Goal: Task Accomplishment & Management: Contribute content

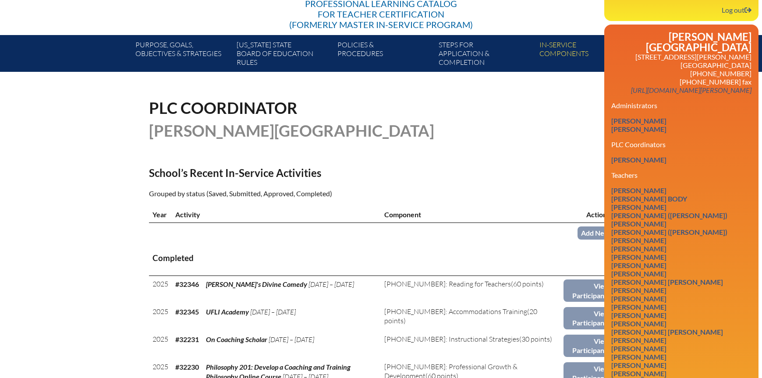
scroll to position [131, 0]
click at [428, 136] on h1 "[PERSON_NAME][GEOGRAPHIC_DATA]" at bounding box center [293, 131] width 288 height 16
click at [547, 129] on div "PLC Coordinator Bolles School" at bounding box center [381, 119] width 464 height 39
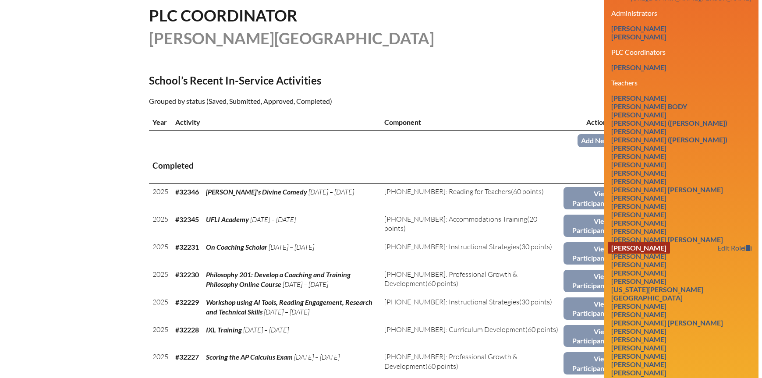
scroll to position [219, 0]
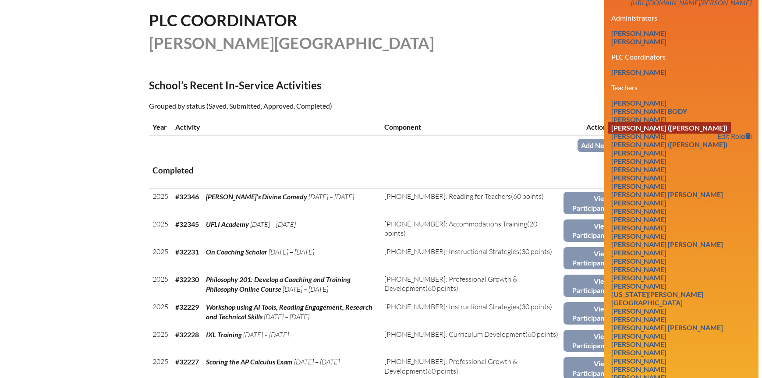
click at [646, 122] on link "Lillian A. Bruns (Clanton)" at bounding box center [669, 128] width 123 height 12
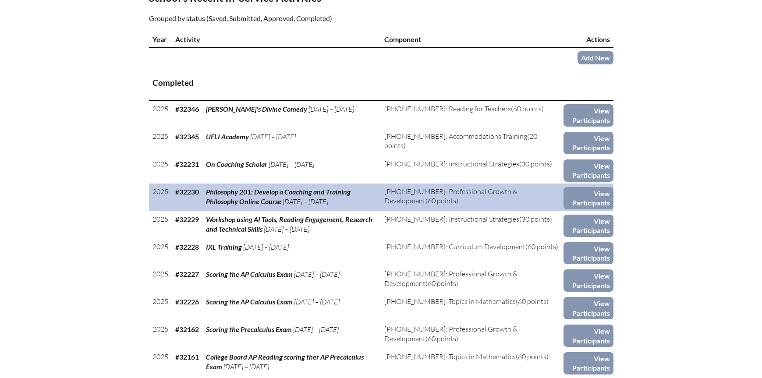
scroll to position [351, 0]
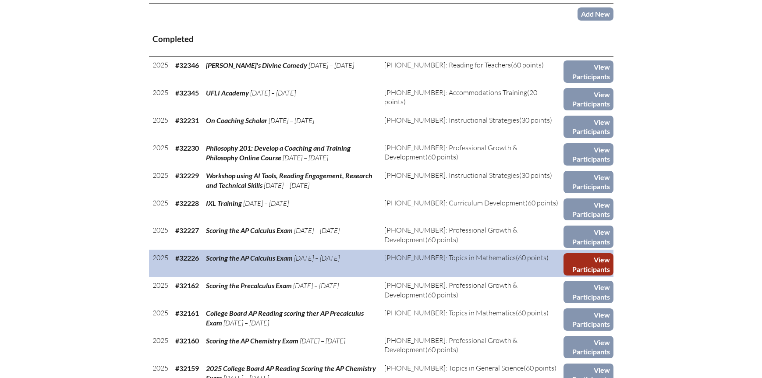
click at [595, 258] on link "View Participants" at bounding box center [588, 264] width 50 height 22
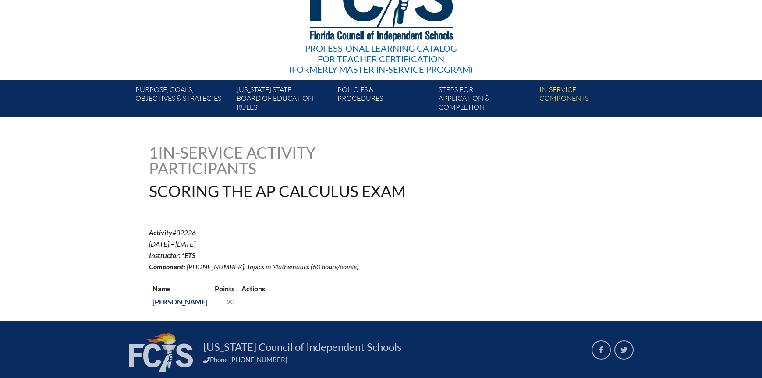
scroll to position [88, 0]
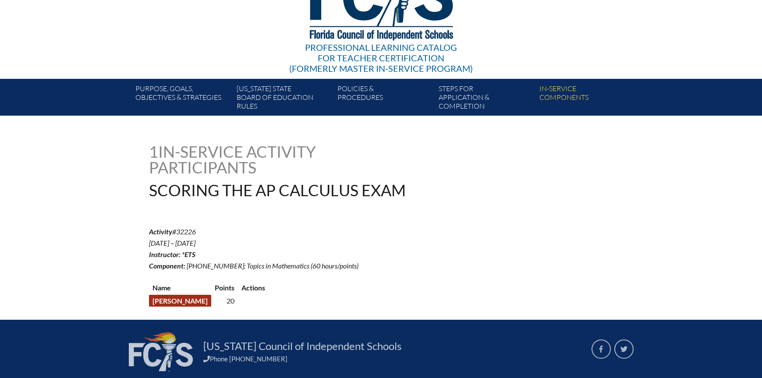
click at [194, 296] on link "[PERSON_NAME]" at bounding box center [180, 301] width 62 height 12
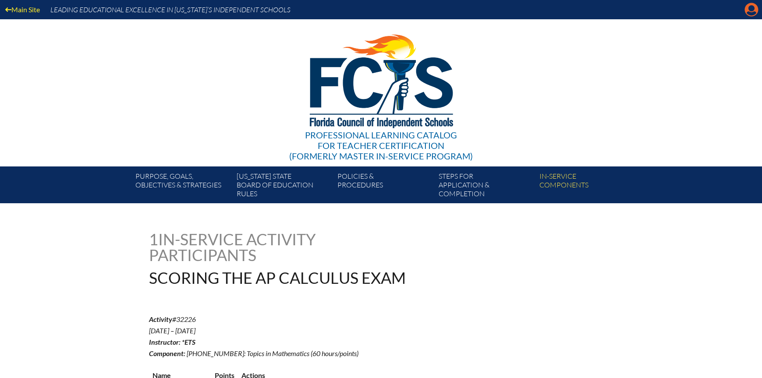
click at [753, 9] on icon "Manage account" at bounding box center [751, 10] width 14 height 14
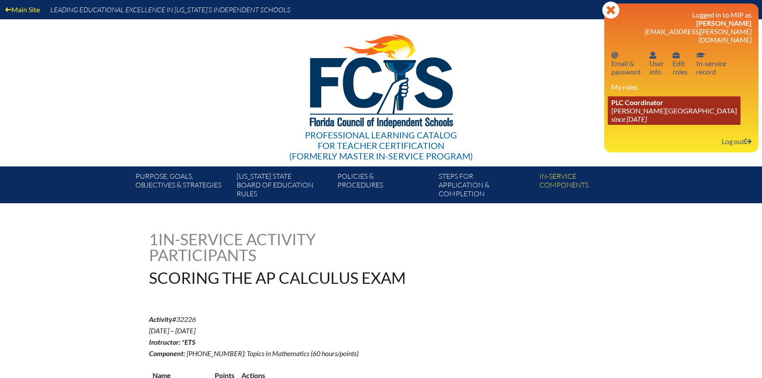
click at [641, 103] on link "PLC Coordinator [PERSON_NAME][GEOGRAPHIC_DATA] since [DATE]" at bounding box center [674, 110] width 133 height 28
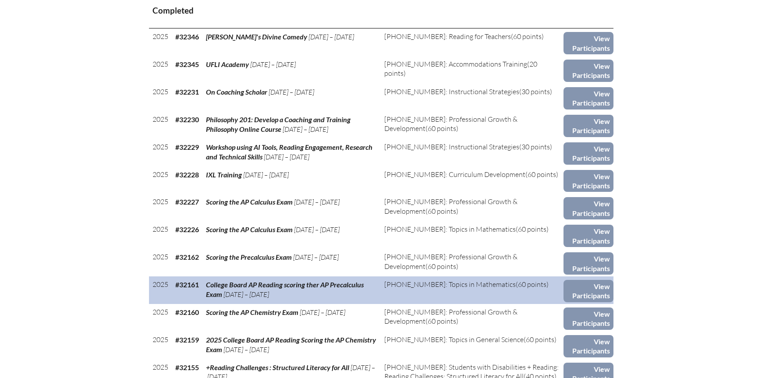
scroll to position [394, 0]
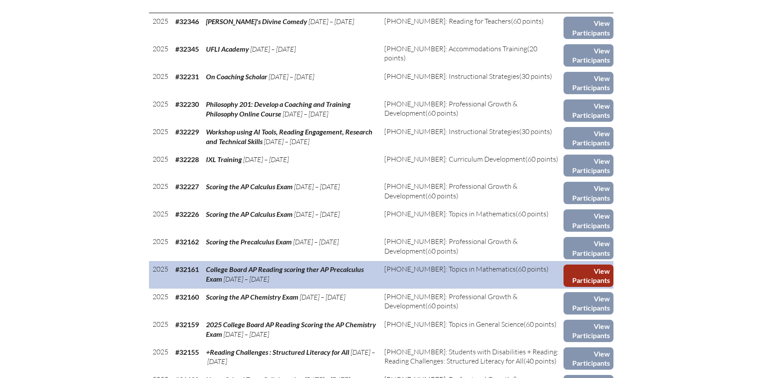
click at [596, 267] on link "View Participants" at bounding box center [588, 276] width 50 height 22
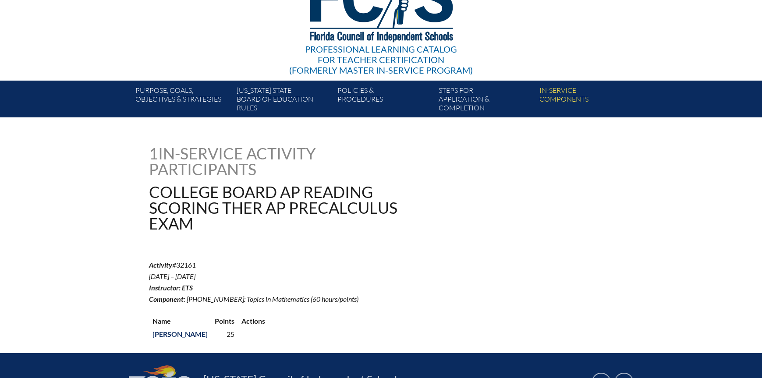
scroll to position [88, 0]
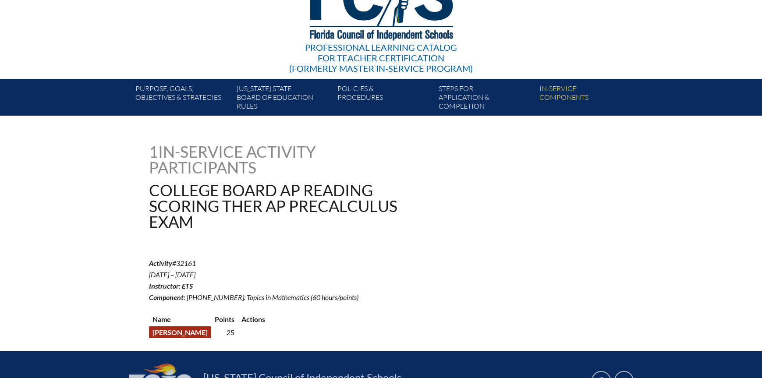
click at [191, 328] on link "Jennifer Stover" at bounding box center [180, 332] width 62 height 12
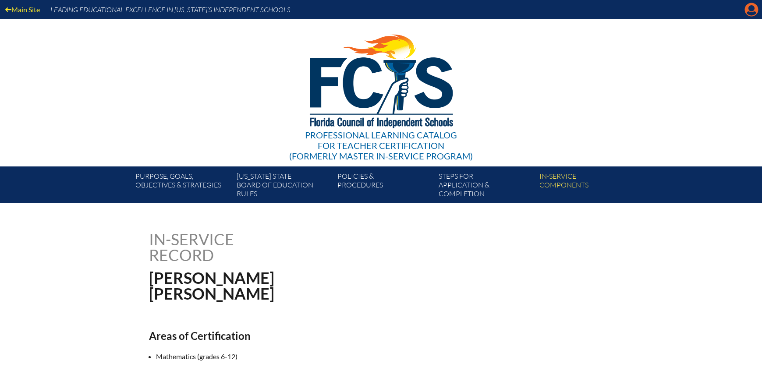
click at [744, 9] on icon "Manage account" at bounding box center [751, 10] width 14 height 14
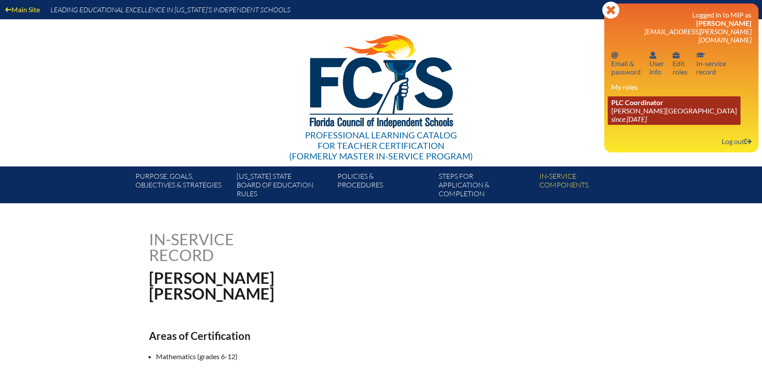
click at [627, 115] on icon "since [DATE]" at bounding box center [628, 119] width 35 height 8
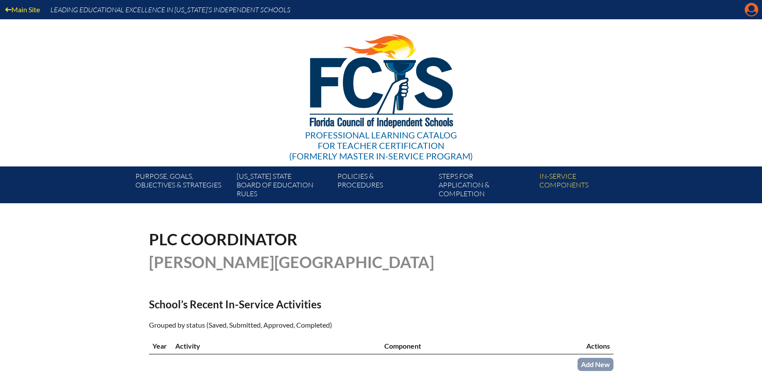
click at [747, 9] on icon at bounding box center [752, 10] width 14 height 14
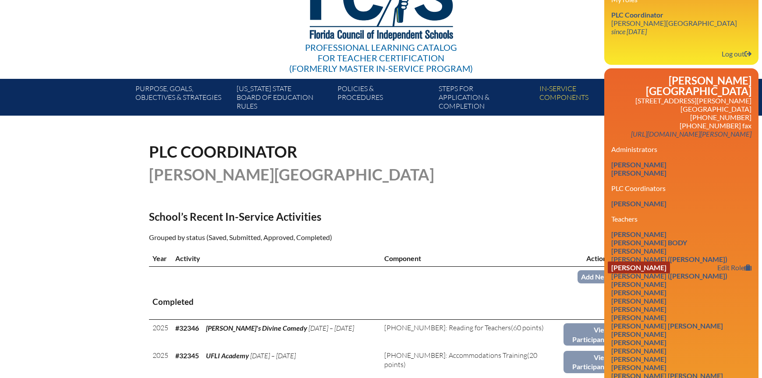
scroll to position [131, 0]
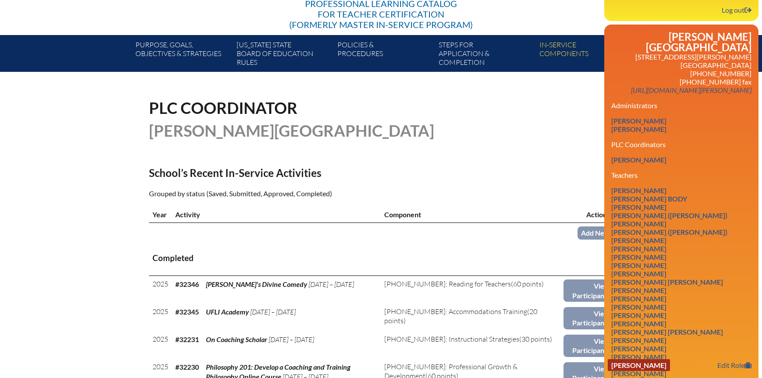
click at [648, 359] on link "Tiffany Gonzalez" at bounding box center [639, 365] width 62 height 12
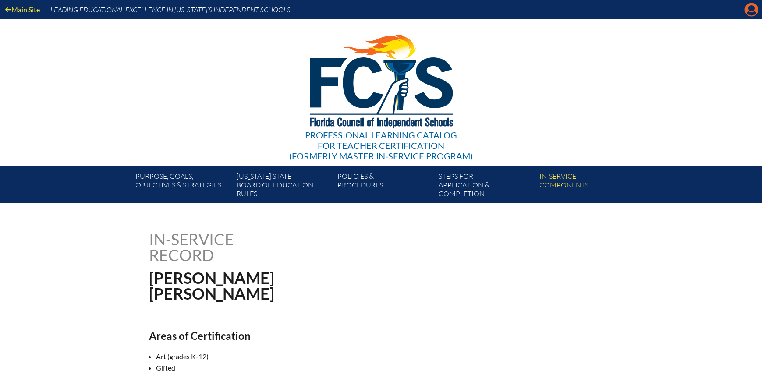
click at [751, 7] on icon "Manage account" at bounding box center [751, 10] width 14 height 14
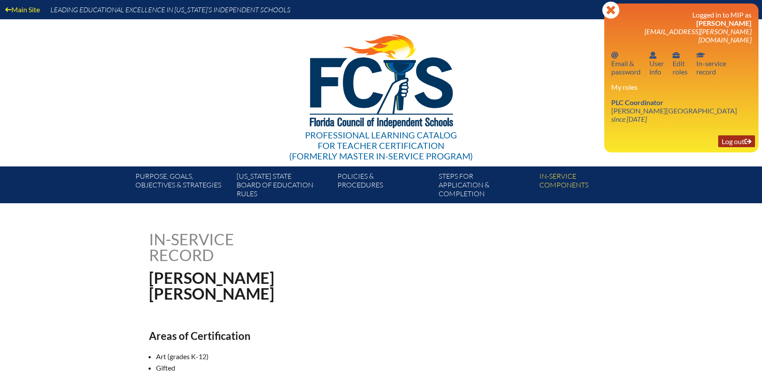
click at [742, 135] on link "Log out Log out" at bounding box center [736, 141] width 37 height 12
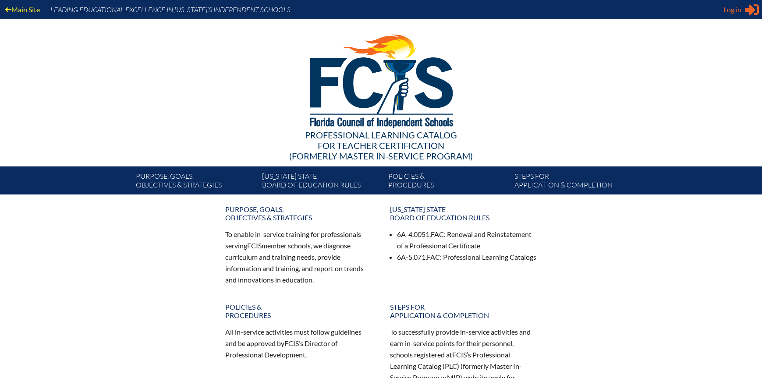
click at [740, 9] on span "Log in" at bounding box center [732, 9] width 18 height 11
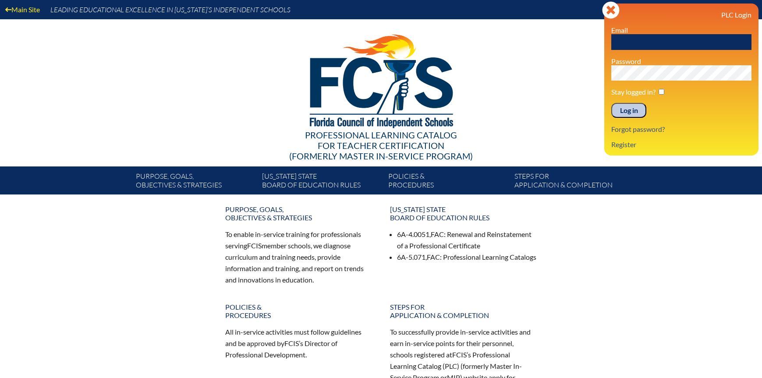
click at [624, 43] on input "text" at bounding box center [681, 42] width 140 height 16
type input "[EMAIL_ADDRESS][PERSON_NAME][DOMAIN_NAME]"
click at [630, 112] on input "Log in" at bounding box center [628, 110] width 35 height 15
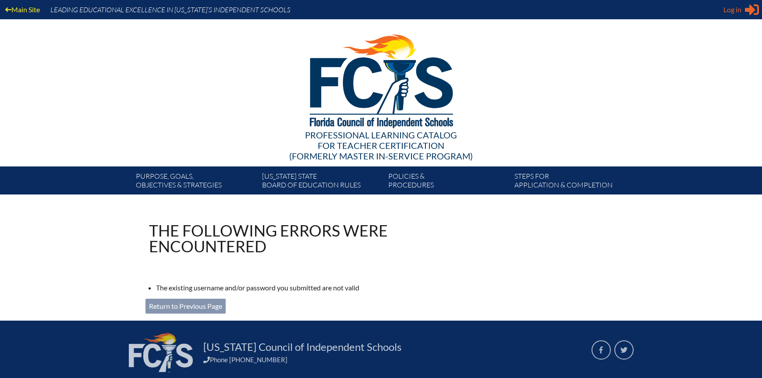
click at [738, 8] on span "Log in" at bounding box center [732, 9] width 18 height 11
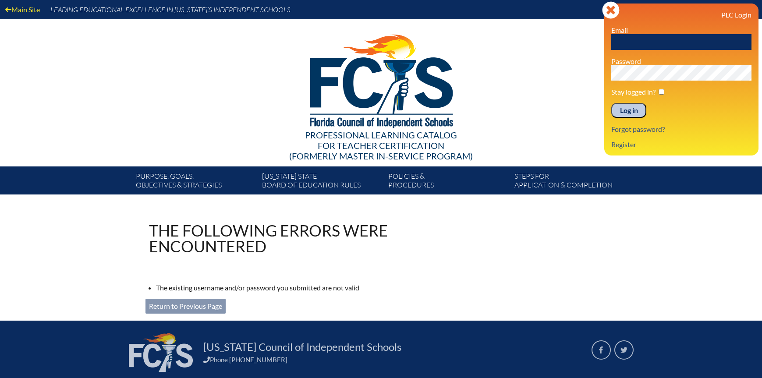
click at [623, 39] on input "text" at bounding box center [681, 42] width 140 height 16
type input "[EMAIL_ADDRESS][PERSON_NAME][DOMAIN_NAME]"
click at [637, 108] on input "Log in" at bounding box center [628, 110] width 35 height 15
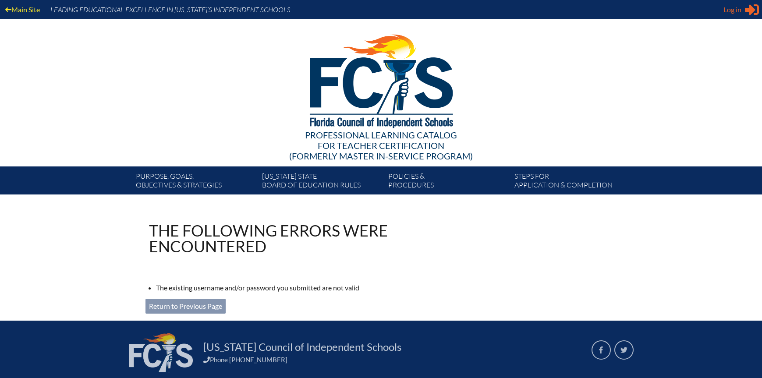
click at [750, 7] on icon at bounding box center [752, 9] width 14 height 11
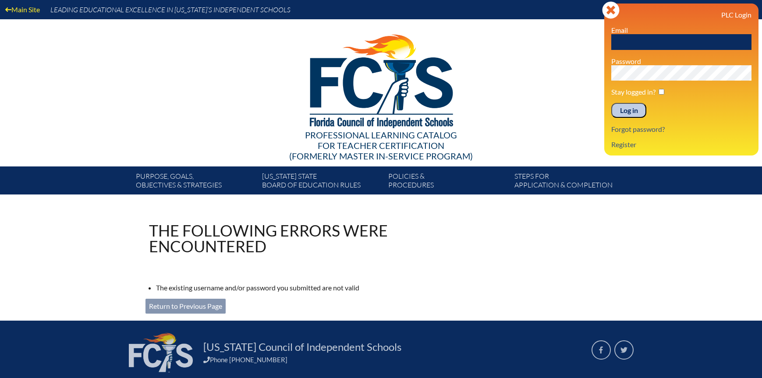
click at [651, 38] on input "text" at bounding box center [681, 42] width 140 height 16
type input "[EMAIL_ADDRESS][PERSON_NAME][DOMAIN_NAME]"
click at [625, 110] on input "Log in" at bounding box center [628, 110] width 35 height 15
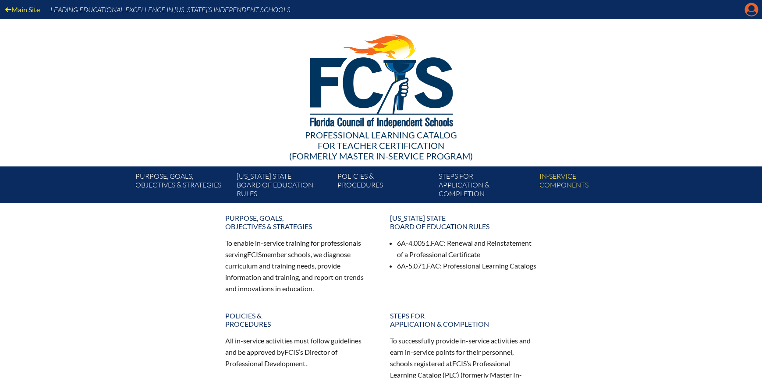
click at [755, 10] on icon at bounding box center [752, 10] width 14 height 14
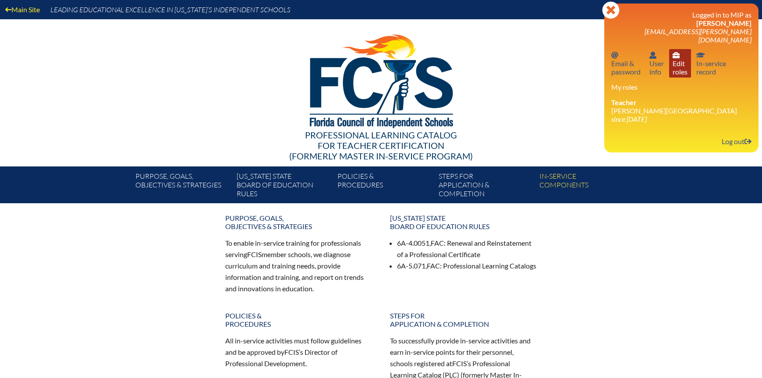
click at [679, 61] on link "User info Edit roles" at bounding box center [680, 63] width 22 height 28
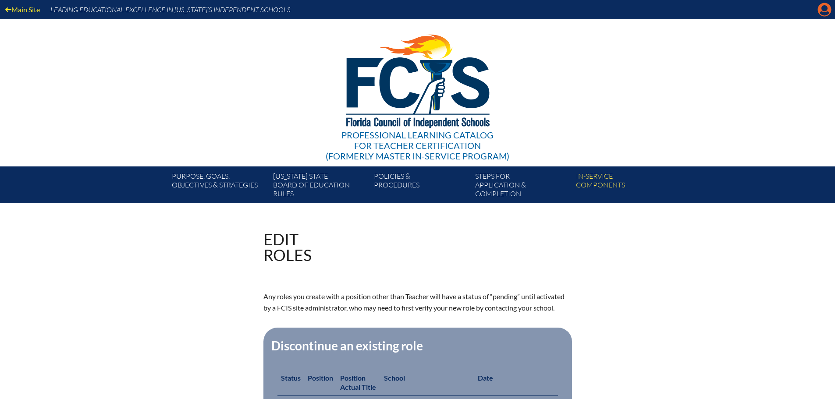
click at [823, 11] on icon at bounding box center [825, 10] width 14 height 14
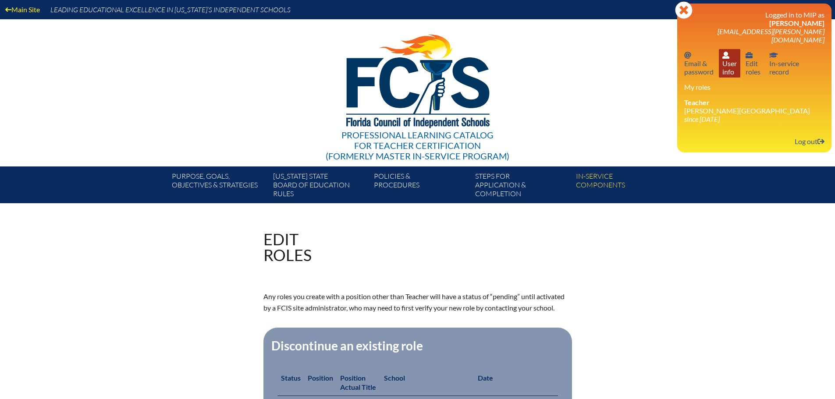
click at [726, 63] on link "User info User info" at bounding box center [729, 63] width 21 height 28
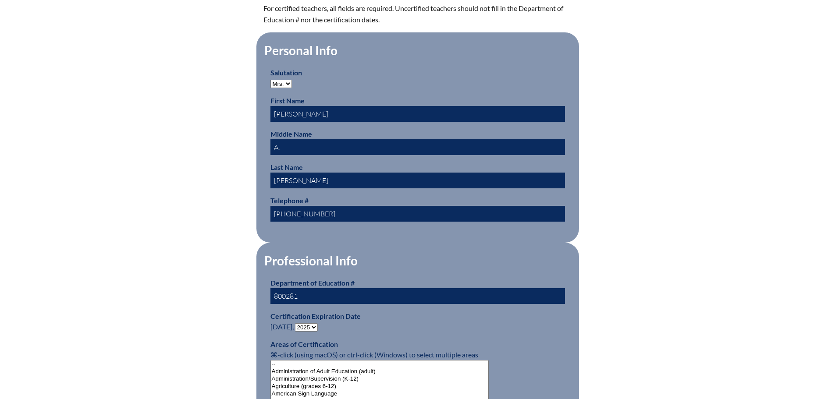
scroll to position [394, 0]
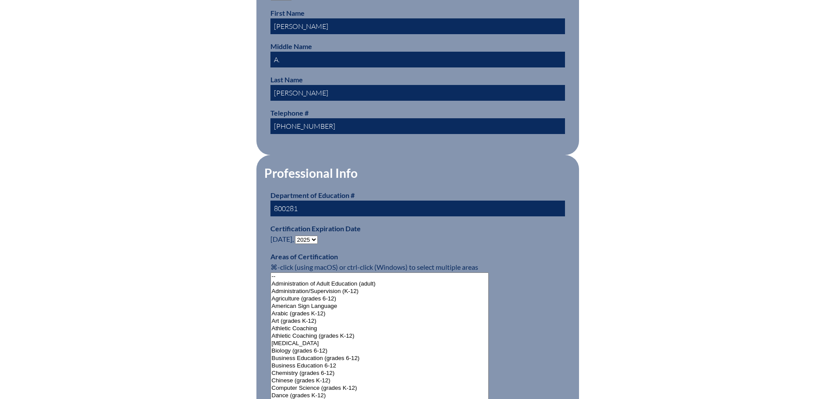
click at [314, 236] on select "- 2031 2030 2029 2028 2027 2026 2025 2024 2023 2022 2021 2020 2019 2018 2017 20…" at bounding box center [306, 240] width 23 height 8
select select "2030"
click at [297, 236] on select "- 2031 2030 2029 2028 2027 2026 2025 2024 2023 2022 2021 2020 2019 2018 2017 20…" at bounding box center [306, 240] width 23 height 8
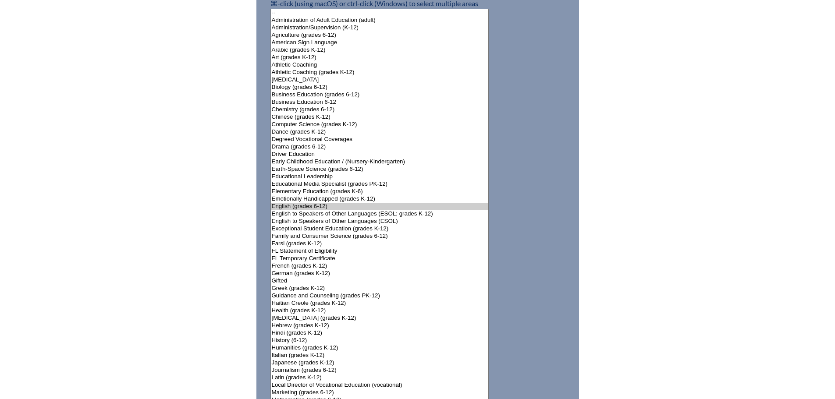
scroll to position [701, 0]
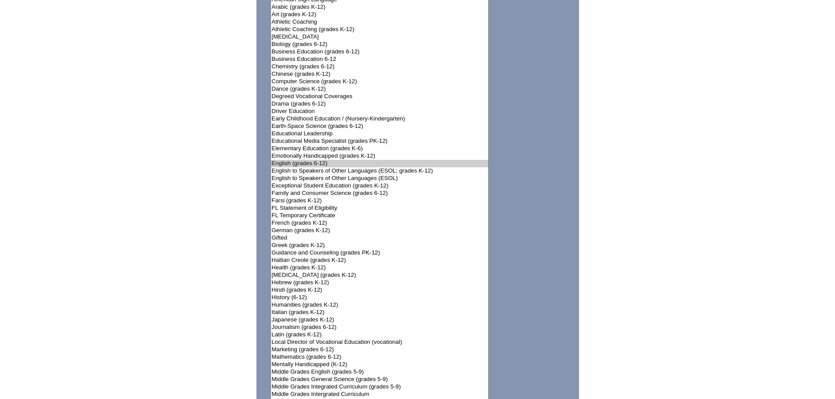
click at [705, 266] on div "User Info Please enter your name as it appears on your Department of Education …" at bounding box center [417, 113] width 835 height 1167
click at [310, 160] on option "English (grades 6-12)" at bounding box center [380, 163] width 218 height 7
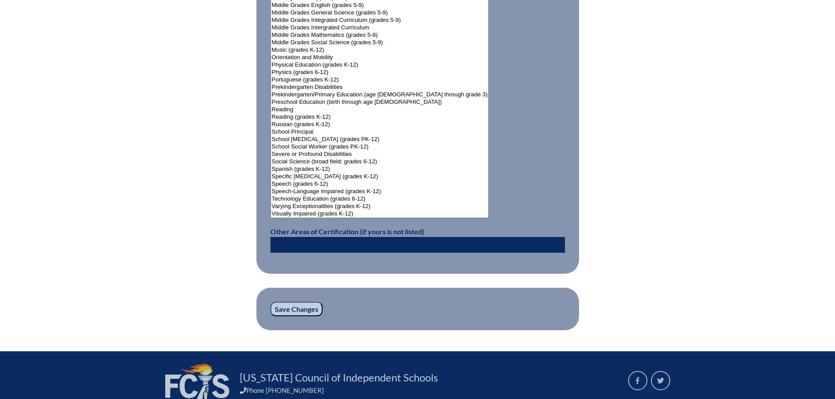
scroll to position [1143, 0]
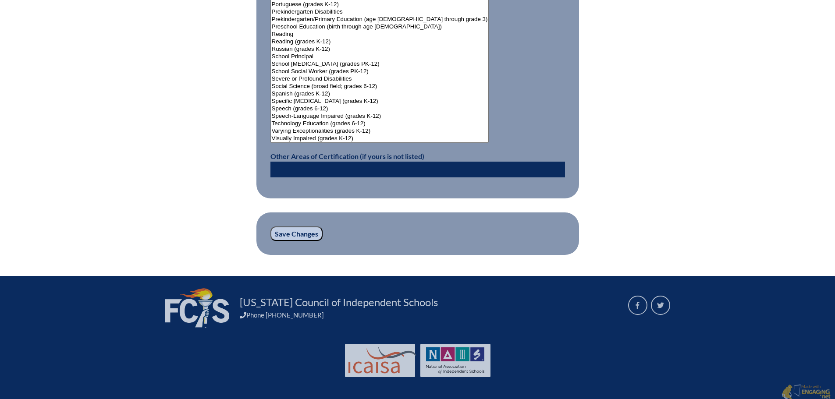
click at [296, 232] on input "Save Changes" at bounding box center [296, 234] width 52 height 15
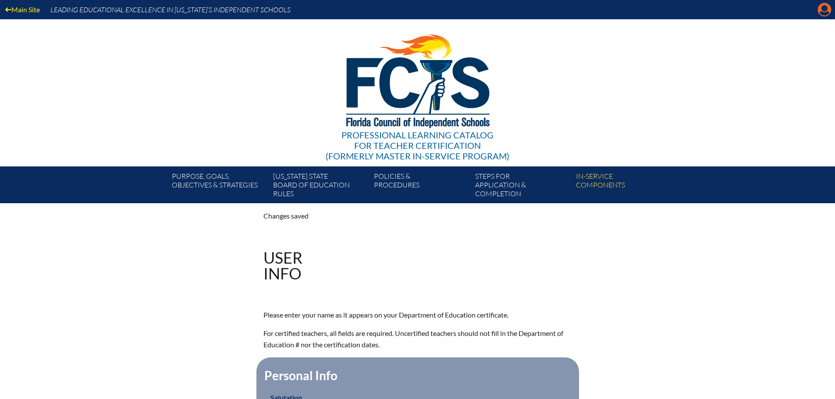
click at [828, 8] on icon at bounding box center [825, 10] width 14 height 14
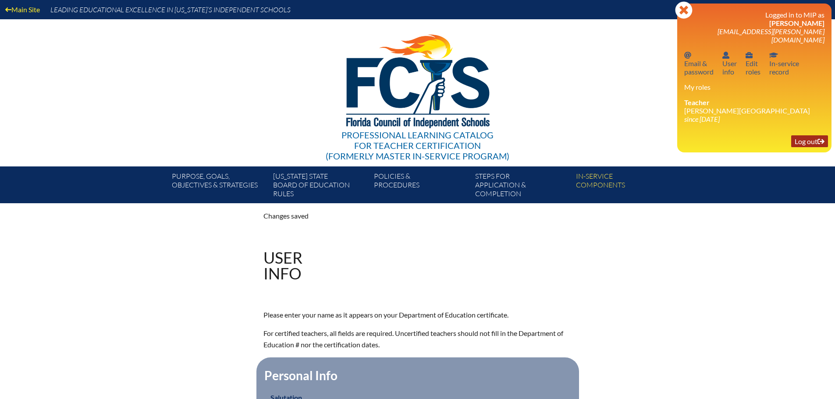
click at [812, 135] on link "Log out Log out" at bounding box center [809, 141] width 37 height 12
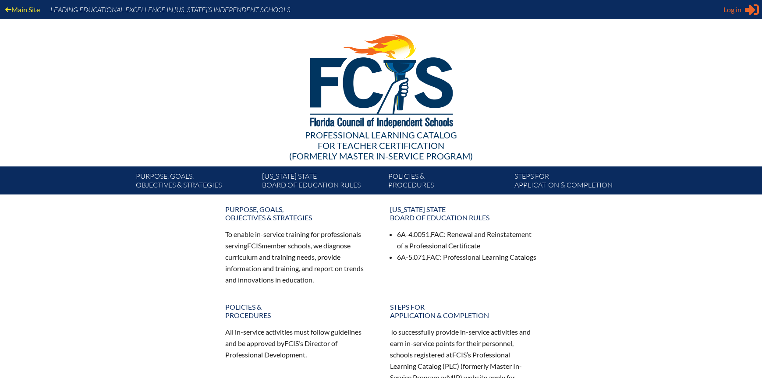
click at [739, 12] on span "Log in" at bounding box center [732, 9] width 18 height 11
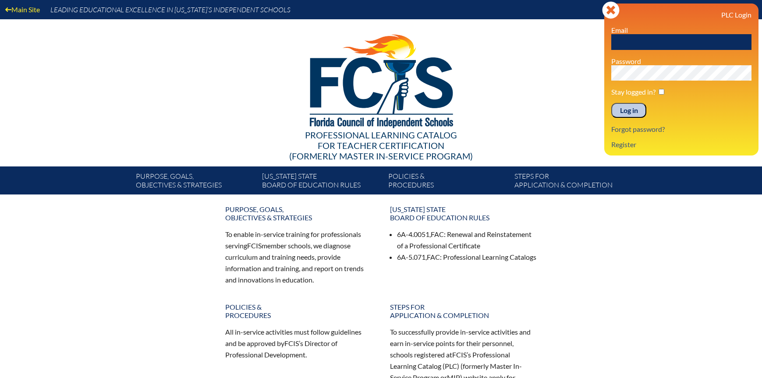
click at [625, 39] on input "text" at bounding box center [681, 42] width 140 height 16
type input "pickred@bolles.org"
click at [611, 103] on input "Log in" at bounding box center [628, 110] width 35 height 15
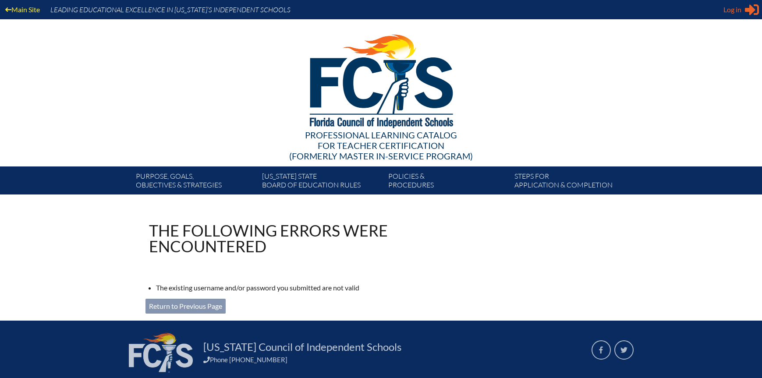
click at [736, 8] on span "Log in" at bounding box center [732, 9] width 18 height 11
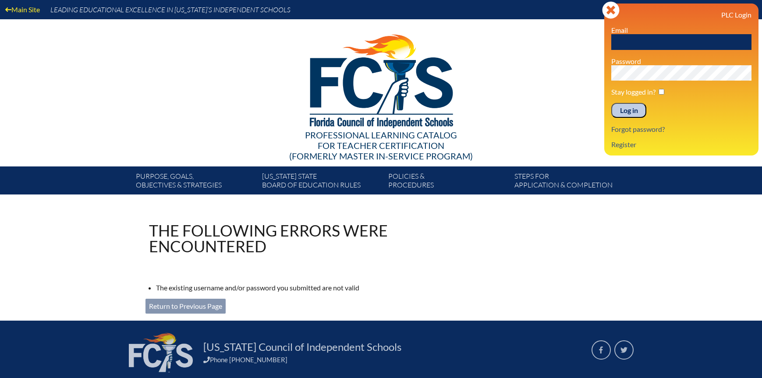
click at [628, 41] on input "text" at bounding box center [681, 42] width 140 height 16
type input "pickrend@bolles.org"
click at [611, 103] on input "Log in" at bounding box center [628, 110] width 35 height 15
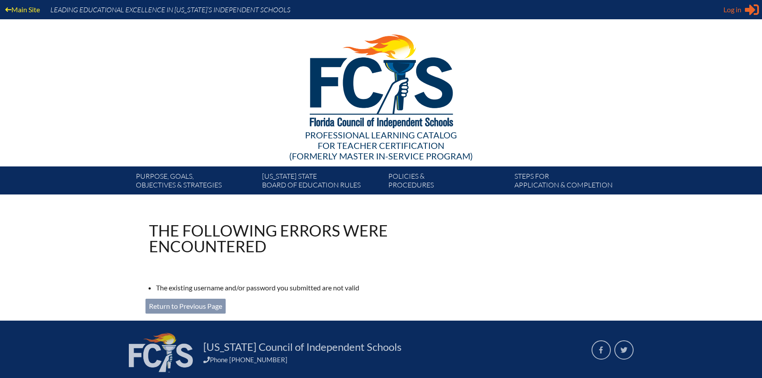
click at [741, 12] on span "Log in" at bounding box center [732, 9] width 18 height 11
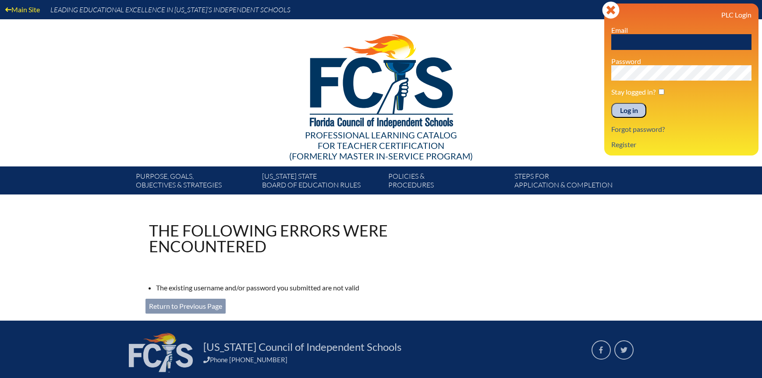
click at [641, 39] on input "text" at bounding box center [681, 42] width 140 height 16
type input "[EMAIL_ADDRESS][PERSON_NAME][DOMAIN_NAME]"
click at [627, 111] on input "Log in" at bounding box center [628, 110] width 35 height 15
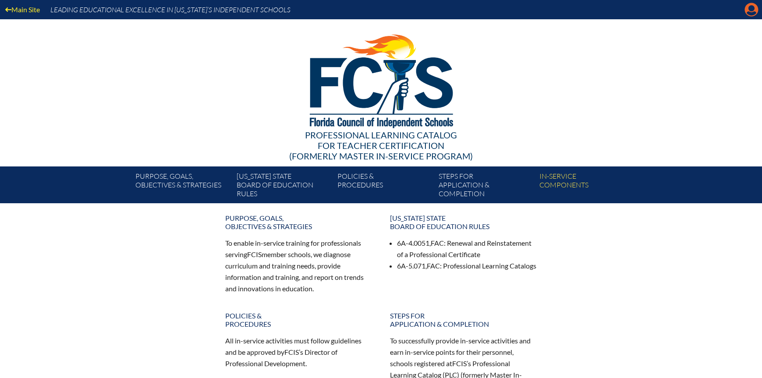
click at [754, 6] on icon at bounding box center [752, 10] width 14 height 14
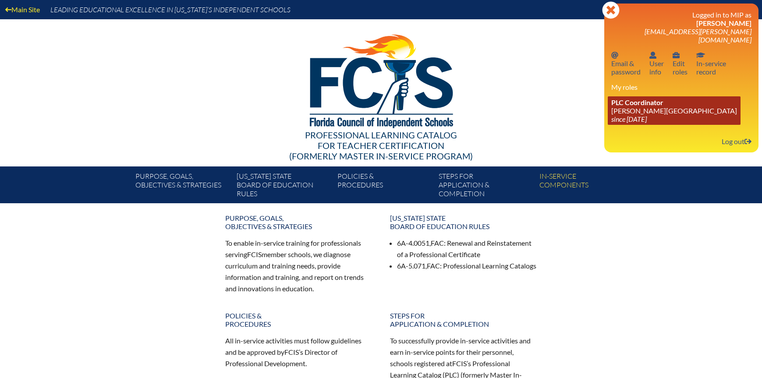
click at [635, 115] on icon "since [DATE]" at bounding box center [628, 119] width 35 height 8
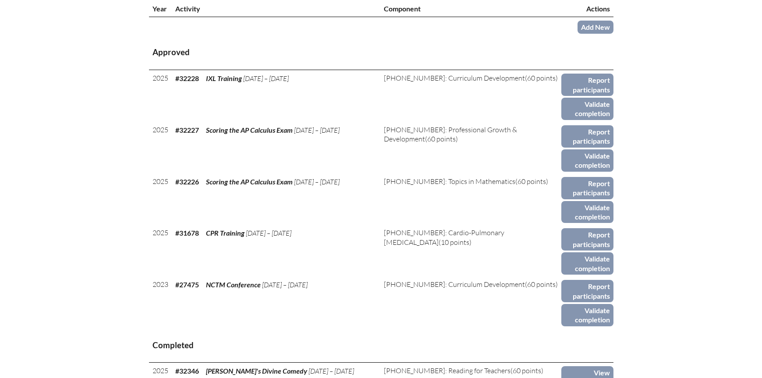
scroll to position [351, 0]
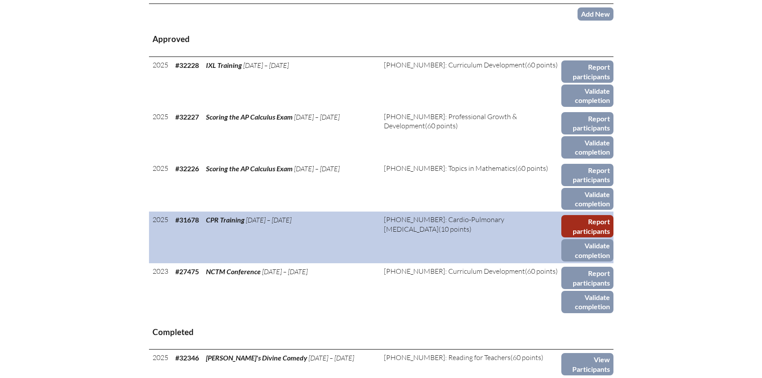
click at [595, 223] on link "Report participants" at bounding box center [587, 226] width 52 height 22
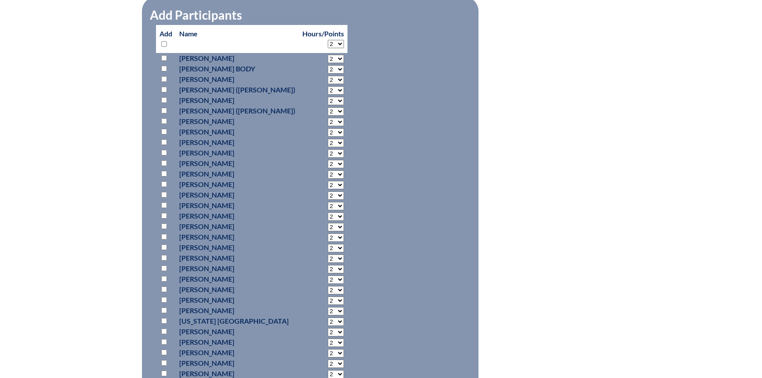
scroll to position [482, 0]
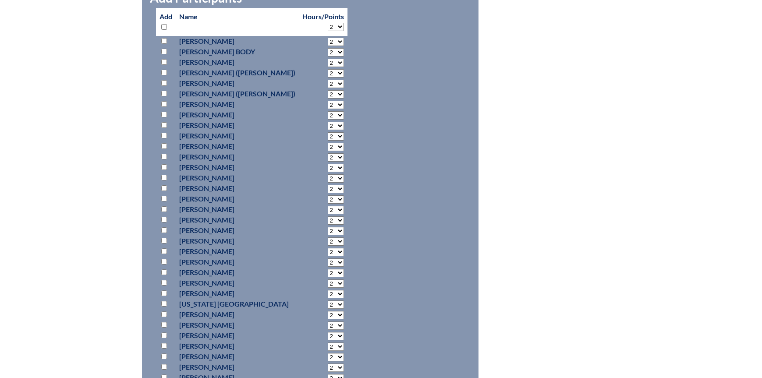
click at [165, 312] on input "checkbox" at bounding box center [164, 315] width 6 height 6
checkbox input "true"
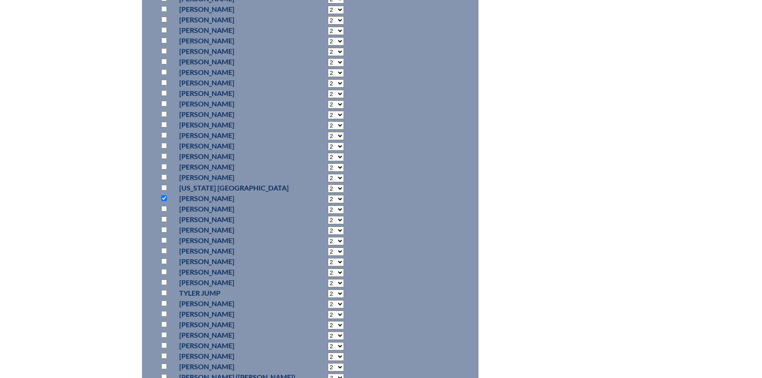
scroll to position [613, 0]
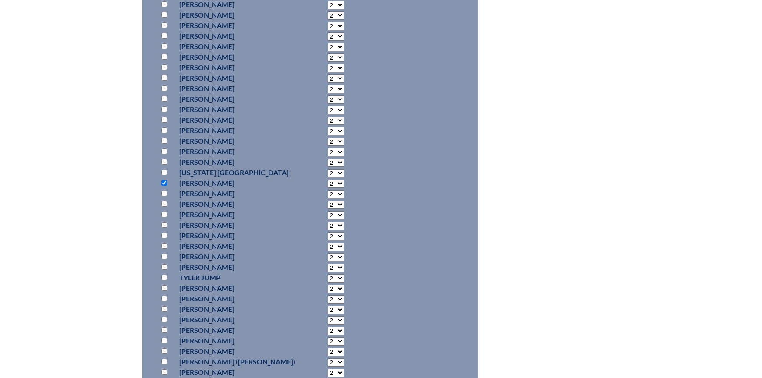
click at [165, 279] on input "checkbox" at bounding box center [164, 278] width 6 height 6
checkbox input "true"
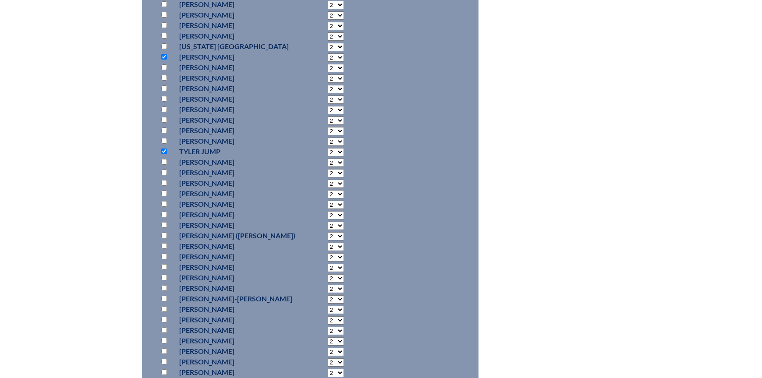
scroll to position [745, 0]
click at [166, 365] on input "checkbox" at bounding box center [164, 367] width 6 height 6
checkbox input "true"
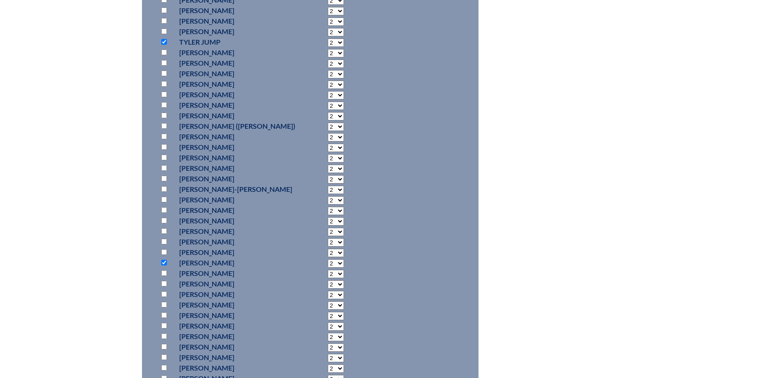
scroll to position [876, 0]
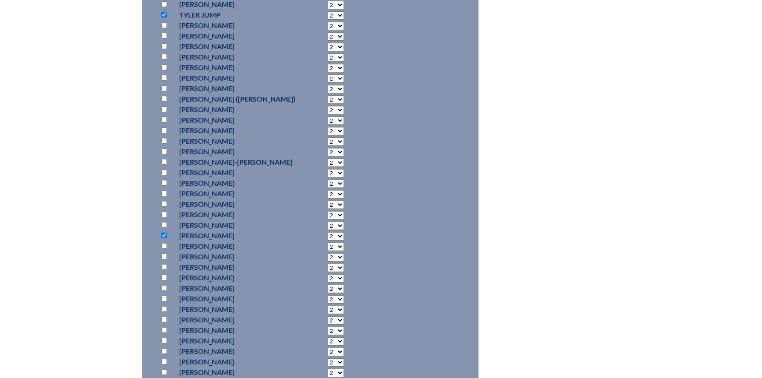
click at [161, 285] on input "checkbox" at bounding box center [164, 288] width 6 height 6
checkbox input "true"
click at [162, 359] on input "checkbox" at bounding box center [164, 362] width 6 height 6
checkbox input "true"
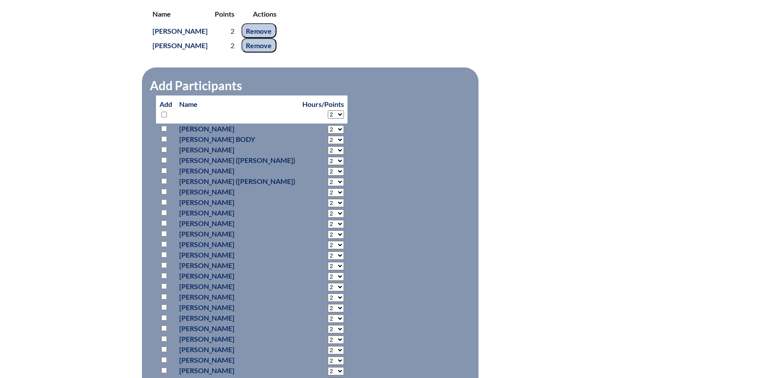
scroll to position [263, 0]
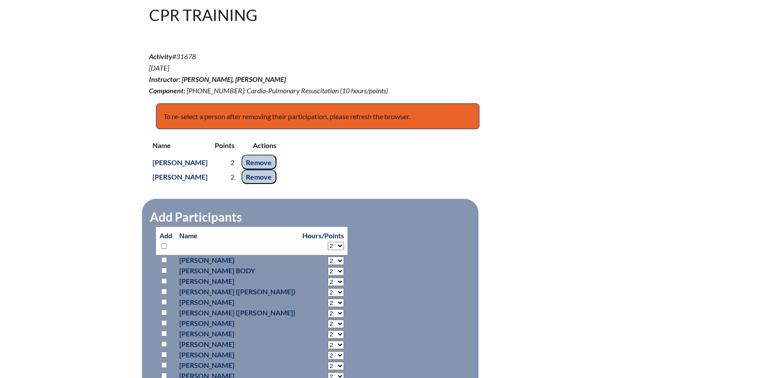
click at [165, 258] on input "checkbox" at bounding box center [164, 260] width 6 height 6
checkbox input "true"
click at [166, 269] on input "checkbox" at bounding box center [164, 271] width 6 height 6
checkbox input "true"
click at [162, 300] on input "checkbox" at bounding box center [164, 302] width 6 height 6
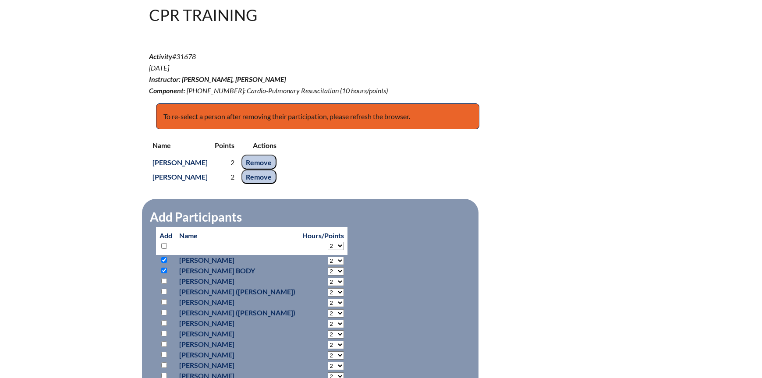
checkbox input "true"
click at [166, 331] on input "checkbox" at bounding box center [164, 334] width 6 height 6
checkbox input "true"
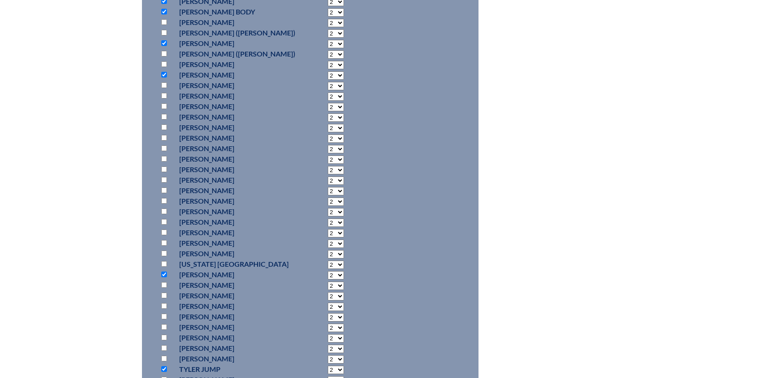
scroll to position [526, 0]
click at [163, 184] on input "checkbox" at bounding box center [164, 187] width 6 height 6
checkbox input "true"
click at [168, 311] on p at bounding box center [165, 313] width 13 height 11
click at [163, 311] on input "checkbox" at bounding box center [164, 313] width 6 height 6
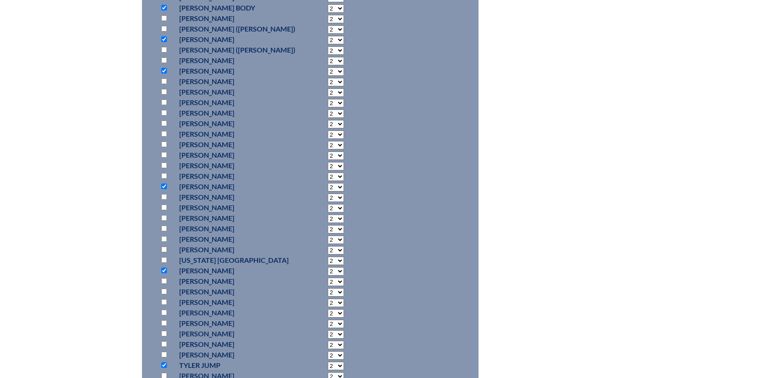
checkbox input "true"
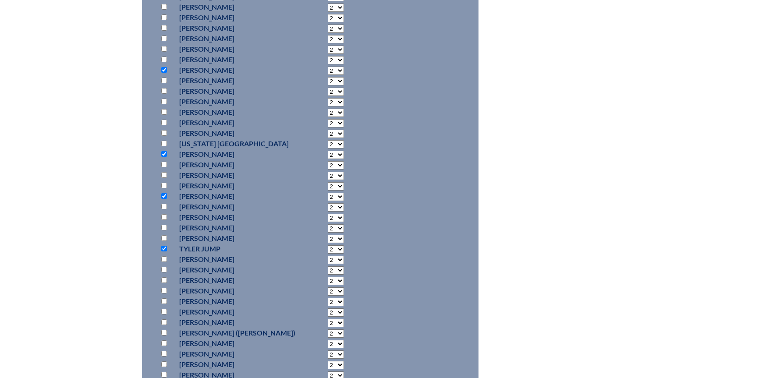
scroll to position [657, 0]
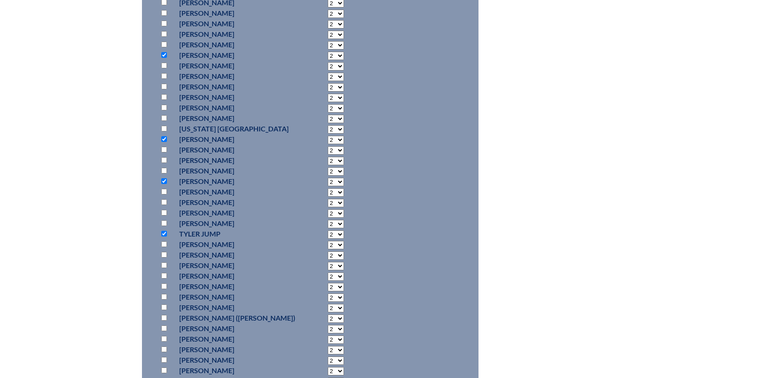
click at [164, 326] on input "checkbox" at bounding box center [164, 329] width 6 height 6
checkbox input "true"
click at [166, 338] on input "checkbox" at bounding box center [164, 339] width 6 height 6
checkbox input "true"
click at [163, 348] on input "checkbox" at bounding box center [164, 350] width 6 height 6
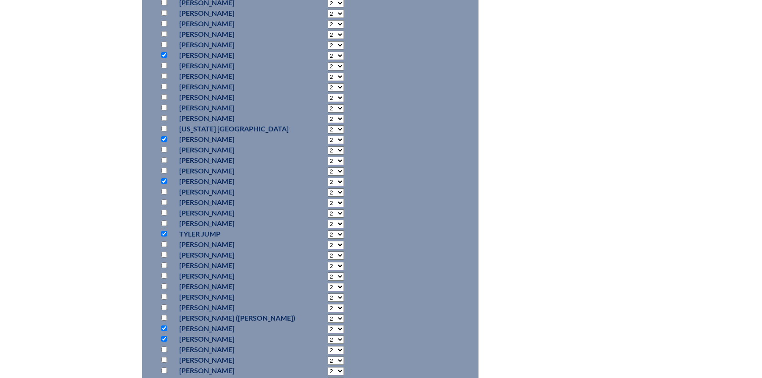
checkbox input "true"
click at [163, 358] on input "checkbox" at bounding box center [164, 360] width 6 height 6
checkbox input "true"
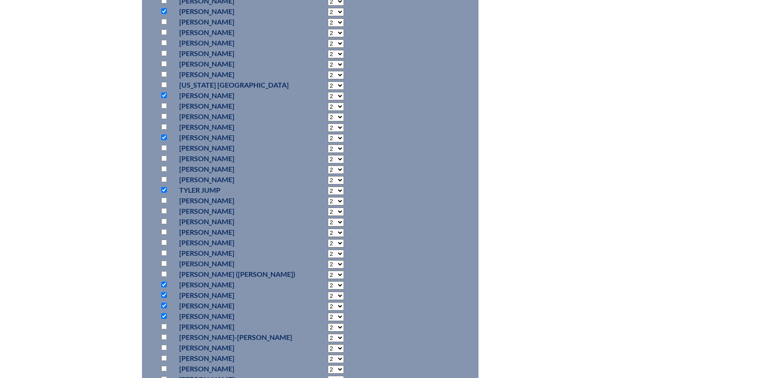
click at [162, 336] on input "checkbox" at bounding box center [164, 337] width 6 height 6
checkbox input "true"
click at [716, 332] on div "cpr-training--68498686052df4.80511223 2 In-service Activity Participants CPR Tr…" at bounding box center [381, 135] width 762 height 1210
click at [163, 303] on input "checkbox" at bounding box center [164, 306] width 6 height 6
checkbox input "false"
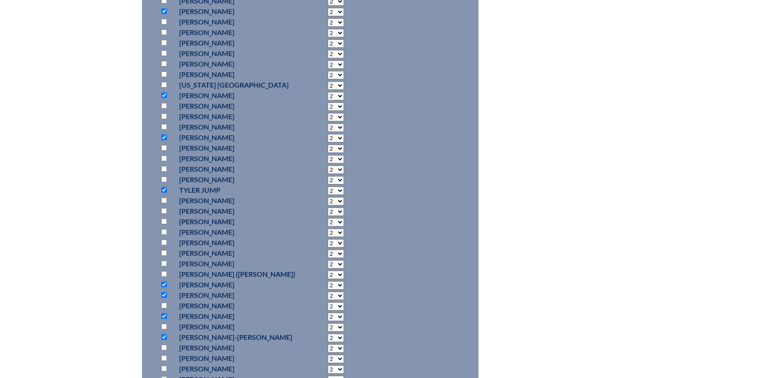
drag, startPoint x: 524, startPoint y: 340, endPoint x: 509, endPoint y: 342, distance: 15.4
click at [524, 340] on div "cpr-training--68498686052df4.80511223 2 In-service Activity Participants CPR Tr…" at bounding box center [381, 135] width 464 height 1210
click at [162, 355] on input "checkbox" at bounding box center [164, 358] width 6 height 6
checkbox input "true"
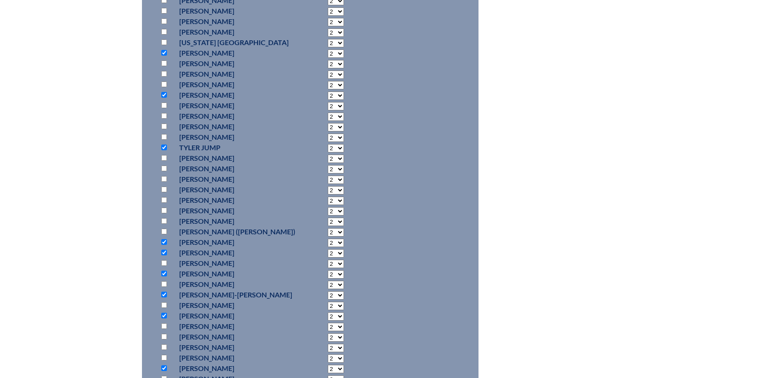
scroll to position [832, 0]
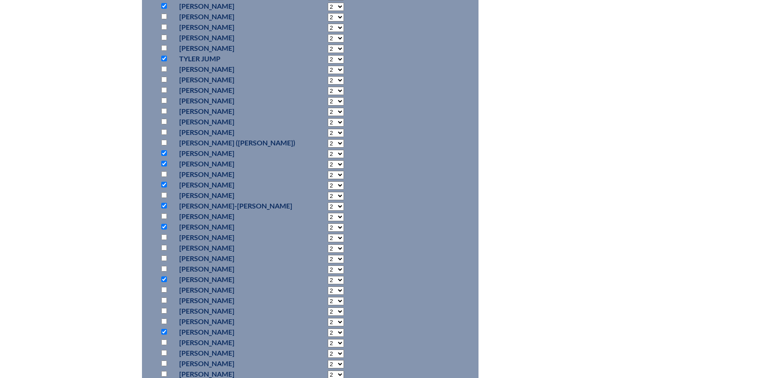
click at [163, 246] on input "checkbox" at bounding box center [164, 248] width 6 height 6
checkbox input "true"
click at [163, 298] on input "checkbox" at bounding box center [164, 301] width 6 height 6
checkbox input "true"
click at [164, 310] on input "checkbox" at bounding box center [164, 311] width 6 height 6
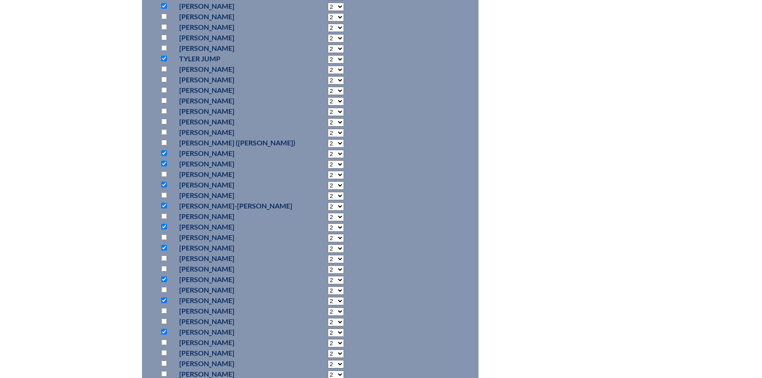
checkbox input "true"
click at [161, 372] on input "checkbox" at bounding box center [164, 374] width 6 height 6
checkbox input "true"
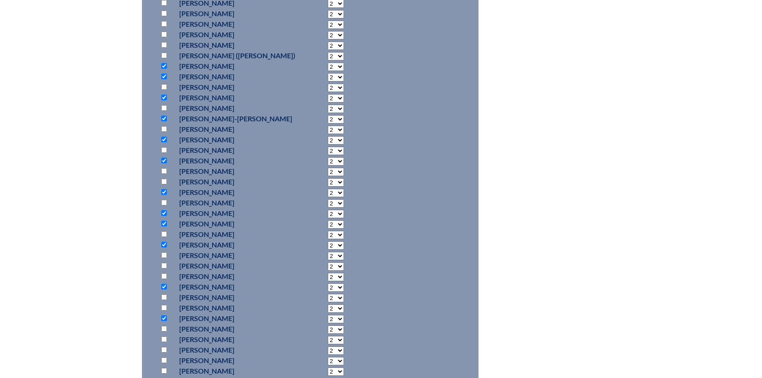
scroll to position [920, 0]
click at [165, 294] on input "checkbox" at bounding box center [164, 297] width 6 height 6
checkbox input "true"
click at [166, 336] on input "checkbox" at bounding box center [164, 339] width 6 height 6
checkbox input "true"
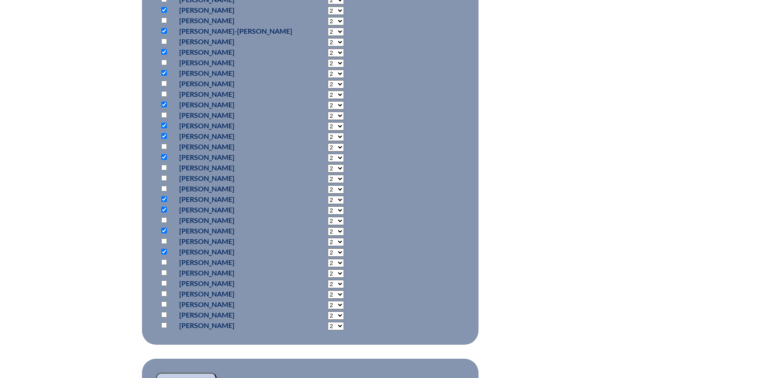
scroll to position [1008, 0]
click at [191, 281] on p "[PERSON_NAME]" at bounding box center [237, 283] width 116 height 11
click at [166, 280] on input "checkbox" at bounding box center [164, 283] width 6 height 6
checkbox input "true"
click at [162, 312] on input "checkbox" at bounding box center [164, 315] width 6 height 6
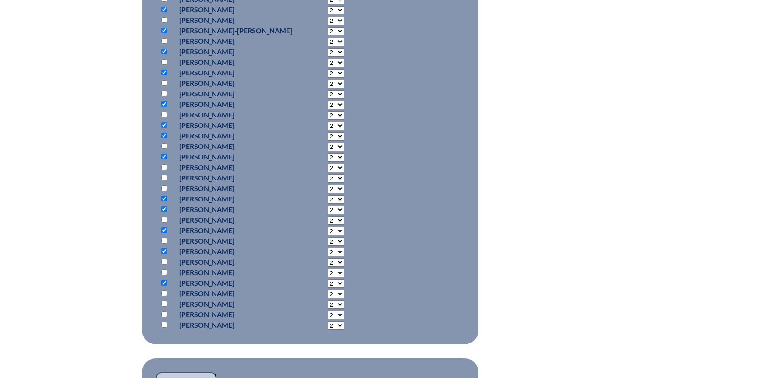
checkbox input "true"
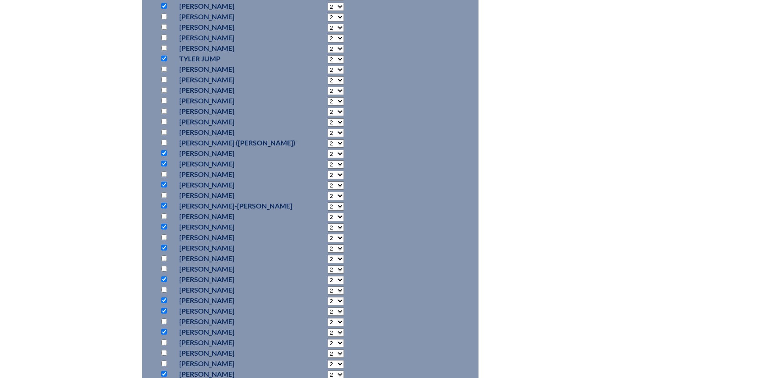
scroll to position [789, 0]
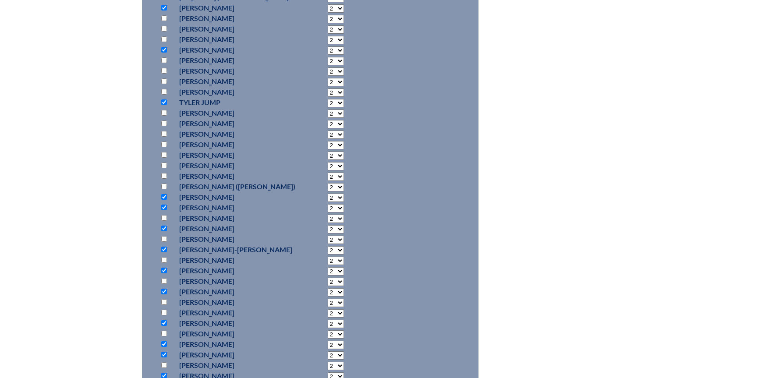
click at [166, 100] on input "checkbox" at bounding box center [164, 102] width 6 height 6
checkbox input "false"
click at [167, 4] on p at bounding box center [165, 8] width 13 height 11
click at [164, 6] on input "checkbox" at bounding box center [164, 8] width 6 height 6
checkbox input "false"
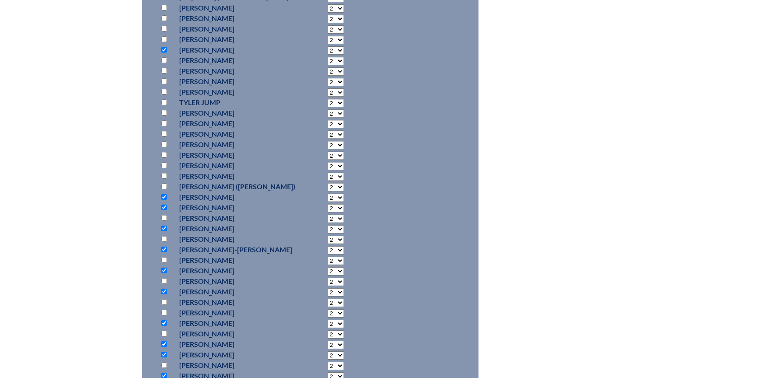
click at [165, 321] on input "checkbox" at bounding box center [164, 323] width 6 height 6
checkbox input "false"
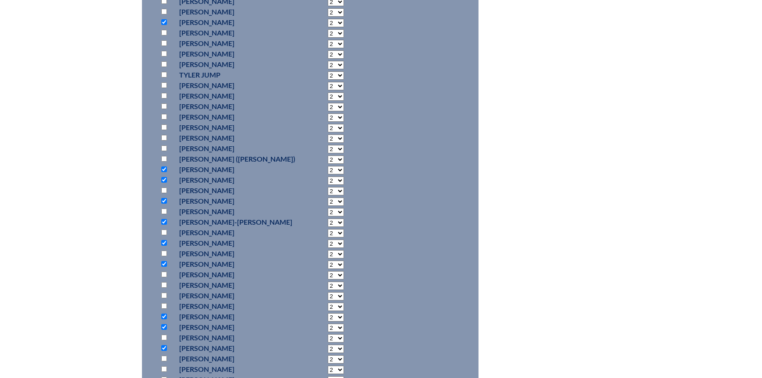
scroll to position [876, 0]
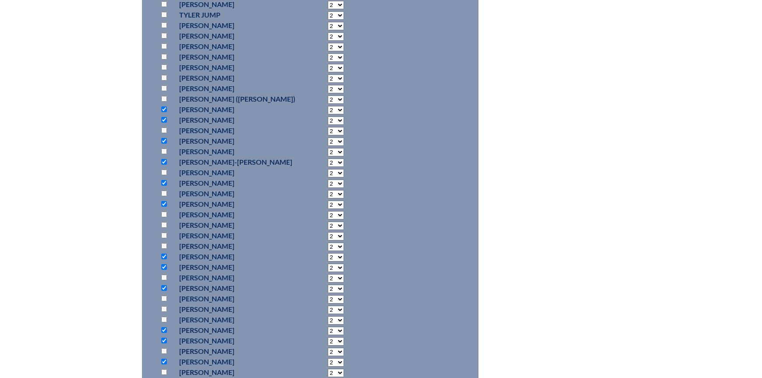
click at [166, 288] on input "checkbox" at bounding box center [164, 288] width 6 height 6
checkbox input "false"
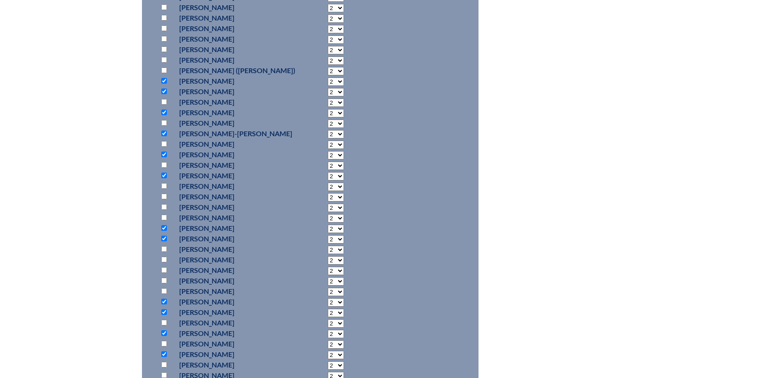
scroll to position [920, 0]
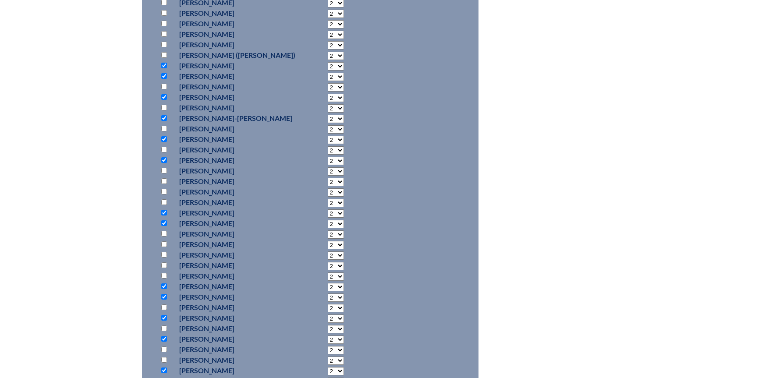
click at [165, 316] on input "checkbox" at bounding box center [164, 318] width 6 height 6
checkbox input "false"
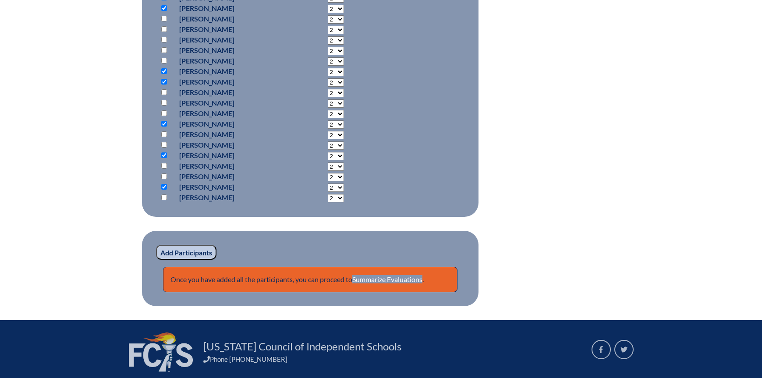
scroll to position [1139, 0]
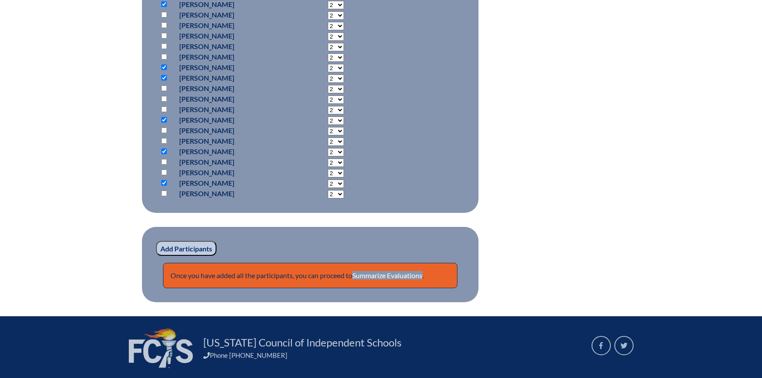
click at [182, 245] on input "Add Participants" at bounding box center [186, 248] width 60 height 15
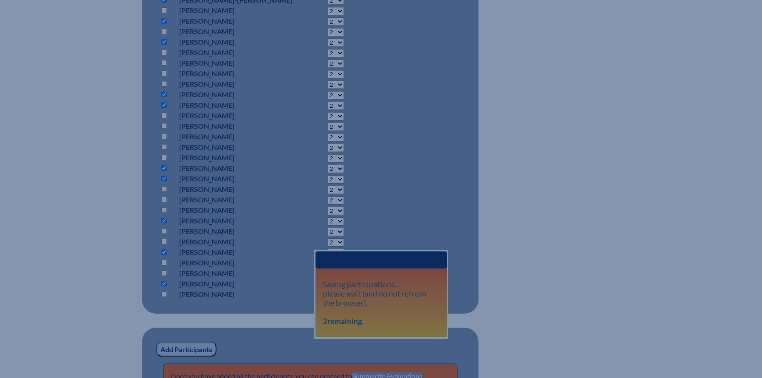
scroll to position [1052, 0]
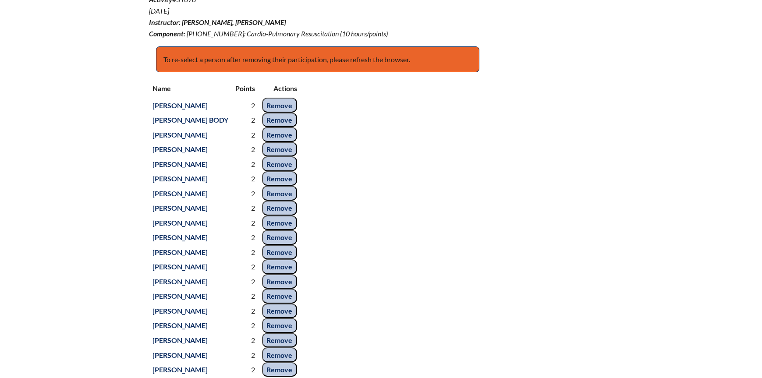
scroll to position [370, 0]
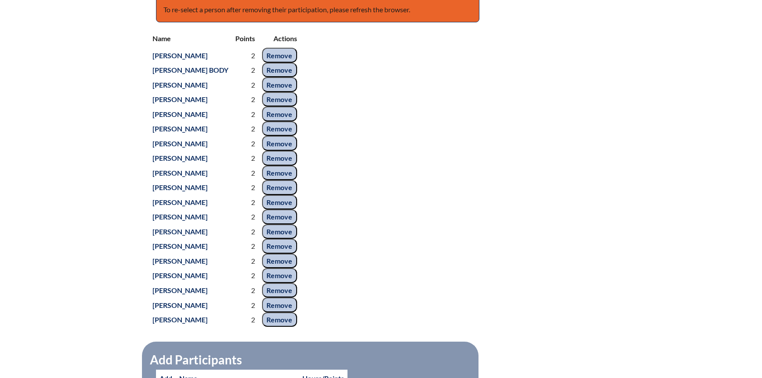
click at [286, 92] on input "Remove" at bounding box center [279, 84] width 35 height 15
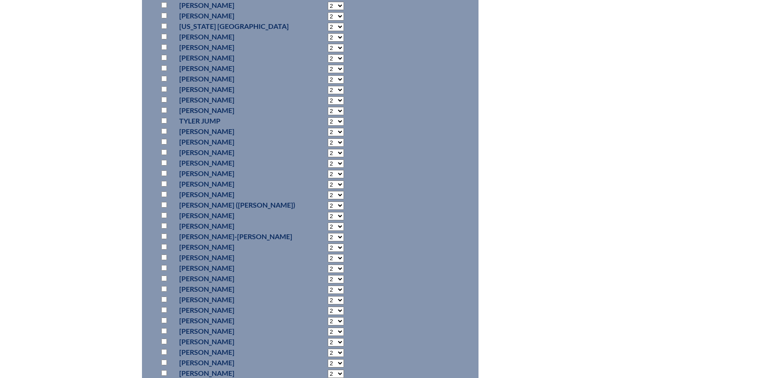
scroll to position [983, 0]
click at [163, 198] on input "checkbox" at bounding box center [164, 196] width 6 height 6
checkbox input "true"
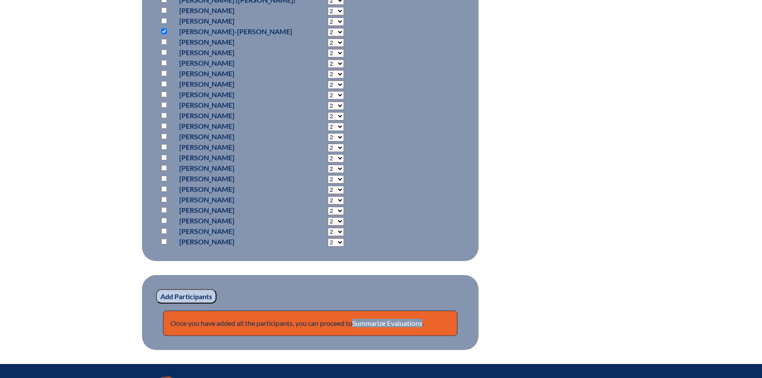
scroll to position [1202, 0]
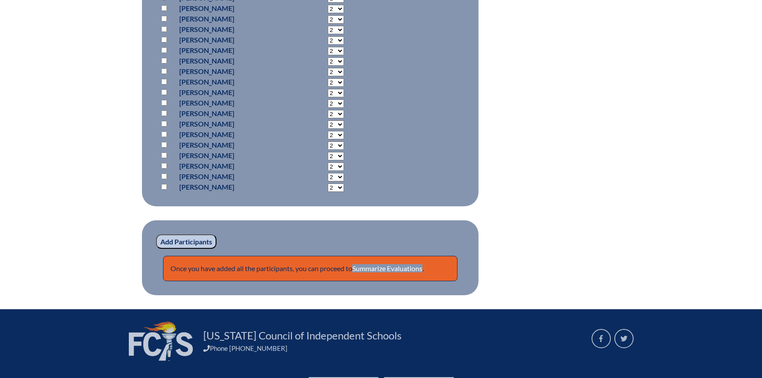
click at [166, 179] on input "checkbox" at bounding box center [164, 177] width 6 height 6
checkbox input "true"
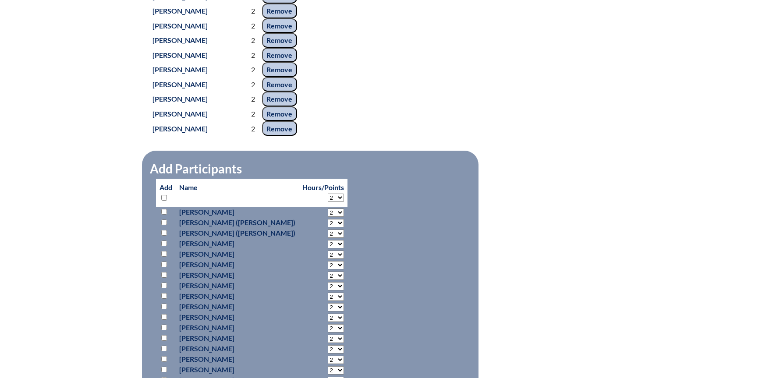
scroll to position [545, 0]
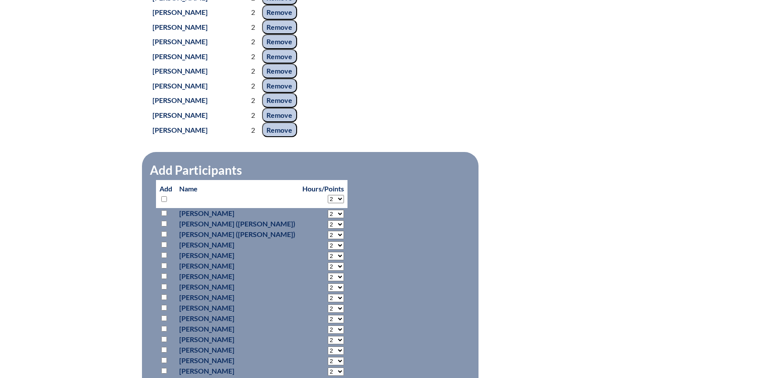
click at [165, 248] on input "checkbox" at bounding box center [164, 245] width 6 height 6
checkbox input "true"
click at [162, 290] on input "checkbox" at bounding box center [164, 287] width 6 height 6
checkbox input "true"
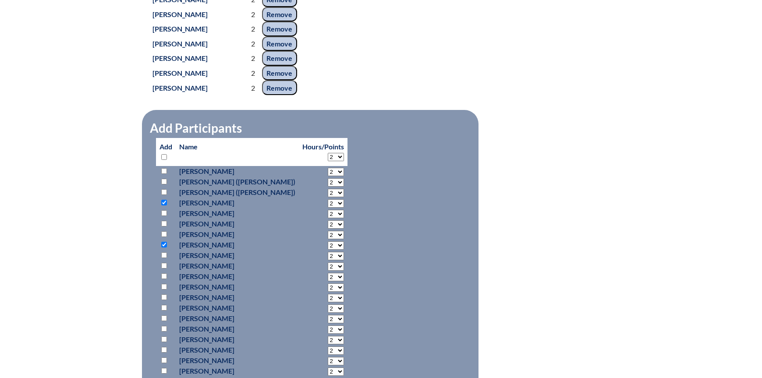
scroll to position [633, 0]
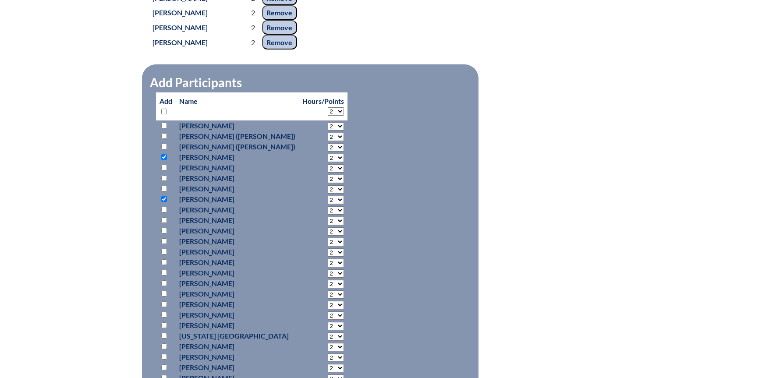
click at [165, 297] on input "checkbox" at bounding box center [164, 294] width 6 height 6
checkbox input "true"
click at [165, 318] on input "checkbox" at bounding box center [164, 315] width 6 height 6
checkbox input "true"
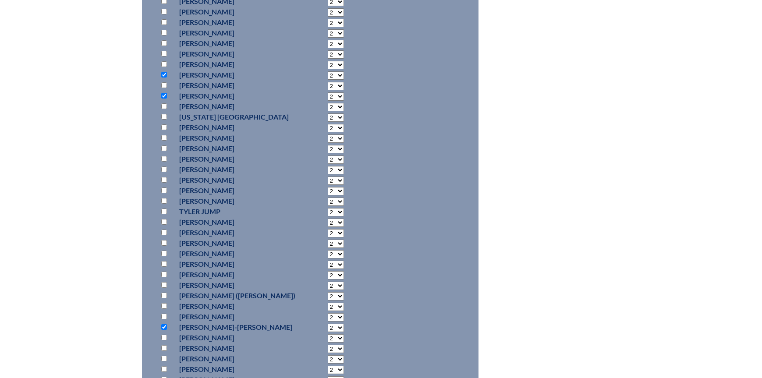
scroll to position [896, 0]
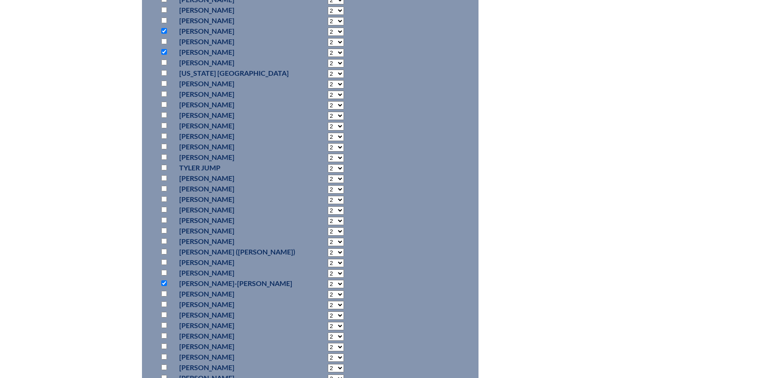
click at [163, 360] on input "checkbox" at bounding box center [164, 357] width 6 height 6
checkbox input "true"
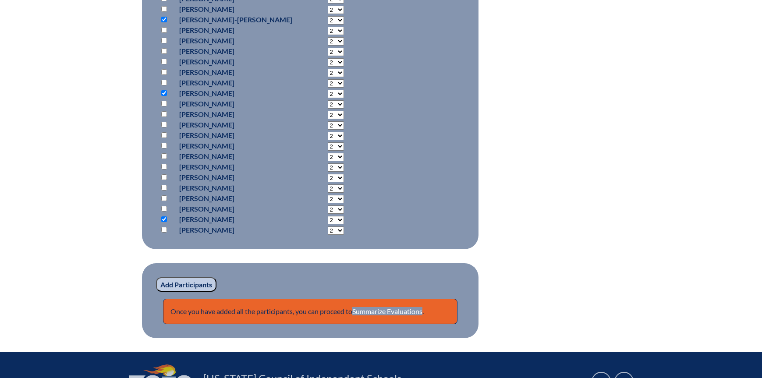
scroll to position [1202, 0]
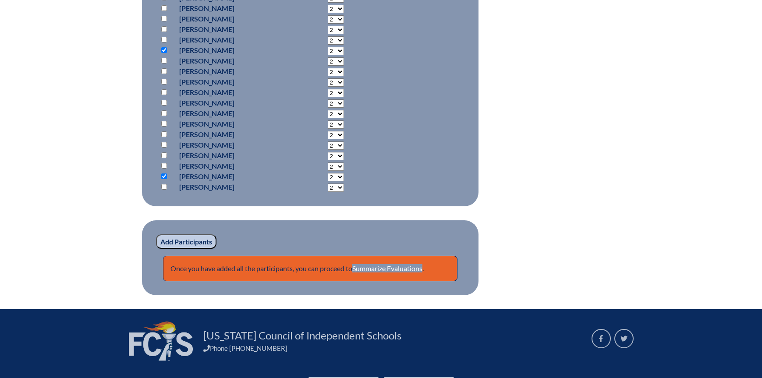
click at [179, 249] on input "Add Participants" at bounding box center [186, 241] width 60 height 15
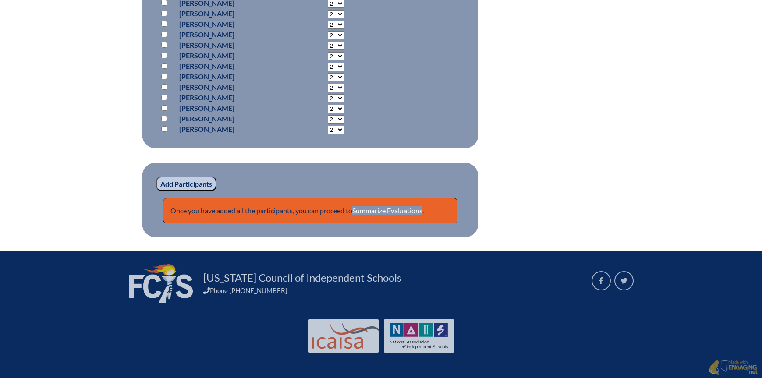
scroll to position [1305, 0]
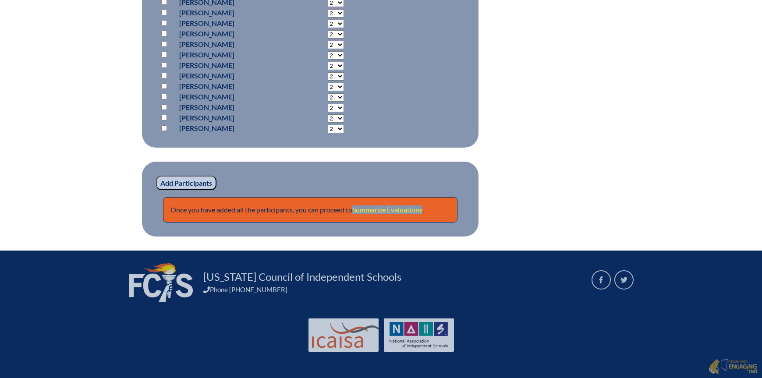
click at [375, 214] on link "Summarize Evaluations" at bounding box center [387, 209] width 70 height 8
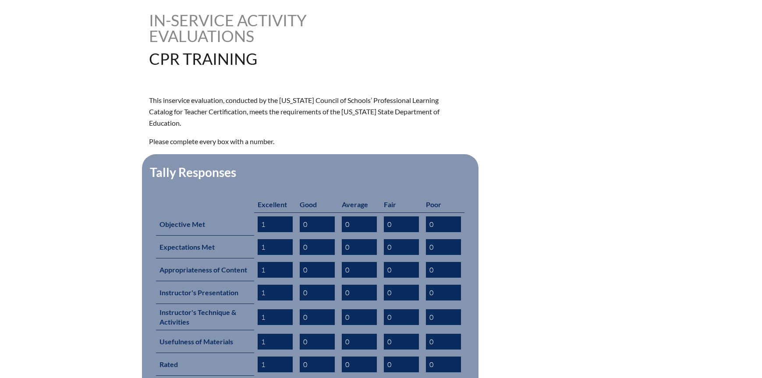
scroll to position [307, 0]
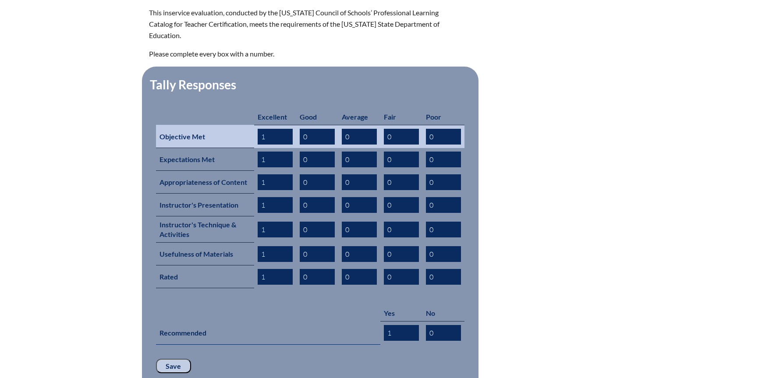
click at [273, 129] on input "1" at bounding box center [275, 137] width 35 height 16
drag, startPoint x: 272, startPoint y: 123, endPoint x: 226, endPoint y: 123, distance: 46.4
click at [226, 125] on tr "Objective Met 1 0 0 0 0" at bounding box center [310, 136] width 308 height 23
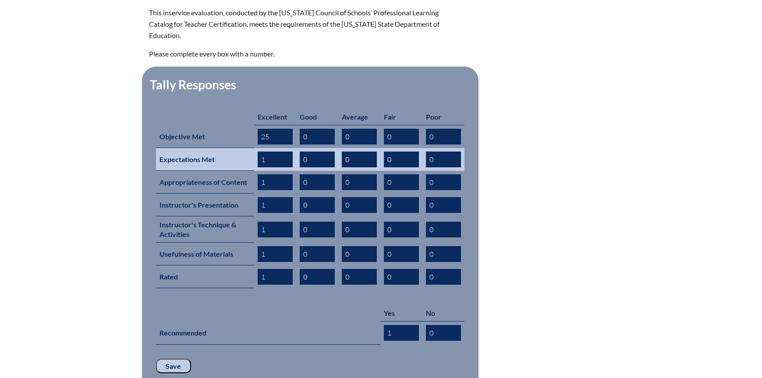
type input "25"
drag, startPoint x: 266, startPoint y: 144, endPoint x: 239, endPoint y: 151, distance: 28.5
click at [239, 151] on tr "Expectations Met 1 0 0 0 0" at bounding box center [310, 159] width 308 height 23
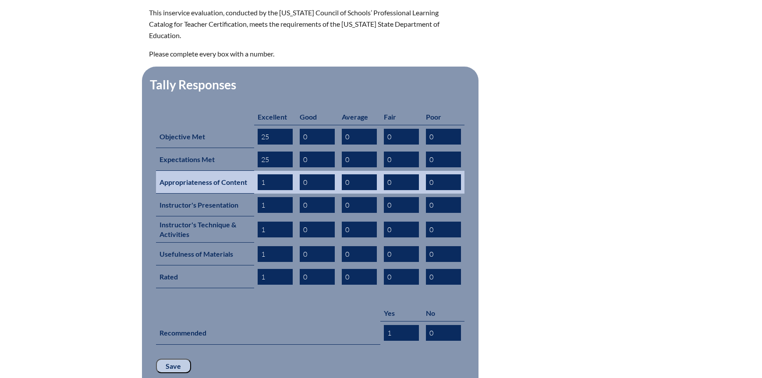
type input "25"
drag, startPoint x: 268, startPoint y: 167, endPoint x: 258, endPoint y: 167, distance: 9.6
click at [258, 174] on input "1" at bounding box center [275, 182] width 35 height 16
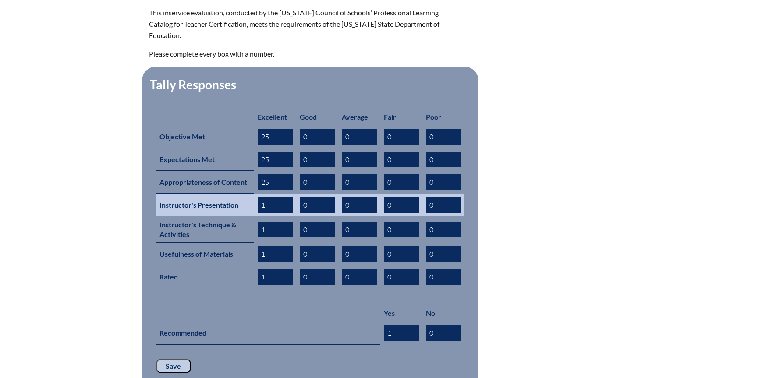
type input "25"
drag, startPoint x: 274, startPoint y: 191, endPoint x: 248, endPoint y: 196, distance: 26.9
click at [248, 196] on tr "Instructor's Presentation 1 0 0 0 0" at bounding box center [310, 205] width 308 height 23
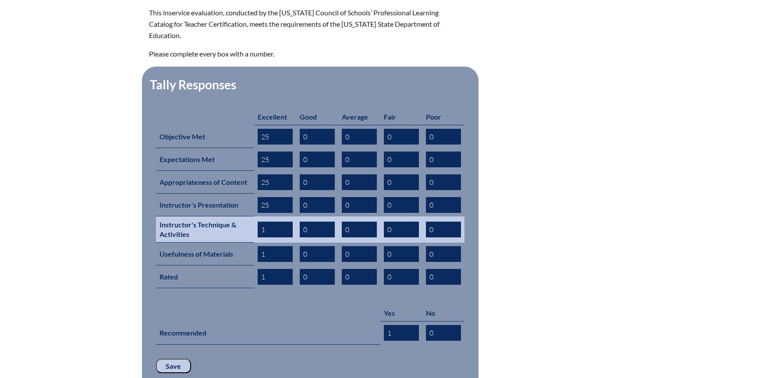
type input "25"
drag, startPoint x: 272, startPoint y: 217, endPoint x: 247, endPoint y: 216, distance: 25.0
click at [247, 216] on tr "Instructor's Technique & Activities 1 0 0 0 0" at bounding box center [310, 229] width 308 height 26
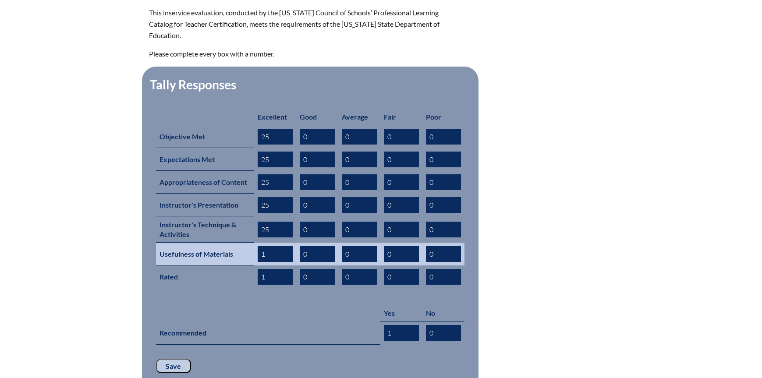
type input "25"
drag, startPoint x: 267, startPoint y: 234, endPoint x: 263, endPoint y: 241, distance: 7.7
click at [262, 246] on input "1" at bounding box center [275, 254] width 35 height 16
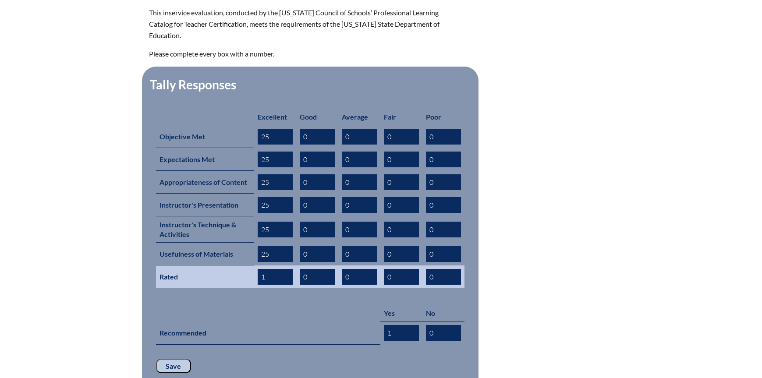
type input "25"
drag, startPoint x: 281, startPoint y: 265, endPoint x: 252, endPoint y: 265, distance: 28.9
click at [252, 266] on tr "Rated 2 0 0 0 0" at bounding box center [310, 277] width 308 height 23
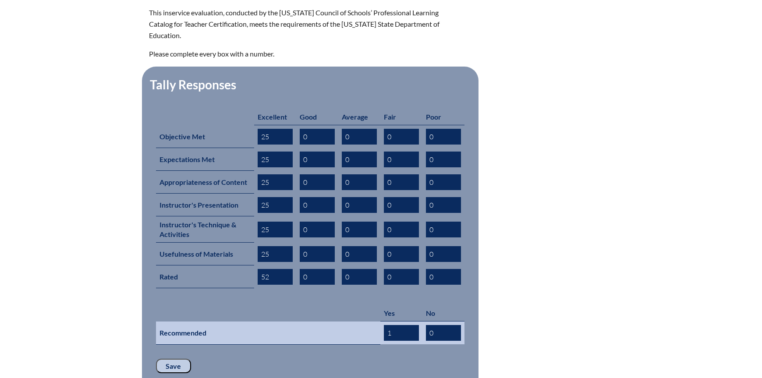
type input "52"
click at [380, 322] on td "1" at bounding box center [401, 333] width 42 height 23
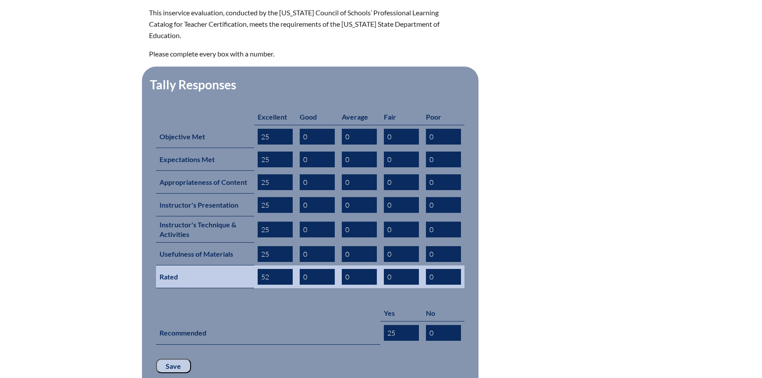
type input "25"
drag, startPoint x: 280, startPoint y: 263, endPoint x: 249, endPoint y: 263, distance: 31.1
click at [247, 266] on tr "Rated 52 0 0 0 0" at bounding box center [310, 277] width 308 height 23
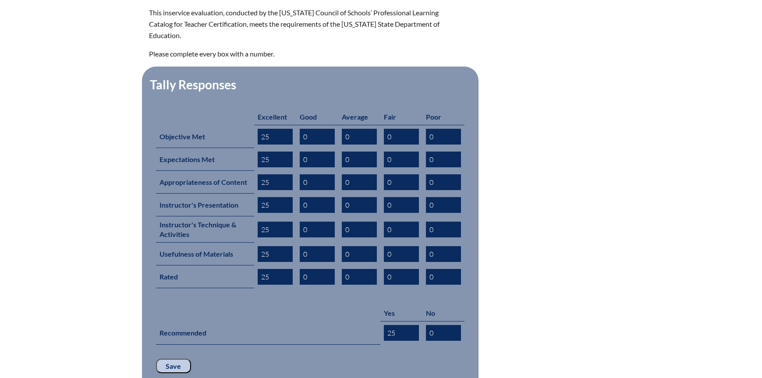
type input "25"
click at [171, 342] on fieldset "Tally Responses Excellent Good Average Fair Poor Objective Met 25 0 0 0 0 Expec…" at bounding box center [310, 231] width 336 height 328
click at [172, 359] on input "Save" at bounding box center [173, 366] width 35 height 15
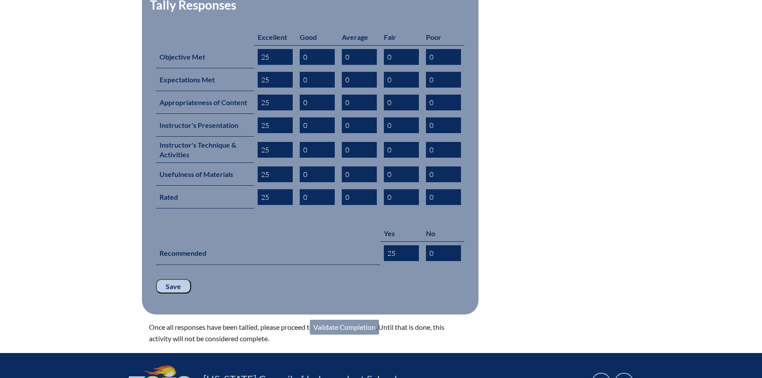
scroll to position [473, 0]
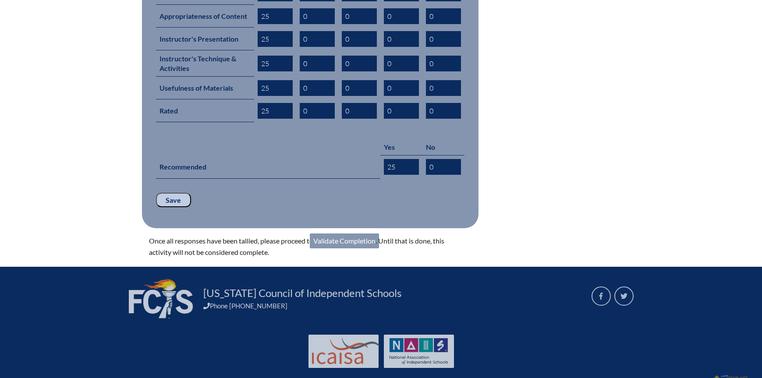
click at [338, 234] on link "Validate Completion" at bounding box center [344, 241] width 69 height 15
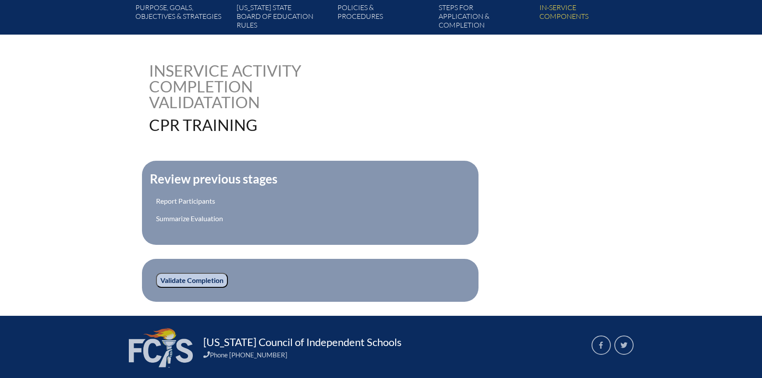
scroll to position [232, 0]
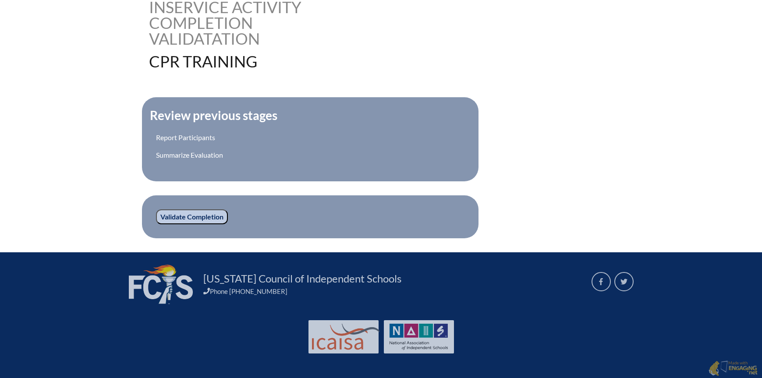
click at [209, 211] on input "Validate Completion" at bounding box center [192, 216] width 72 height 15
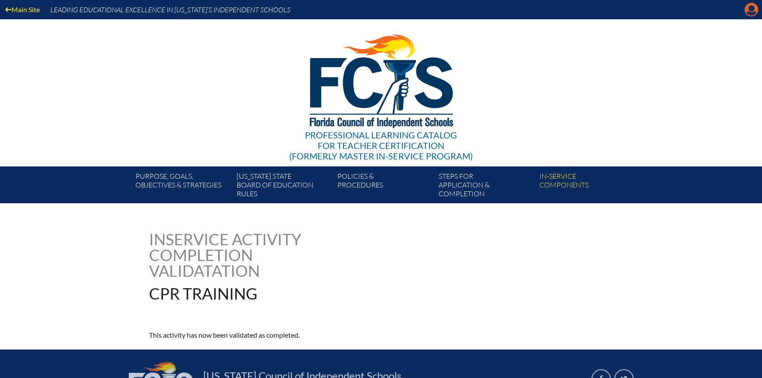
click at [751, 12] on icon "Manage account" at bounding box center [751, 10] width 14 height 14
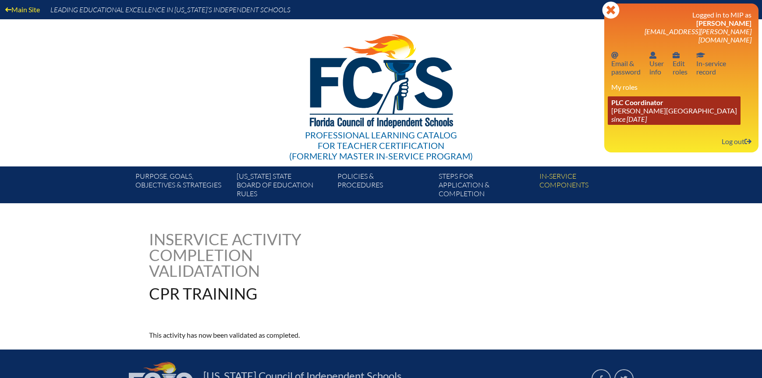
click at [630, 98] on span "PLC Coordinator" at bounding box center [637, 102] width 52 height 8
click at [635, 99] on link "PLC Coordinator [PERSON_NAME][GEOGRAPHIC_DATA] since [DATE]" at bounding box center [674, 110] width 133 height 28
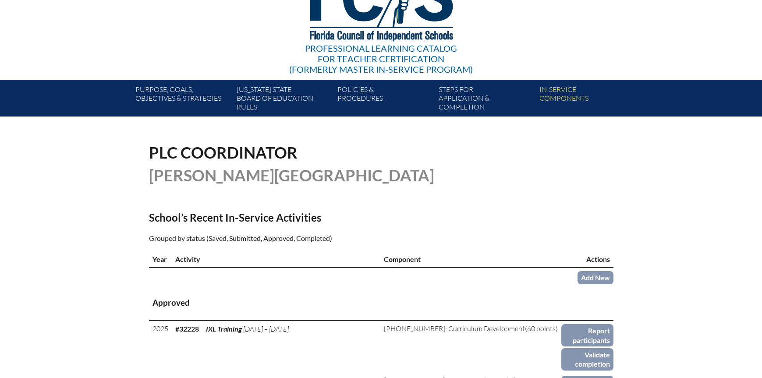
scroll to position [88, 0]
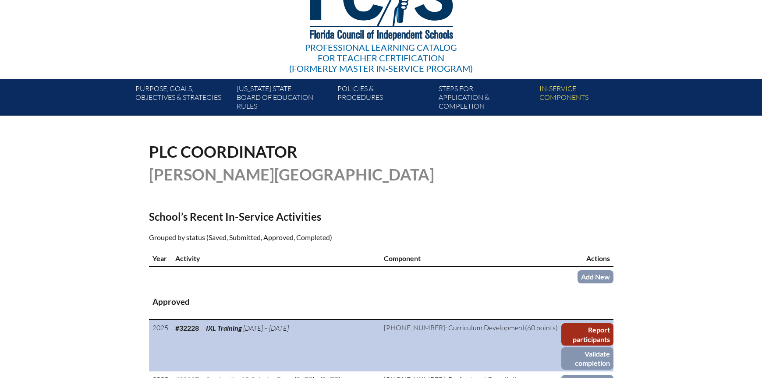
click at [579, 332] on link "Report participants" at bounding box center [587, 334] width 52 height 22
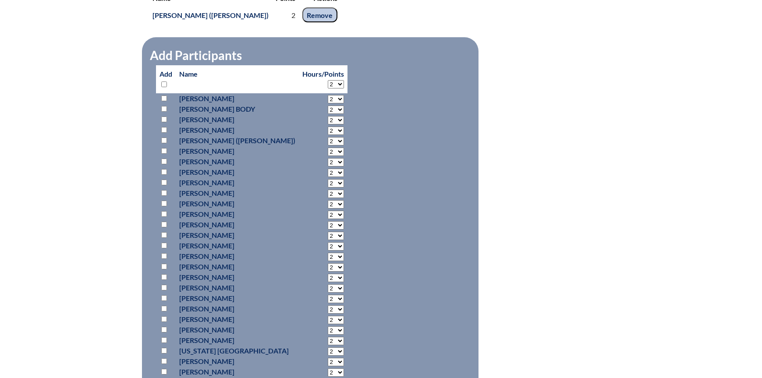
scroll to position [438, 0]
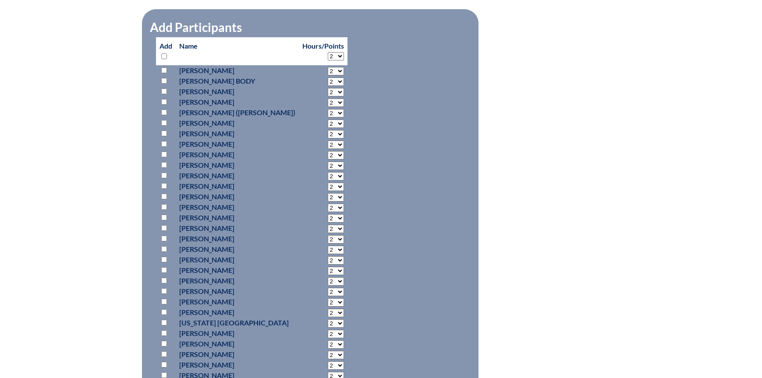
click at [165, 174] on input "checkbox" at bounding box center [164, 176] width 6 height 6
checkbox input "true"
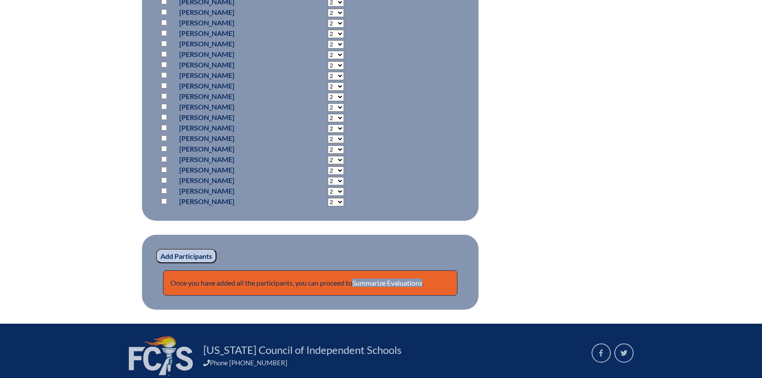
scroll to position [1183, 0]
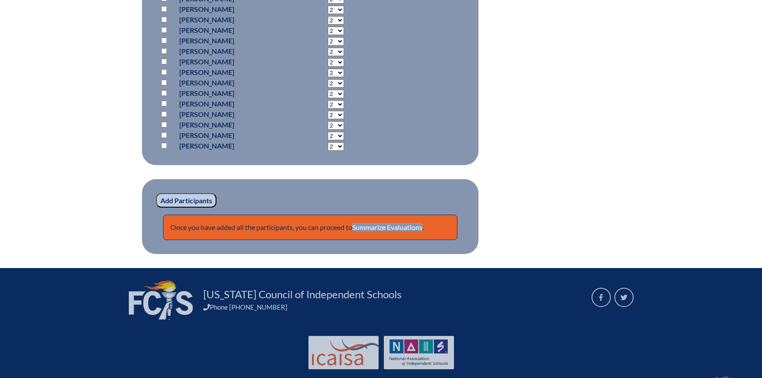
click at [190, 199] on input "Add Participants" at bounding box center [186, 200] width 60 height 15
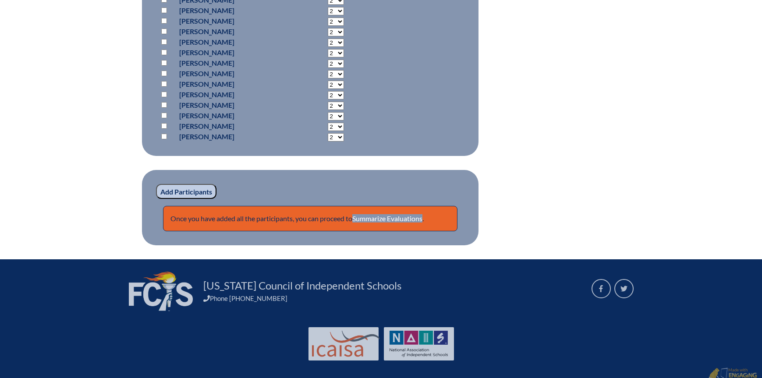
scroll to position [1197, 0]
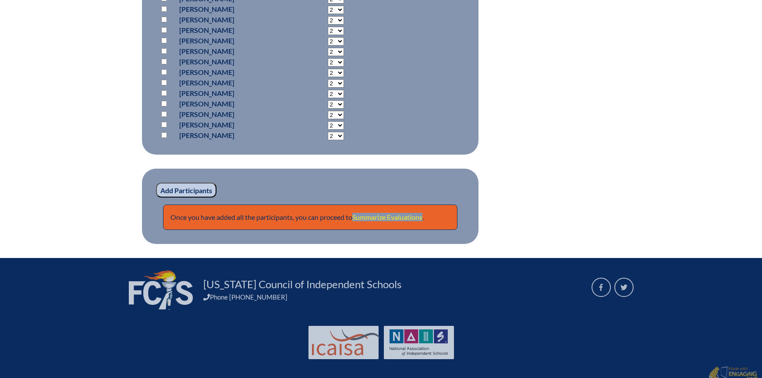
click at [386, 216] on link "Summarize Evaluations" at bounding box center [387, 217] width 70 height 8
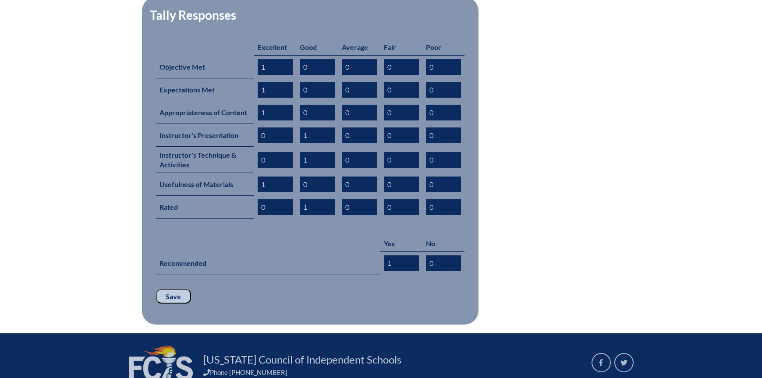
scroll to position [394, 0]
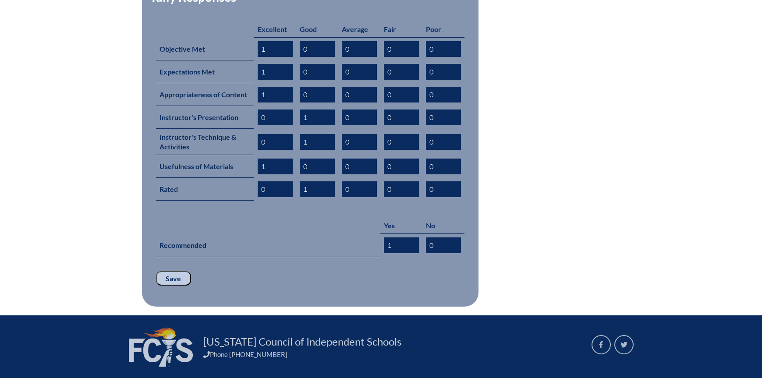
click at [177, 271] on input "Save" at bounding box center [173, 278] width 35 height 15
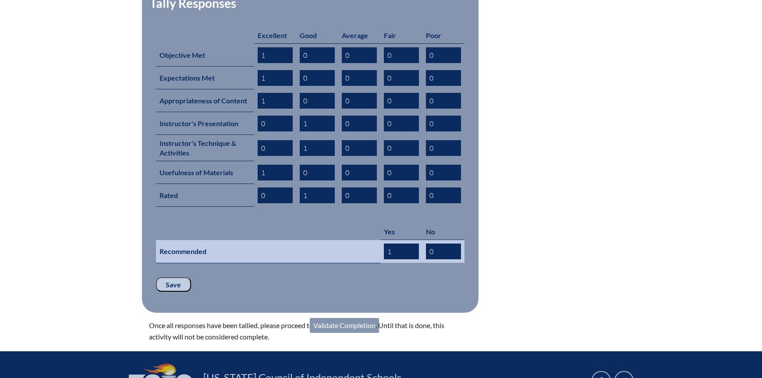
scroll to position [473, 0]
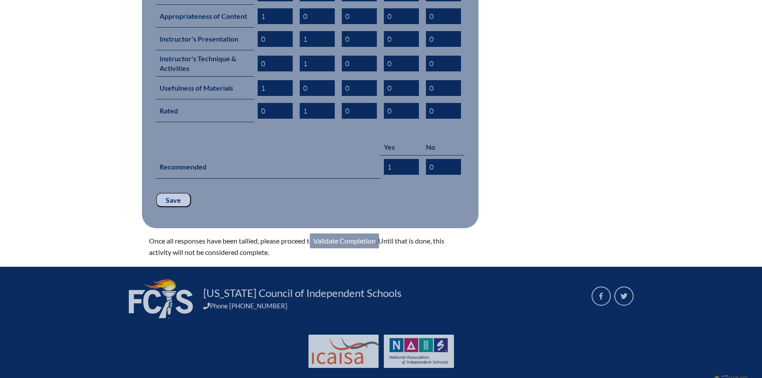
click at [349, 234] on link "Validate Completion" at bounding box center [344, 241] width 69 height 15
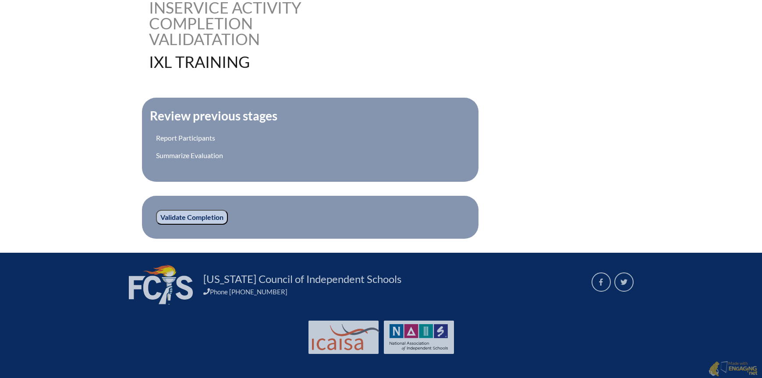
scroll to position [232, 0]
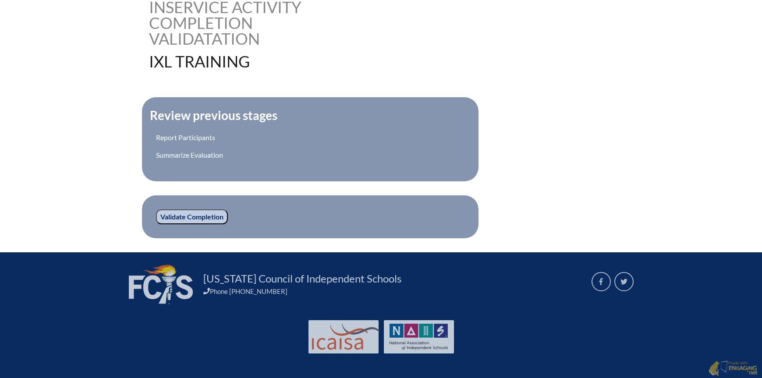
click at [211, 217] on input "Validate Completion" at bounding box center [192, 216] width 72 height 15
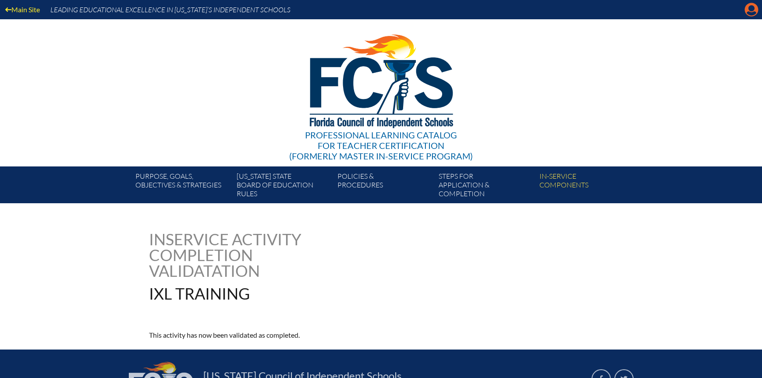
click at [750, 11] on icon "Manage account" at bounding box center [751, 10] width 14 height 14
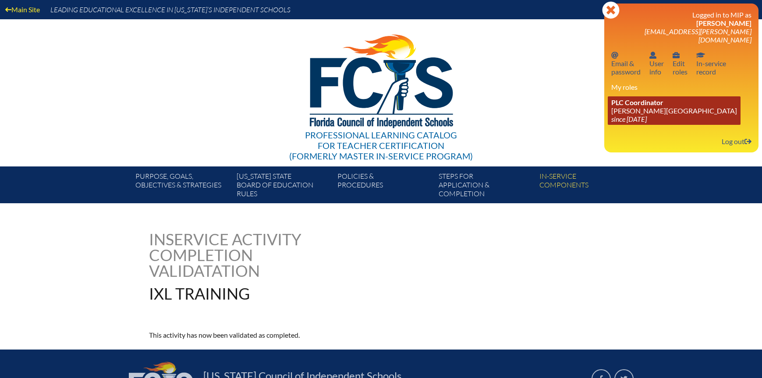
click at [636, 102] on link "PLC Coordinator [PERSON_NAME][GEOGRAPHIC_DATA] since [DATE]" at bounding box center [674, 110] width 133 height 28
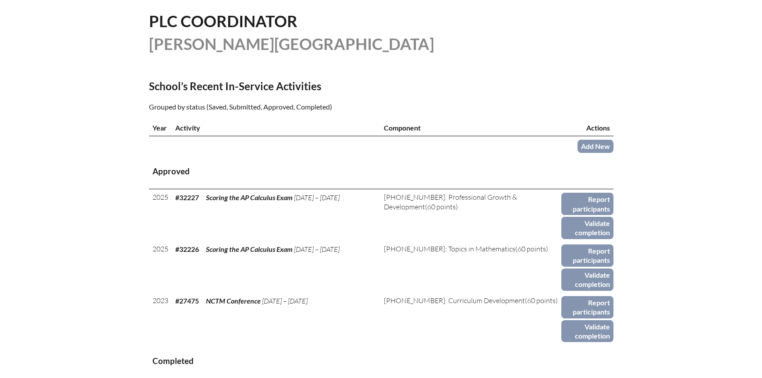
scroll to position [219, 0]
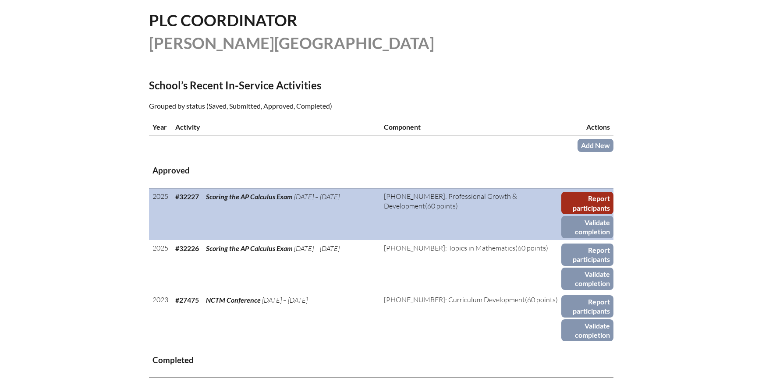
click at [590, 202] on link "Report participants" at bounding box center [587, 203] width 52 height 22
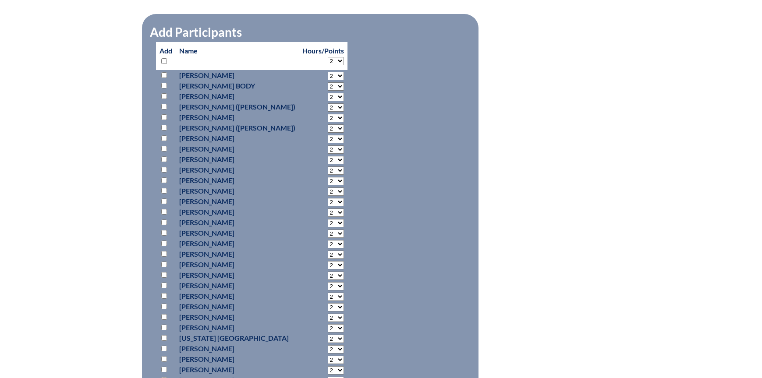
scroll to position [482, 0]
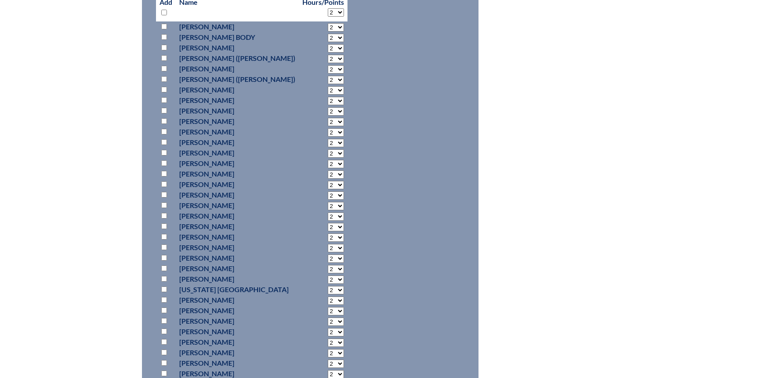
click at [166, 140] on input "checkbox" at bounding box center [164, 142] width 6 height 6
checkbox input "true"
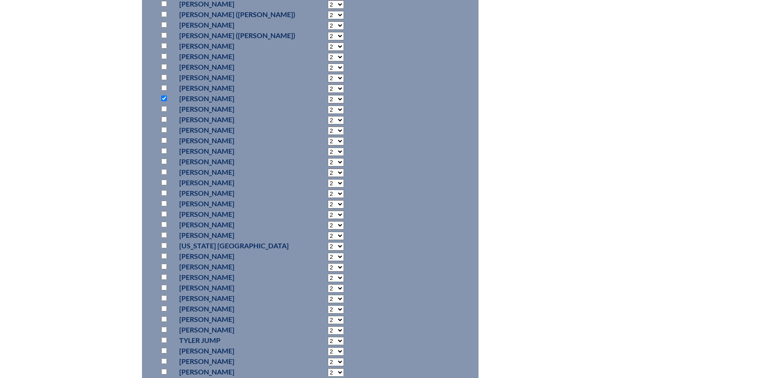
scroll to position [438, 0]
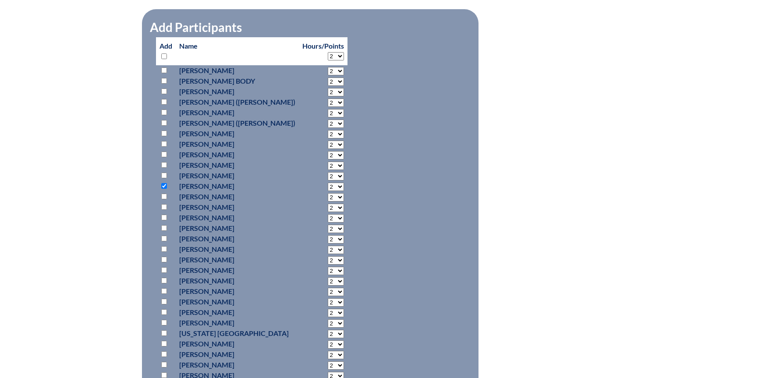
click at [328, 75] on select "2 3 4 5 6 7 8 9 10 11 12 13 14 15 16 17 18 19 20 21 22 23" at bounding box center [336, 71] width 16 height 8
select select "31"
click at [328, 75] on select "2 3 4 5 6 7 8 9 10 11 12 13 14 15 16 17 18 19 20 21 22 23" at bounding box center [336, 71] width 16 height 8
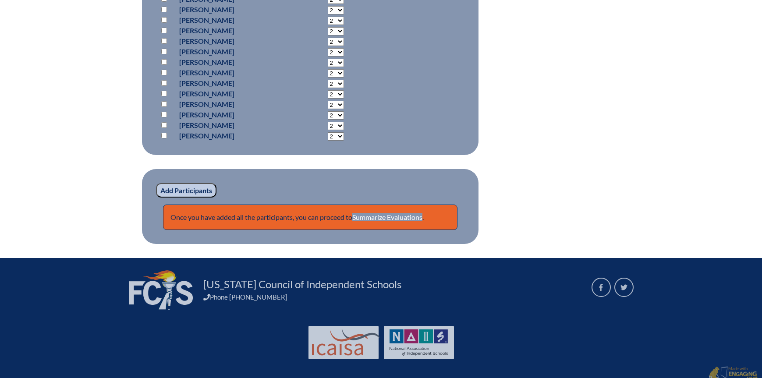
scroll to position [1199, 0]
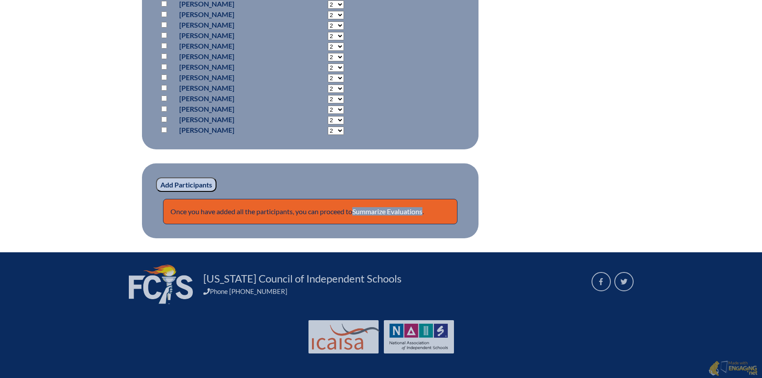
click at [191, 184] on input "Add Participants" at bounding box center [186, 184] width 60 height 15
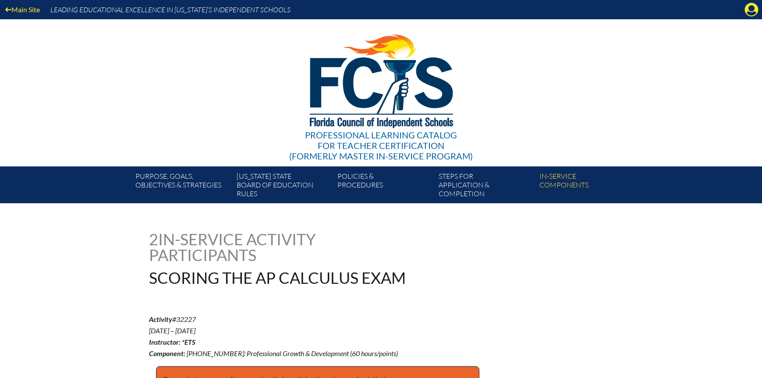
scroll to position [1203, 0]
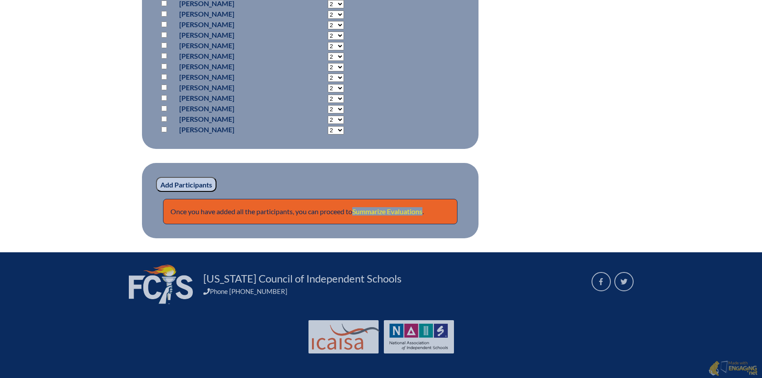
click at [358, 207] on link "Summarize Evaluations" at bounding box center [387, 211] width 70 height 8
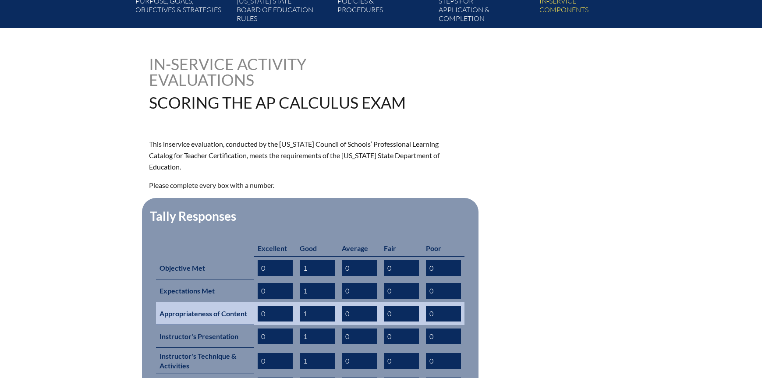
scroll to position [307, 0]
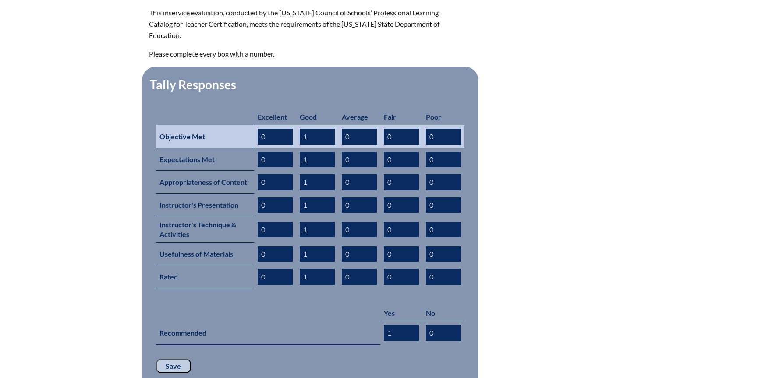
click at [313, 129] on input "1" at bounding box center [317, 137] width 35 height 16
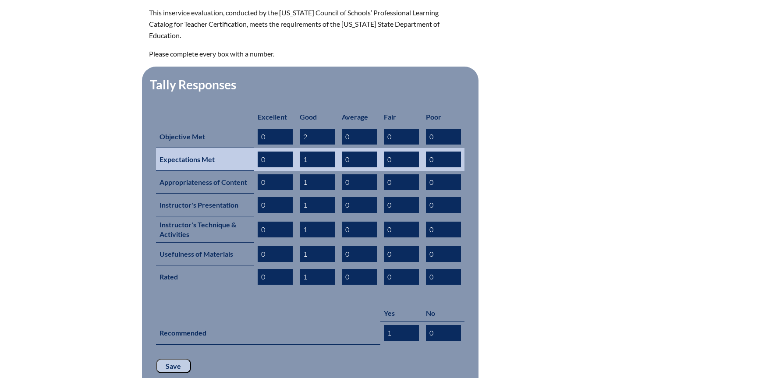
type input "2"
click at [314, 148] on td "1" at bounding box center [317, 159] width 42 height 23
click at [314, 152] on input "1" at bounding box center [317, 160] width 35 height 16
click at [316, 152] on input "12" at bounding box center [317, 160] width 35 height 16
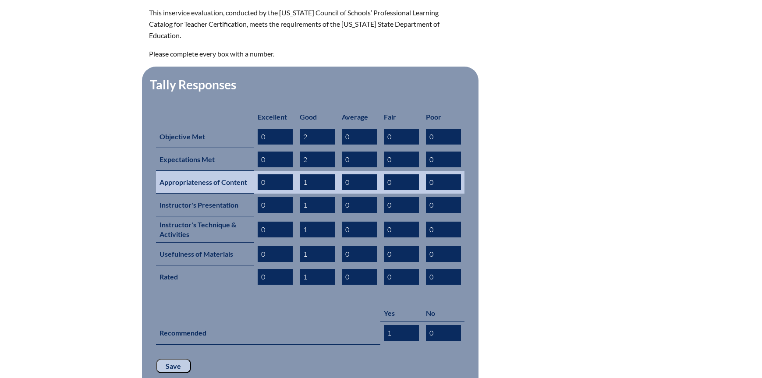
type input "2"
click at [309, 174] on input "1" at bounding box center [317, 182] width 35 height 16
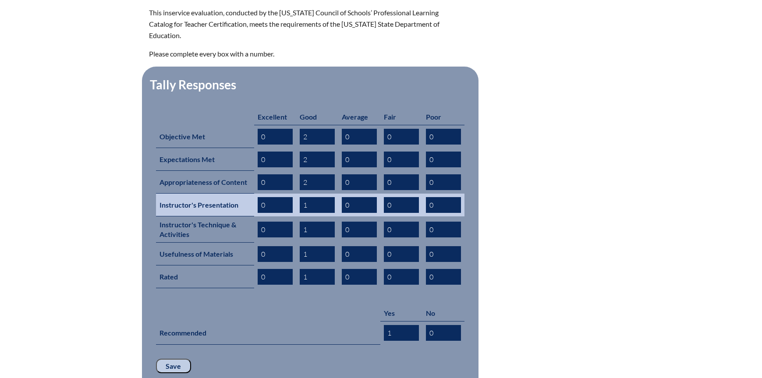
type input "2"
click at [308, 197] on input "1" at bounding box center [317, 205] width 35 height 16
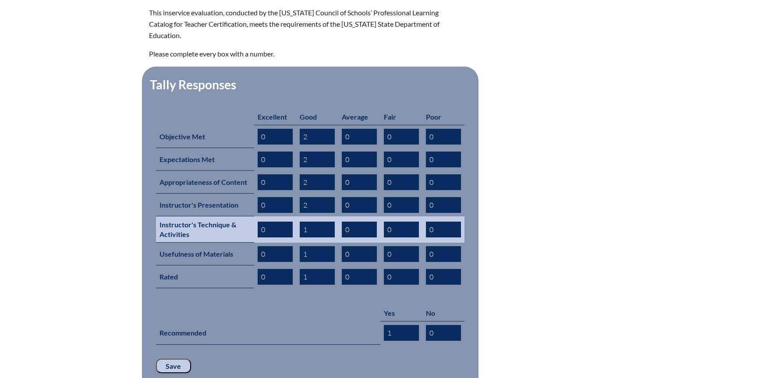
type input "2"
click at [310, 222] on input "1" at bounding box center [317, 230] width 35 height 16
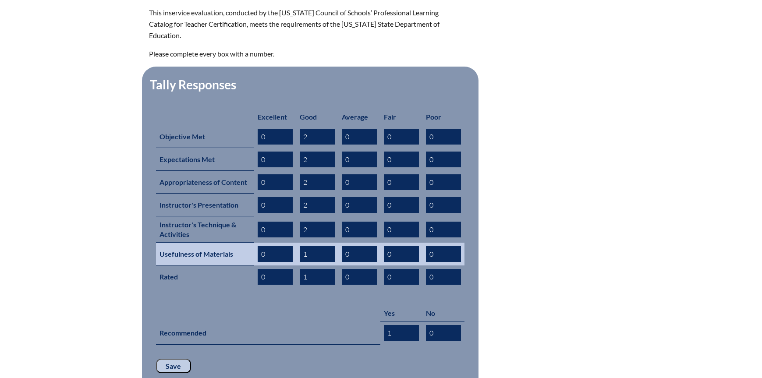
type input "2"
click at [313, 246] on input "1" at bounding box center [317, 254] width 35 height 16
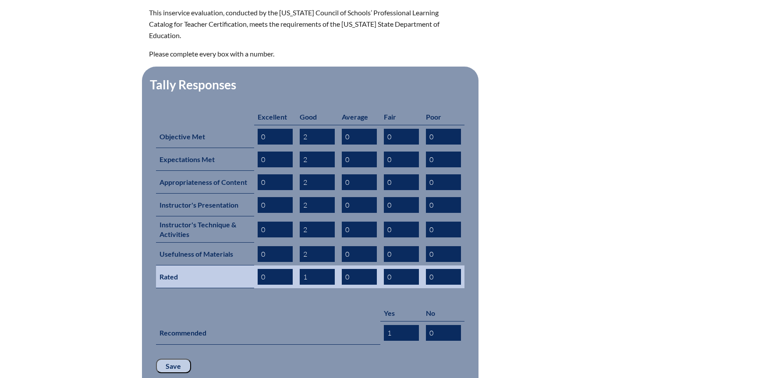
type input "2"
click at [311, 269] on input "1" at bounding box center [317, 277] width 35 height 16
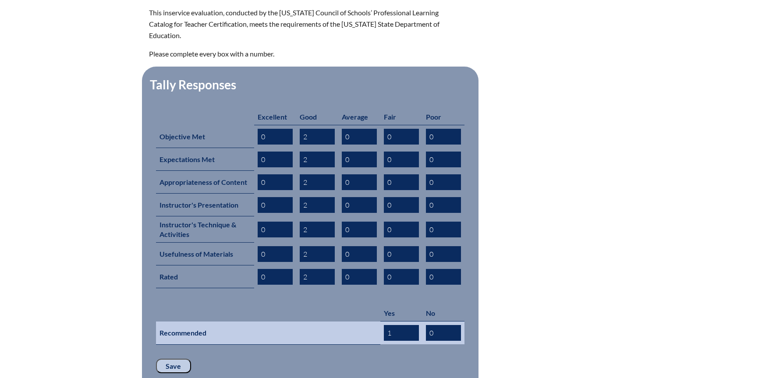
type input "2"
click at [392, 325] on input "1" at bounding box center [401, 333] width 35 height 16
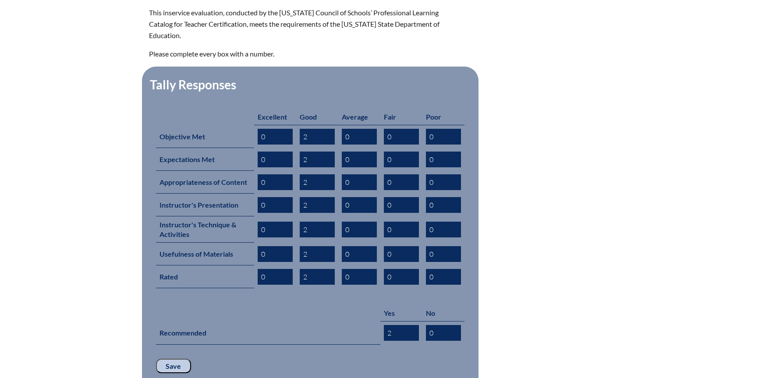
type input "2"
click at [185, 359] on input "Save" at bounding box center [173, 366] width 35 height 15
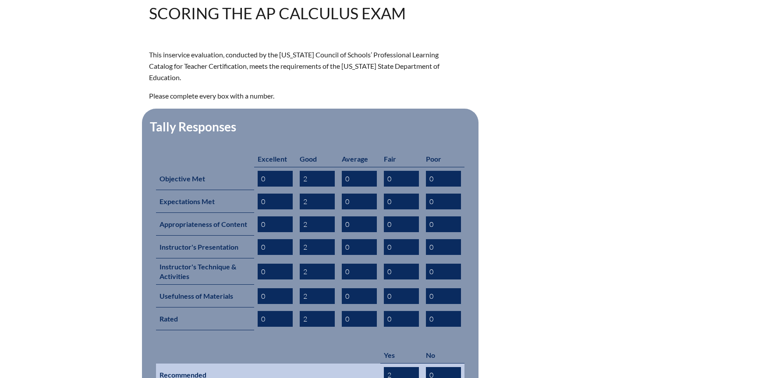
scroll to position [351, 0]
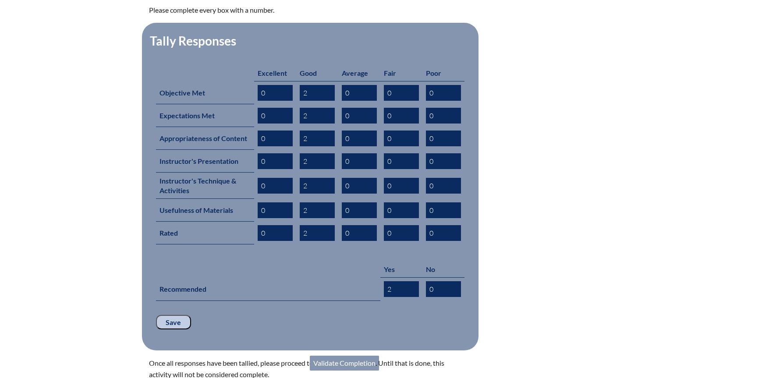
click at [337, 356] on link "Validate Completion" at bounding box center [344, 363] width 69 height 15
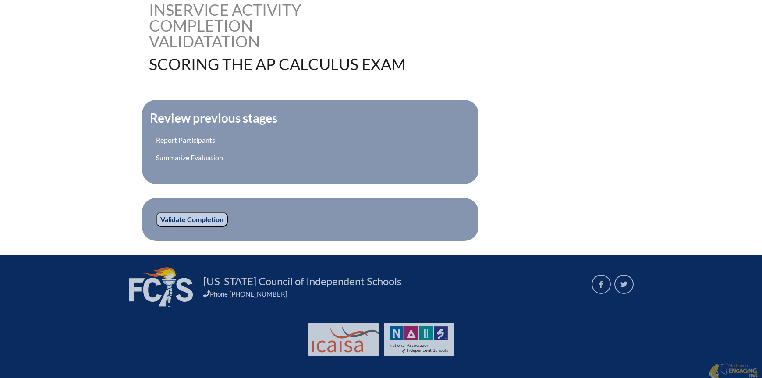
scroll to position [232, 0]
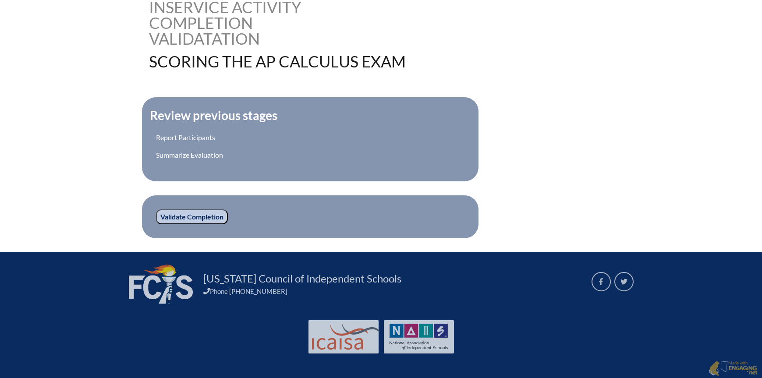
click at [211, 216] on input "Validate Completion" at bounding box center [192, 216] width 72 height 15
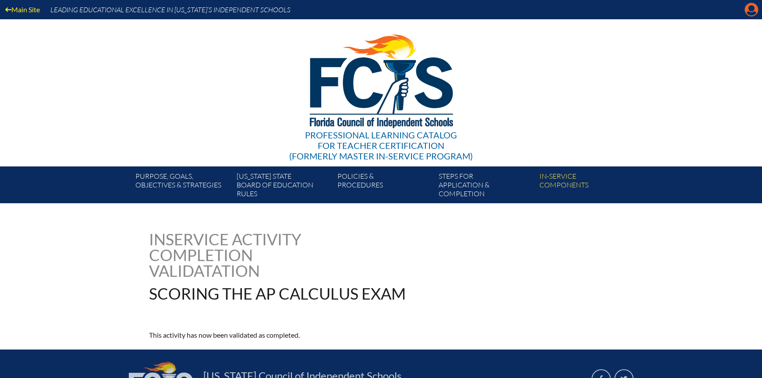
click at [749, 11] on icon at bounding box center [752, 10] width 14 height 14
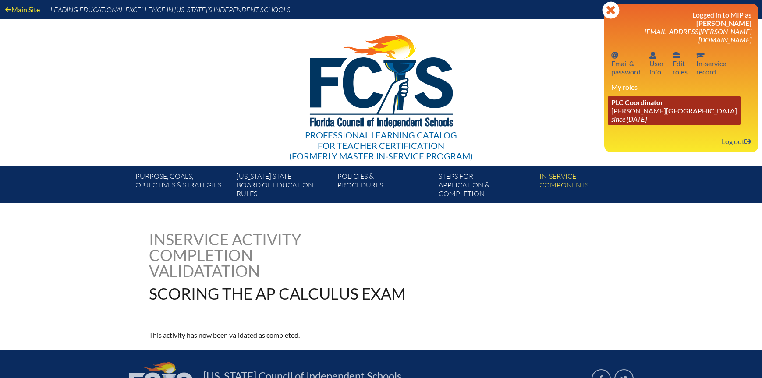
click at [632, 115] on icon "since [DATE]" at bounding box center [628, 119] width 35 height 8
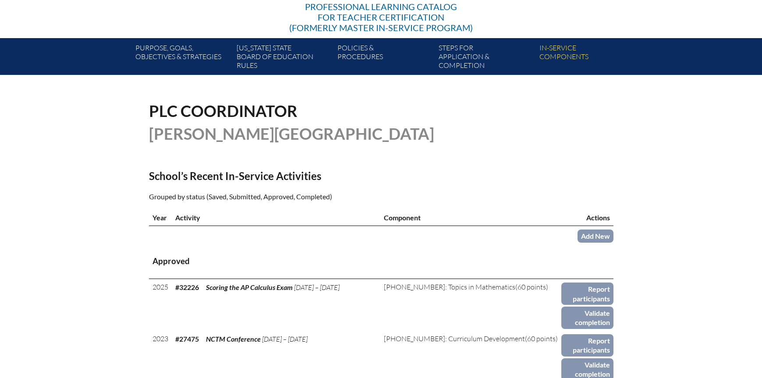
scroll to position [175, 0]
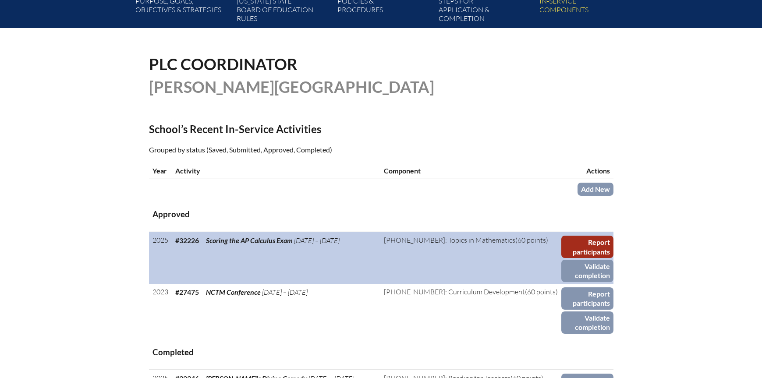
click at [590, 241] on link "Report participants" at bounding box center [587, 247] width 52 height 22
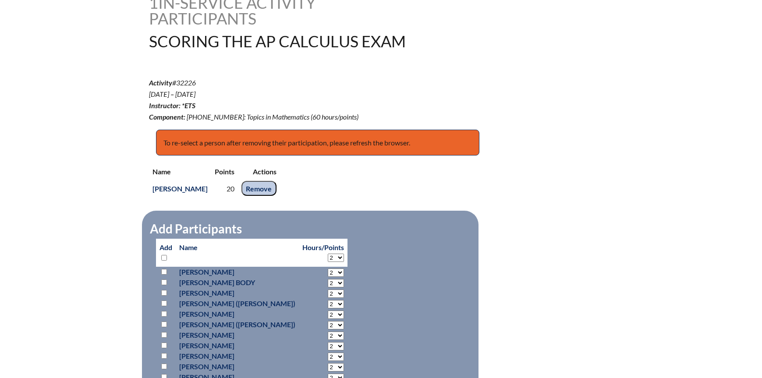
scroll to position [263, 0]
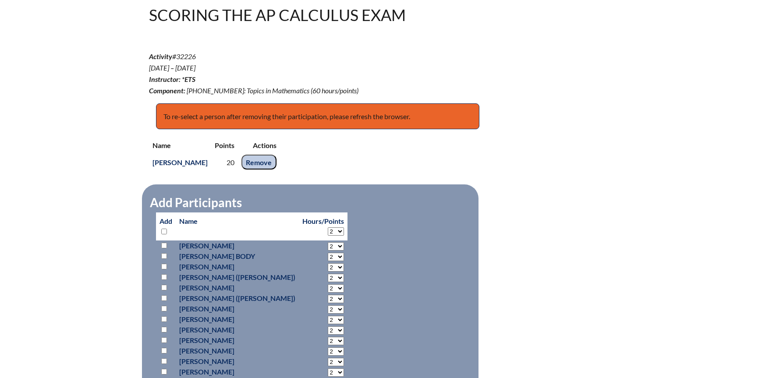
click at [164, 358] on input "checkbox" at bounding box center [164, 361] width 6 height 6
checkbox input "true"
click at [328, 251] on select "2 3 4 5 6 7 8 9 10 11 12 13 14 15 16 17 18 19 20 21 22 23" at bounding box center [336, 246] width 16 height 8
select select "20"
click at [328, 251] on select "2 3 4 5 6 7 8 9 10 11 12 13 14 15 16 17 18 19 20 21 22 23" at bounding box center [336, 246] width 16 height 8
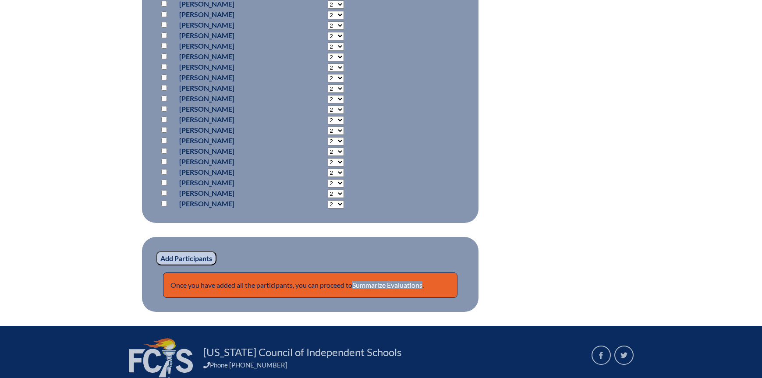
scroll to position [1139, 0]
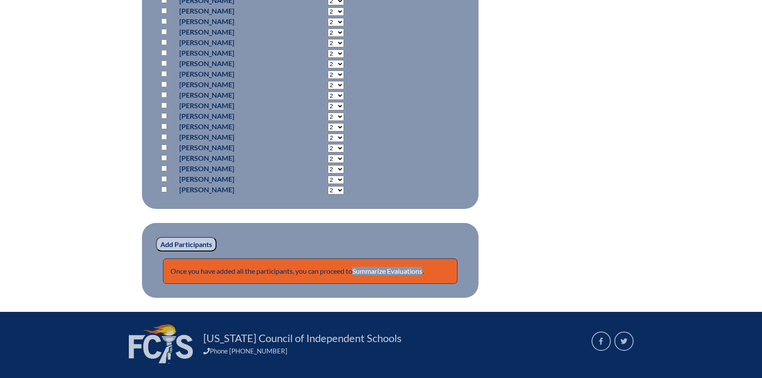
click at [168, 246] on input "Add Participants" at bounding box center [186, 244] width 60 height 15
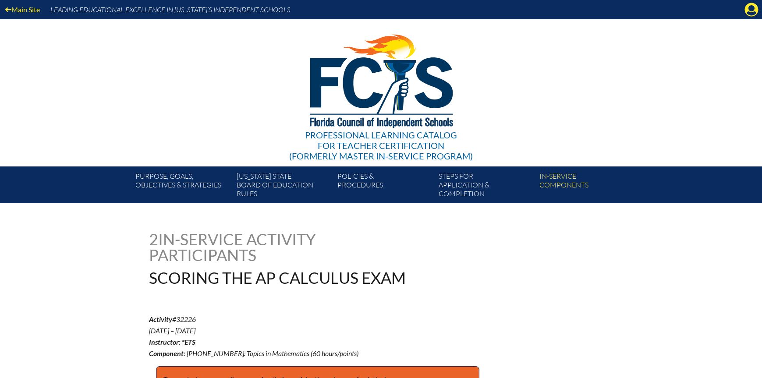
scroll to position [1154, 0]
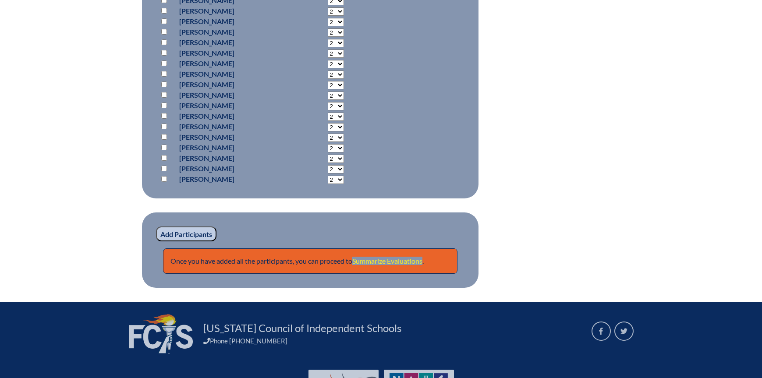
click at [396, 259] on link "Summarize Evaluations" at bounding box center [387, 261] width 70 height 8
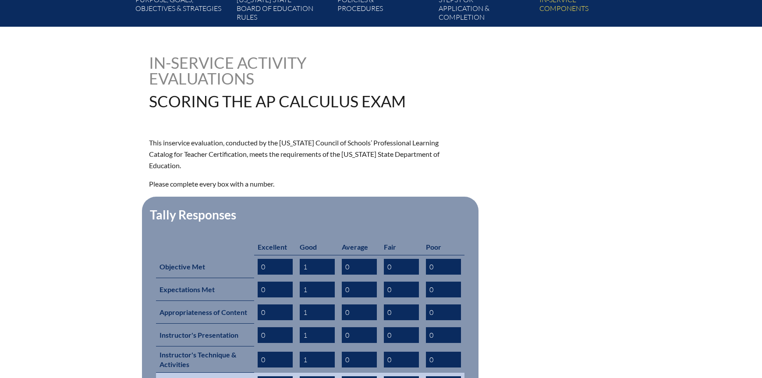
scroll to position [219, 0]
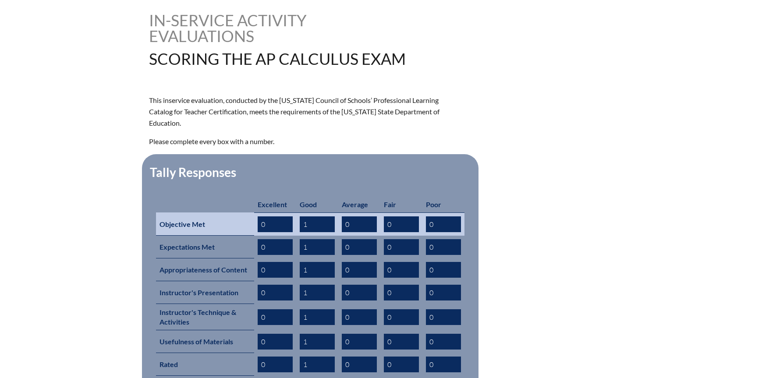
click at [318, 216] on input "1" at bounding box center [317, 224] width 35 height 16
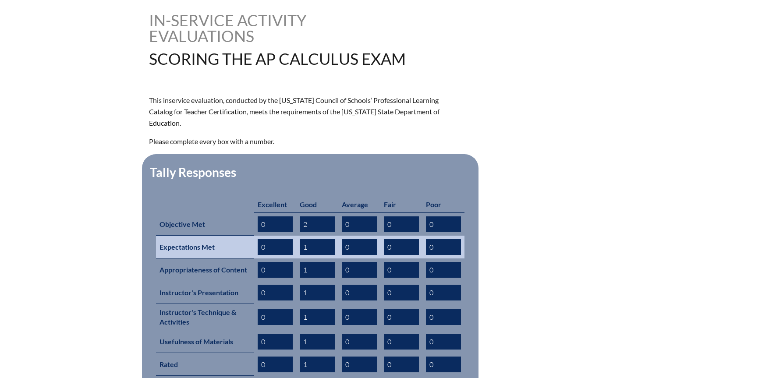
type input "2"
click at [319, 239] on input "1" at bounding box center [317, 247] width 35 height 16
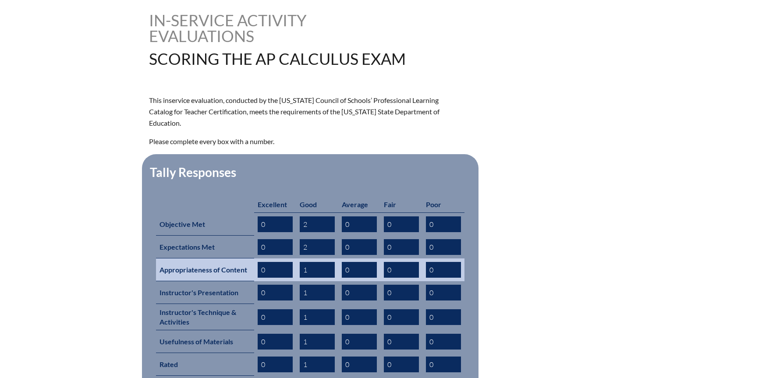
type input "2"
click at [315, 262] on input "1" at bounding box center [317, 270] width 35 height 16
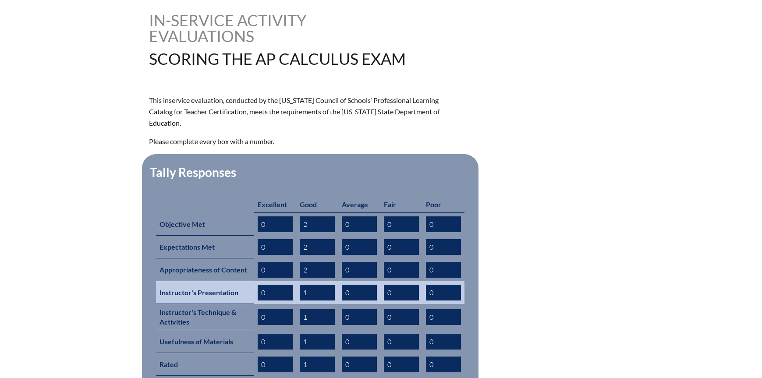
type input "2"
click at [315, 281] on td "1" at bounding box center [317, 292] width 42 height 23
click at [315, 285] on input "1" at bounding box center [317, 293] width 35 height 16
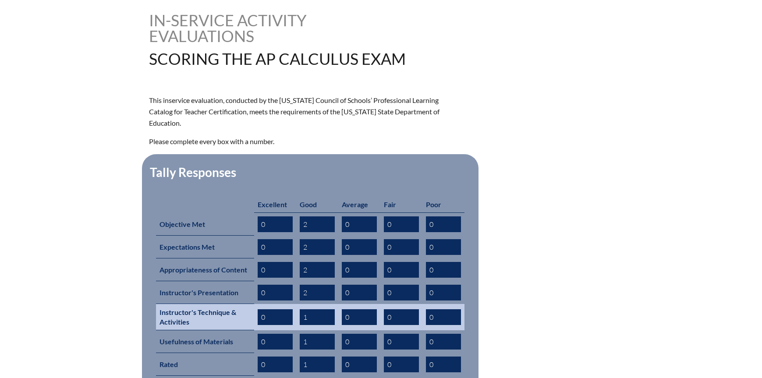
type input "2"
click at [315, 309] on input "1" at bounding box center [317, 317] width 35 height 16
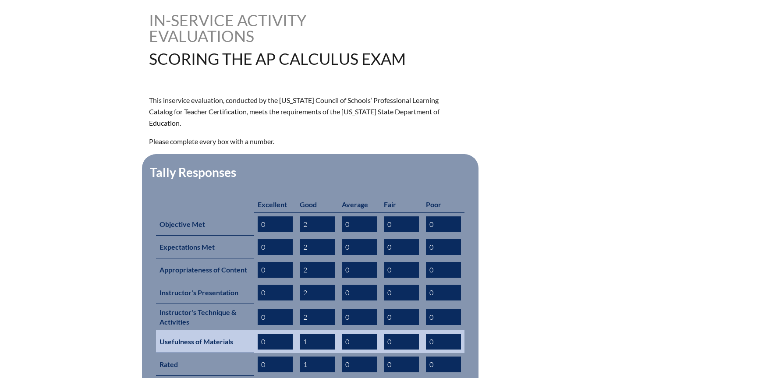
type input "2"
click at [317, 334] on input "1" at bounding box center [317, 342] width 35 height 16
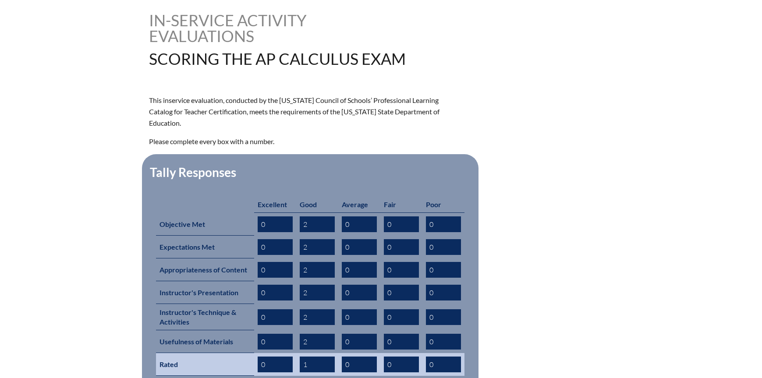
type input "2"
click at [318, 357] on input "1" at bounding box center [317, 365] width 35 height 16
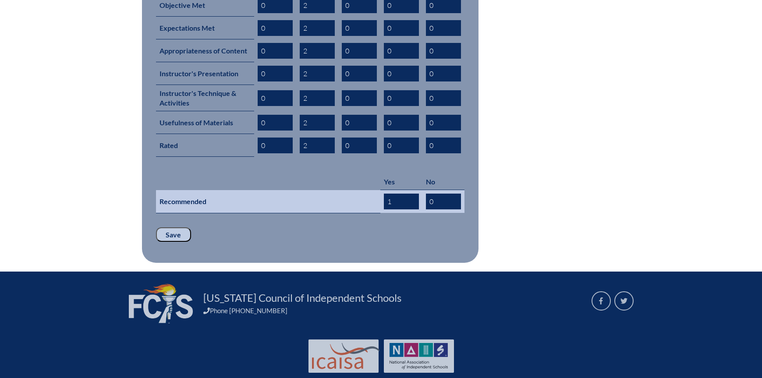
type input "2"
click at [404, 194] on input "1" at bounding box center [401, 202] width 35 height 16
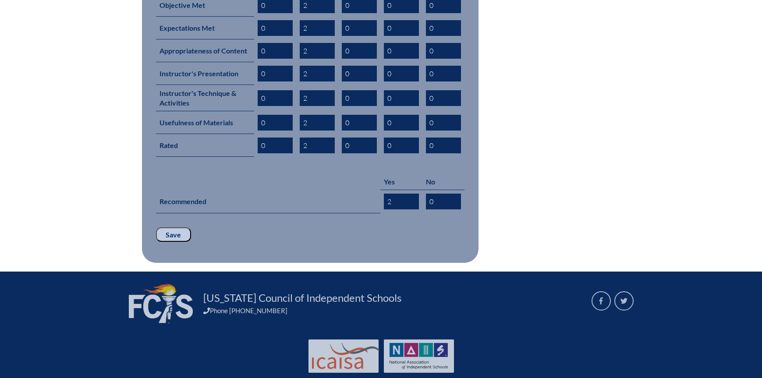
type input "2"
click at [162, 227] on input "Save" at bounding box center [173, 234] width 35 height 15
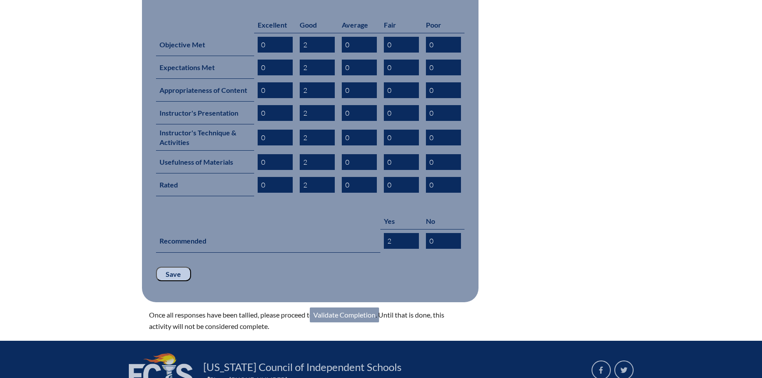
scroll to position [473, 0]
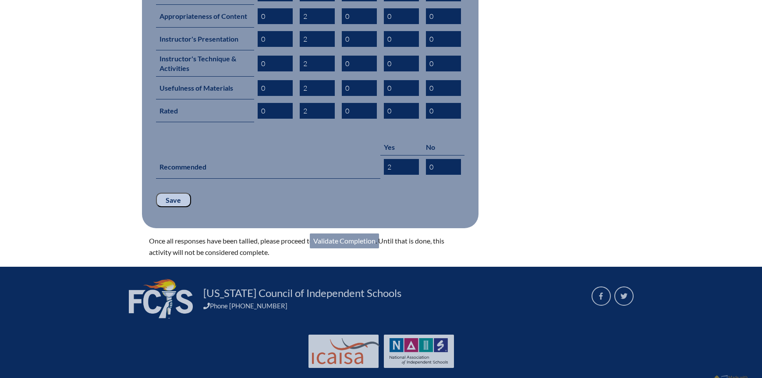
click at [334, 234] on link "Validate Completion" at bounding box center [344, 241] width 69 height 15
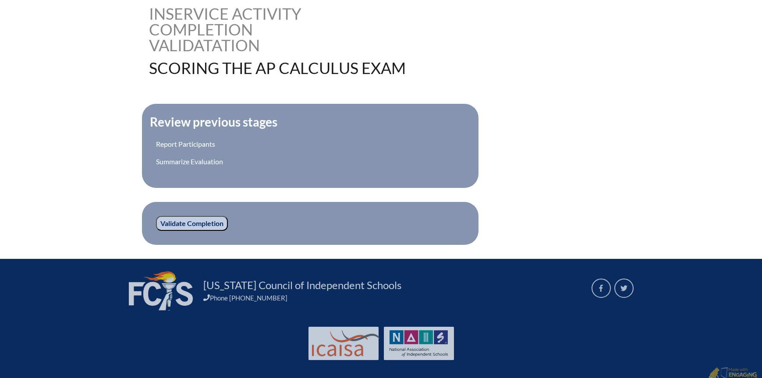
scroll to position [232, 0]
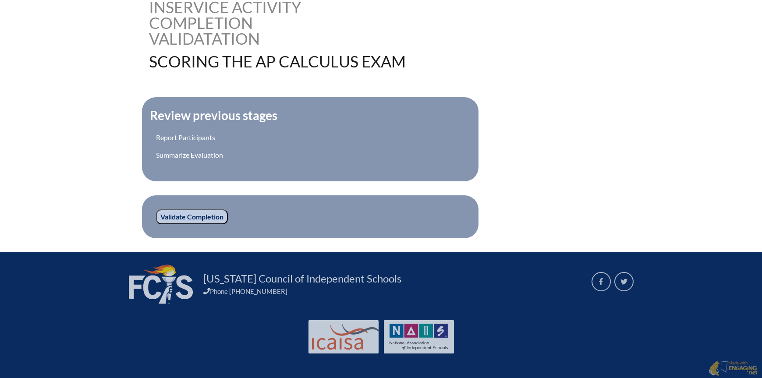
click at [171, 218] on input "Validate Completion" at bounding box center [192, 216] width 72 height 15
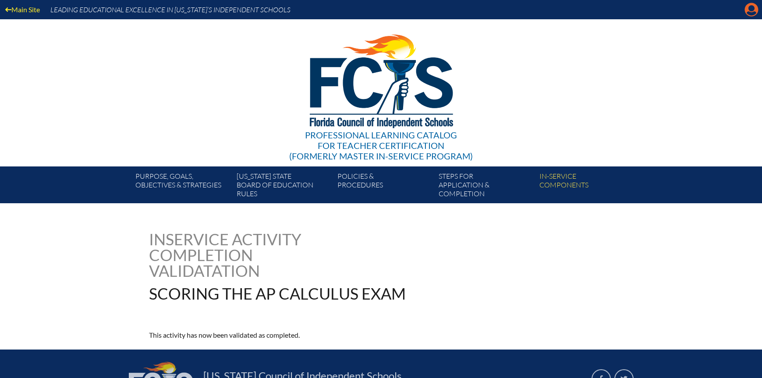
click at [752, 11] on icon at bounding box center [752, 10] width 14 height 14
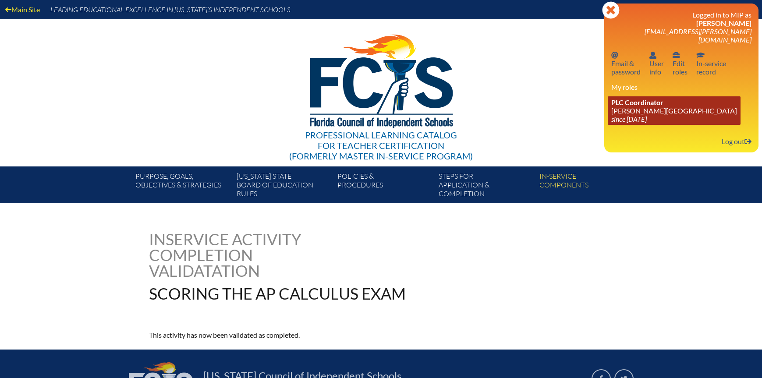
click at [637, 115] on icon "since [DATE]" at bounding box center [628, 119] width 35 height 8
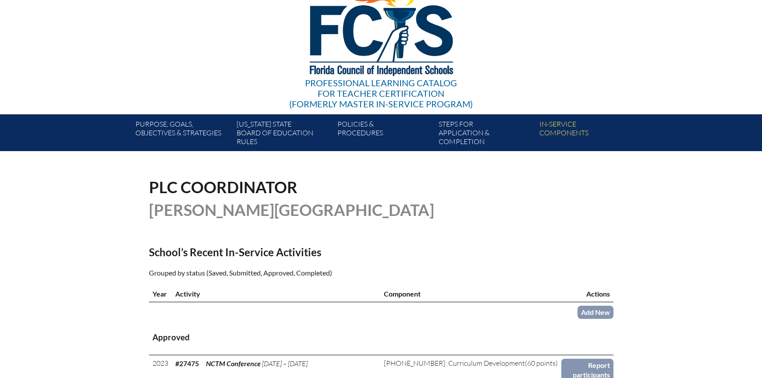
scroll to position [131, 0]
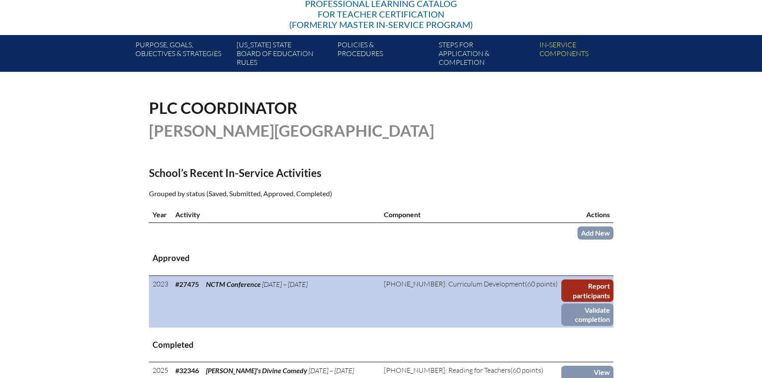
click at [577, 289] on link "Report participants" at bounding box center [587, 291] width 52 height 22
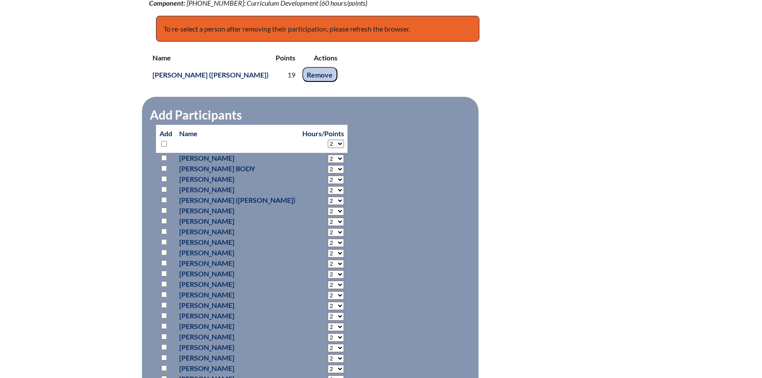
scroll to position [482, 0]
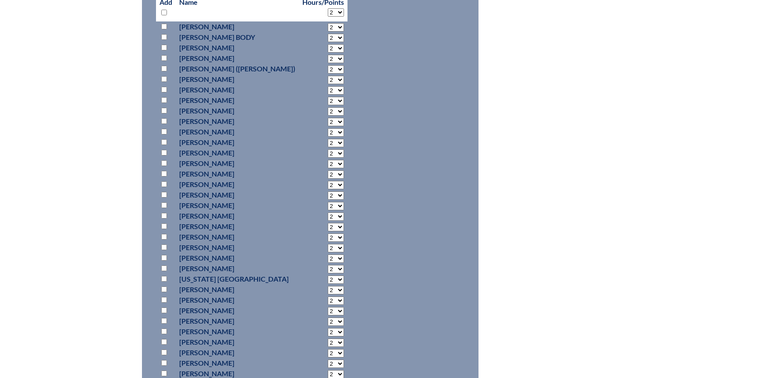
click at [163, 129] on input "checkbox" at bounding box center [164, 132] width 6 height 6
checkbox input "true"
click at [328, 32] on select "2 3 4 5 6 7 8 9 10 11 12 13 14 15 16 17 18 19 20 21 22 23" at bounding box center [336, 27] width 16 height 8
select select "19"
click at [328, 32] on select "2 3 4 5 6 7 8 9 10 11 12 13 14 15 16 17 18 19 20 21 22 23" at bounding box center [336, 27] width 16 height 8
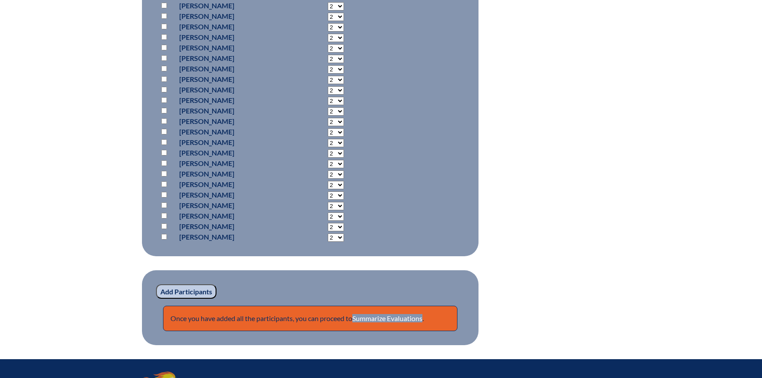
scroll to position [1183, 0]
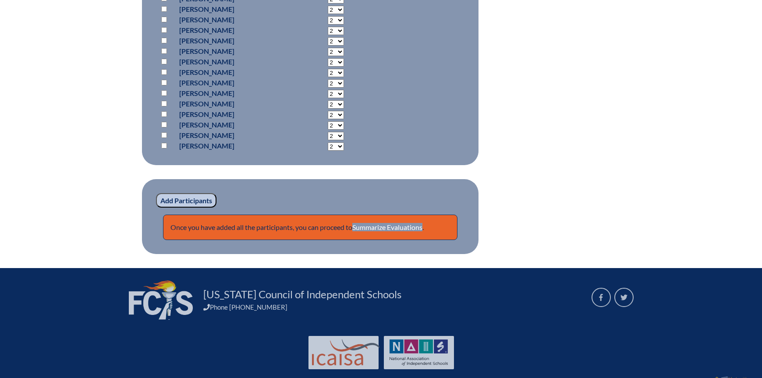
click at [189, 198] on input "Add Participants" at bounding box center [186, 200] width 60 height 15
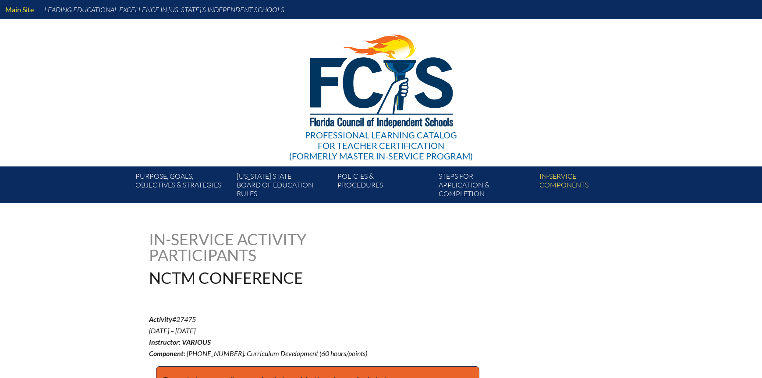
scroll to position [1197, 0]
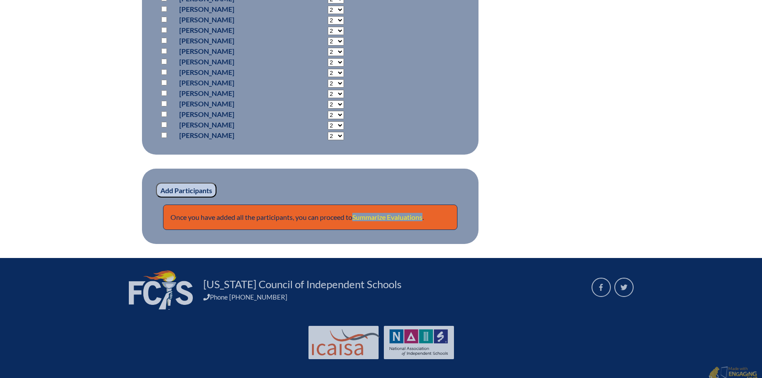
click at [372, 214] on link "Summarize Evaluations" at bounding box center [387, 217] width 70 height 8
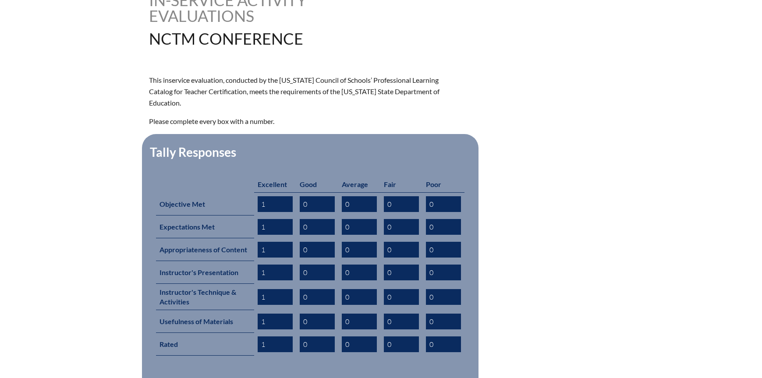
scroll to position [307, 0]
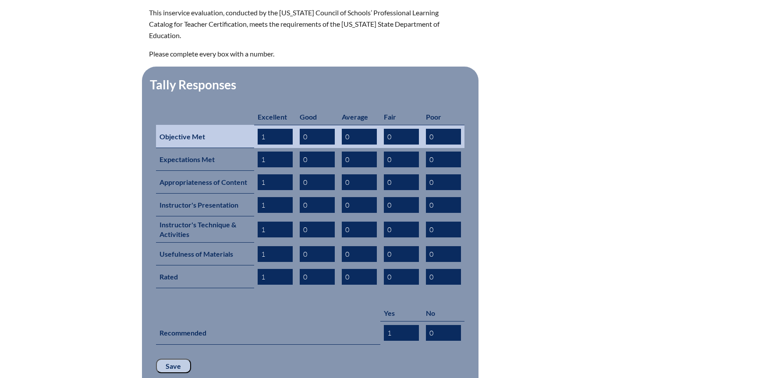
click at [276, 129] on input "1" at bounding box center [275, 137] width 35 height 16
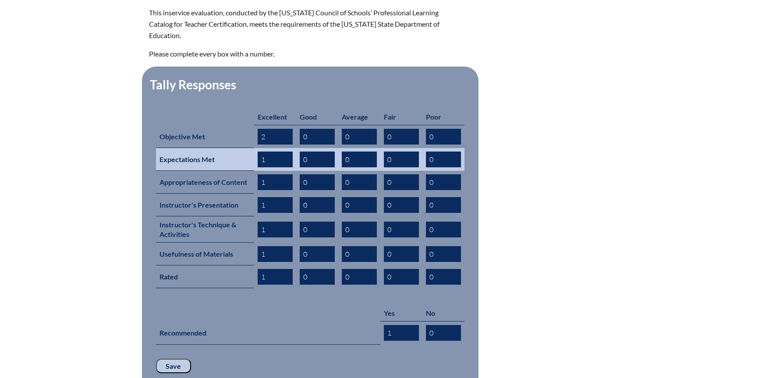
type input "2"
click at [280, 152] on input "1" at bounding box center [275, 160] width 35 height 16
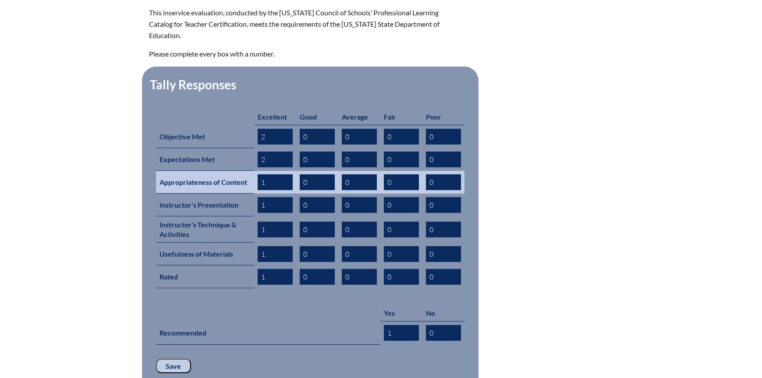
type input "2"
click at [324, 174] on input "0" at bounding box center [317, 182] width 35 height 16
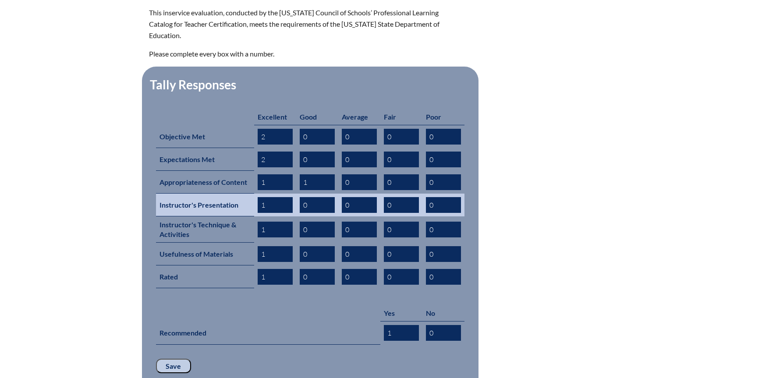
type input "1"
click at [308, 197] on input "0" at bounding box center [317, 205] width 35 height 16
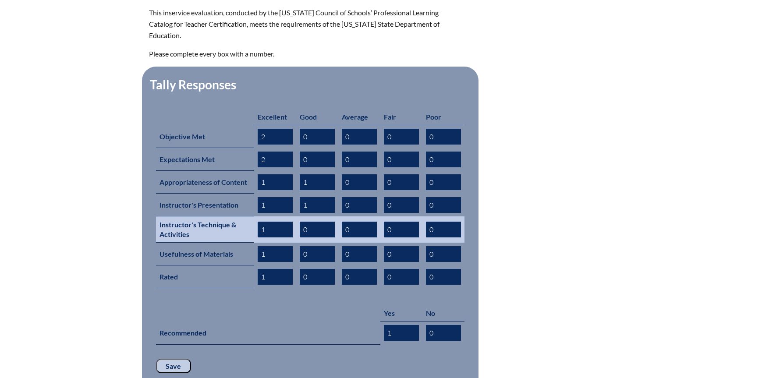
type input "1"
click at [274, 222] on input "1" at bounding box center [275, 230] width 35 height 16
click at [276, 222] on input "1" at bounding box center [275, 230] width 35 height 16
drag, startPoint x: 276, startPoint y: 219, endPoint x: 244, endPoint y: 218, distance: 31.6
click at [244, 218] on tr "Instructor's Technique & Activities 1 0 0 0 0" at bounding box center [310, 229] width 308 height 26
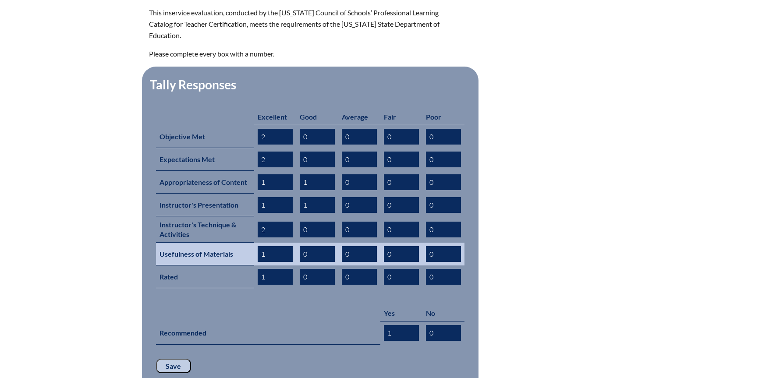
type input "2"
click at [275, 246] on input "1" at bounding box center [275, 254] width 35 height 16
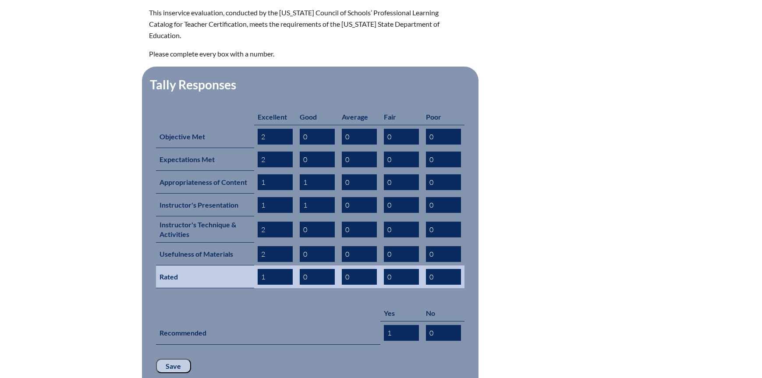
type input "2"
click at [276, 269] on input "1" at bounding box center [275, 277] width 35 height 16
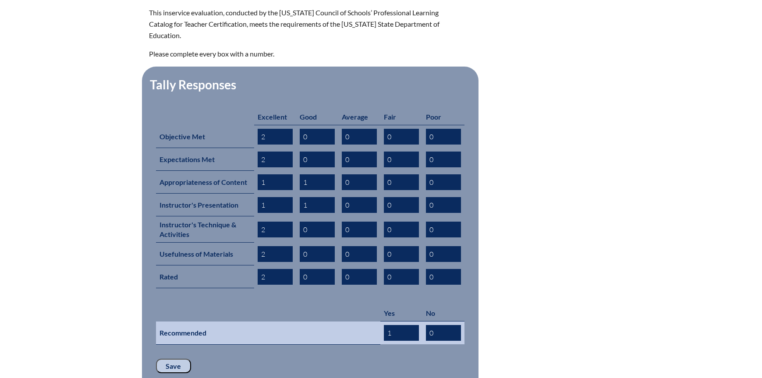
type input "2"
click at [403, 325] on input "1" at bounding box center [401, 333] width 35 height 16
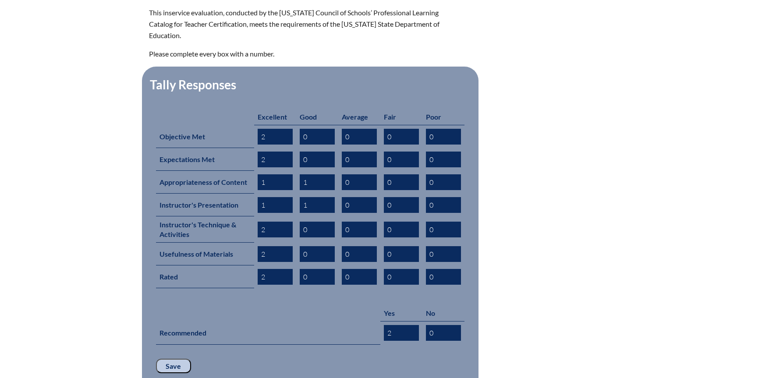
type input "2"
click at [172, 359] on input "Save" at bounding box center [173, 366] width 35 height 15
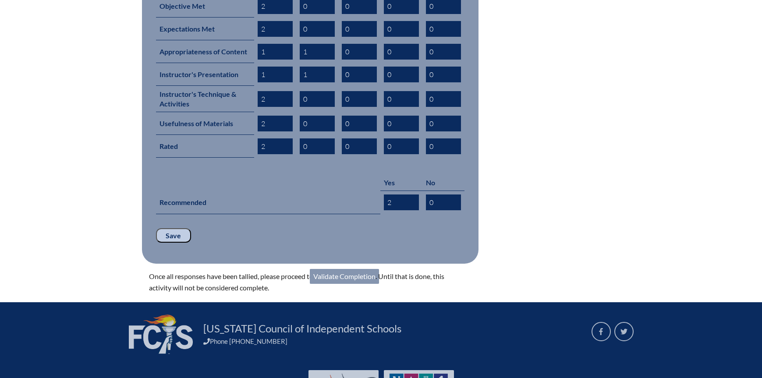
scroll to position [438, 0]
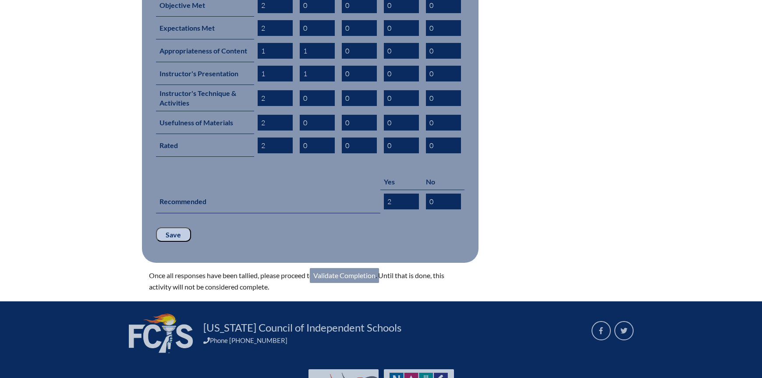
click at [326, 268] on link "Validate Completion" at bounding box center [344, 275] width 69 height 15
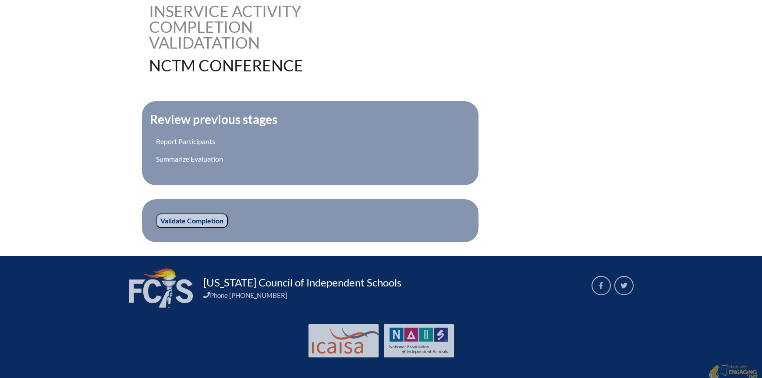
scroll to position [232, 0]
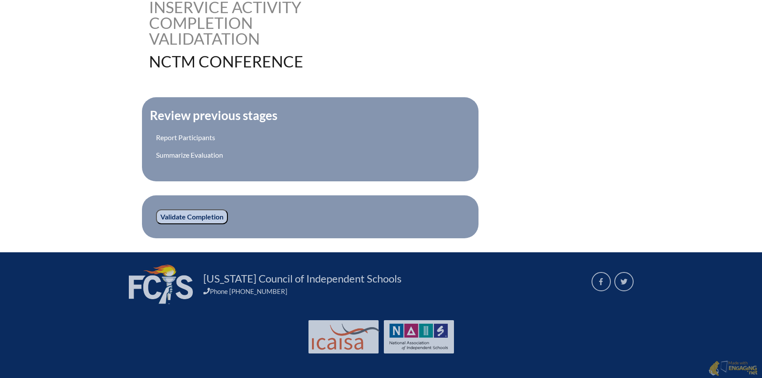
click at [206, 216] on input "Validate Completion" at bounding box center [192, 216] width 72 height 15
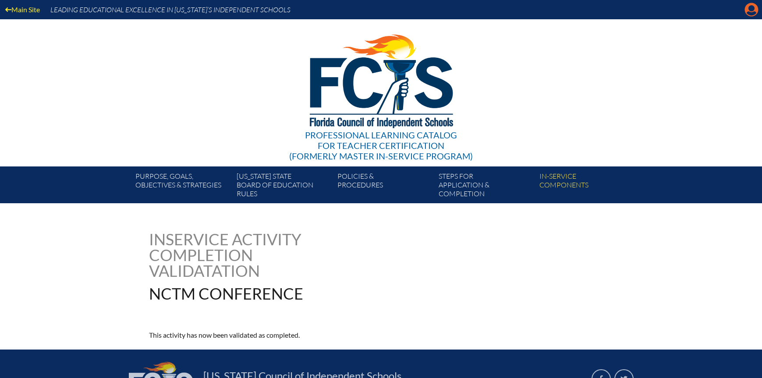
click at [747, 11] on icon at bounding box center [752, 10] width 14 height 14
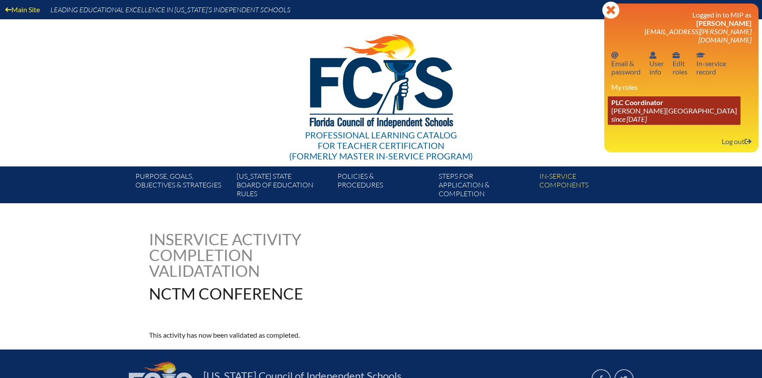
click at [642, 103] on link "PLC Coordinator [PERSON_NAME][GEOGRAPHIC_DATA] since [DATE]" at bounding box center [674, 110] width 133 height 28
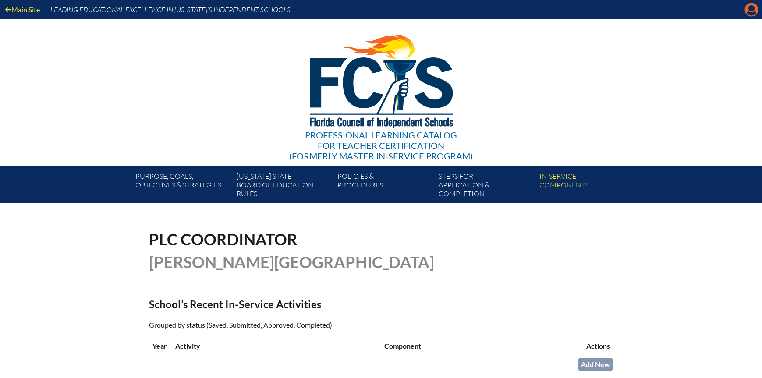
click at [749, 9] on icon "Manage account" at bounding box center [751, 10] width 14 height 14
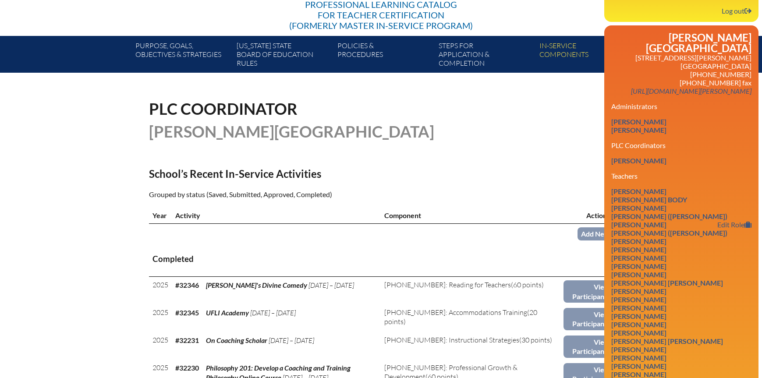
scroll to position [131, 0]
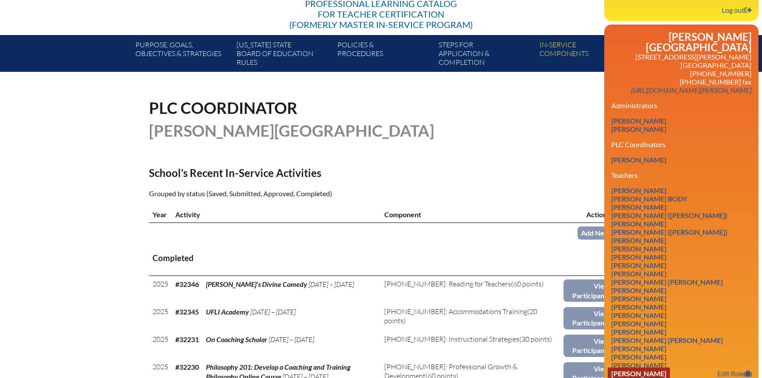
click at [662, 368] on link "[PERSON_NAME]" at bounding box center [639, 374] width 62 height 12
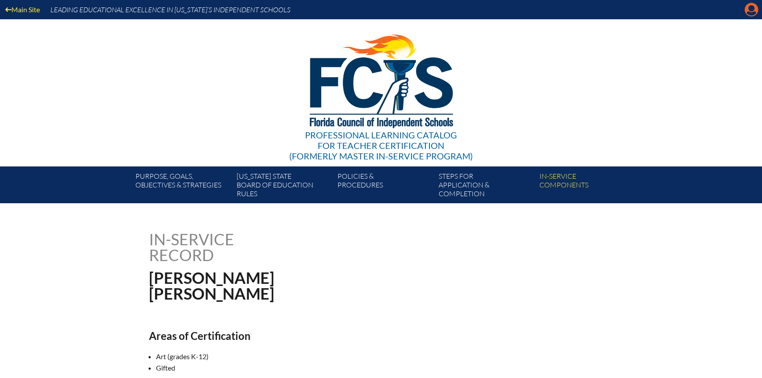
click at [756, 12] on icon at bounding box center [752, 10] width 14 height 14
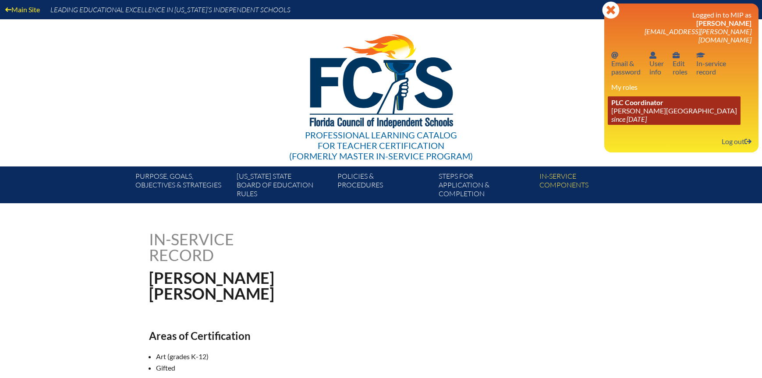
click at [647, 115] on icon "since [DATE]" at bounding box center [628, 119] width 35 height 8
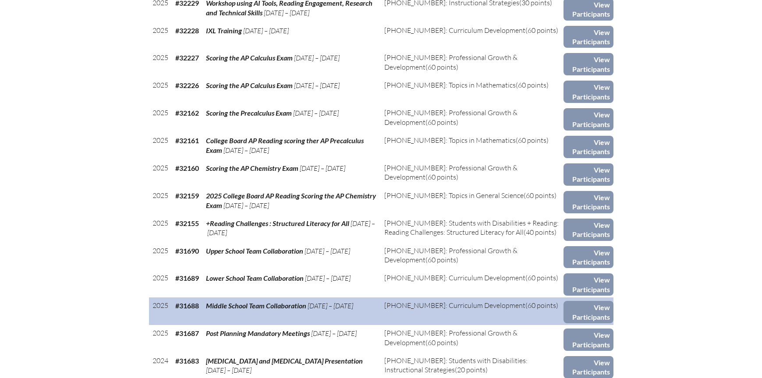
scroll to position [307, 0]
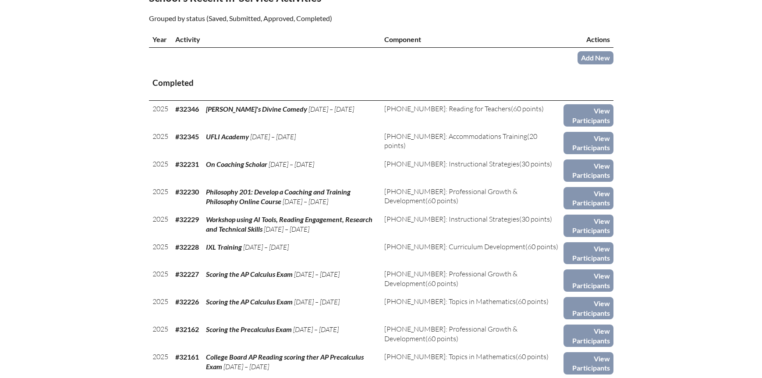
drag, startPoint x: 581, startPoint y: 2, endPoint x: 553, endPoint y: 26, distance: 37.0
drag, startPoint x: 699, startPoint y: 7, endPoint x: 715, endPoint y: 293, distance: 286.5
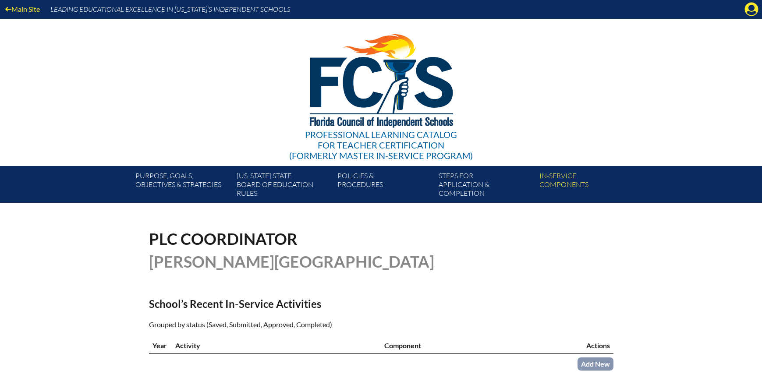
scroll to position [0, 0]
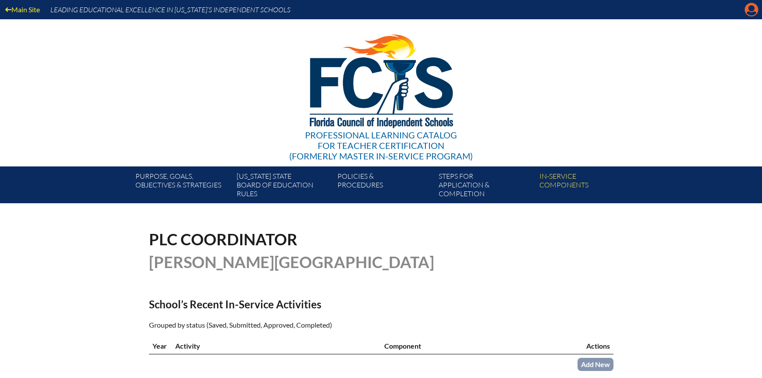
click at [750, 10] on icon "Manage account" at bounding box center [751, 10] width 14 height 14
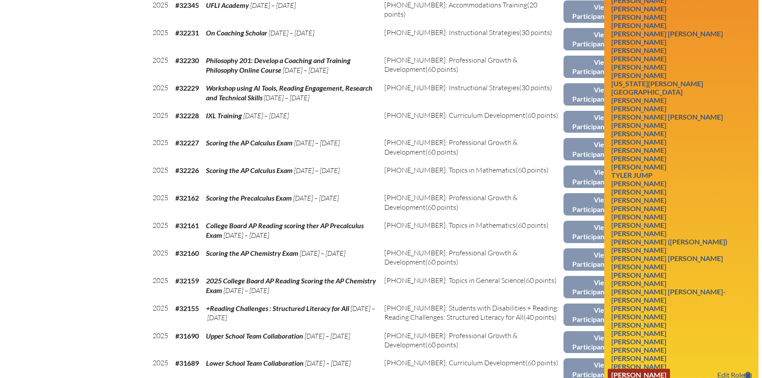
scroll to position [482, 0]
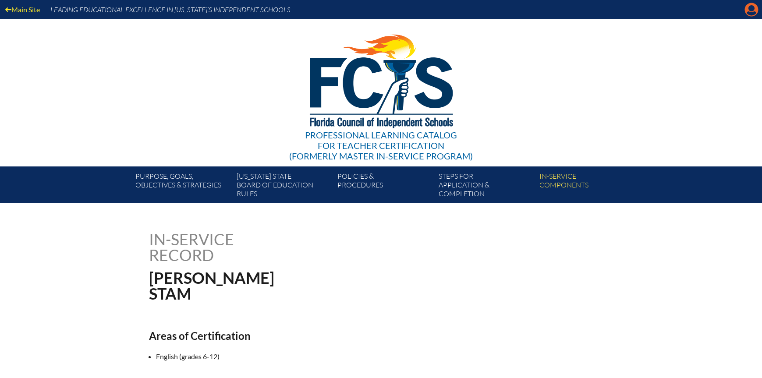
click at [747, 10] on icon at bounding box center [752, 10] width 14 height 14
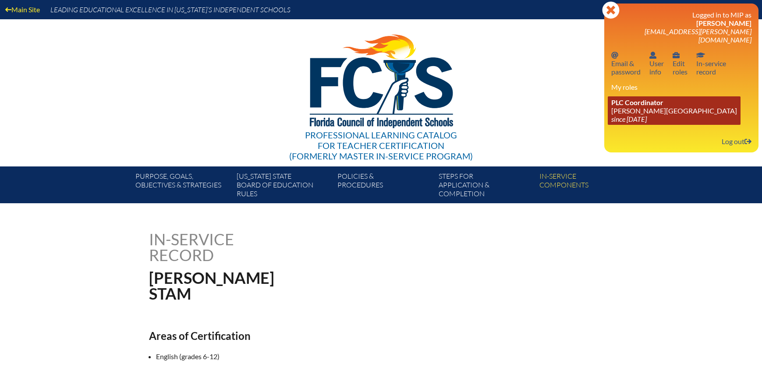
click at [641, 115] on icon "since [DATE]" at bounding box center [628, 119] width 35 height 8
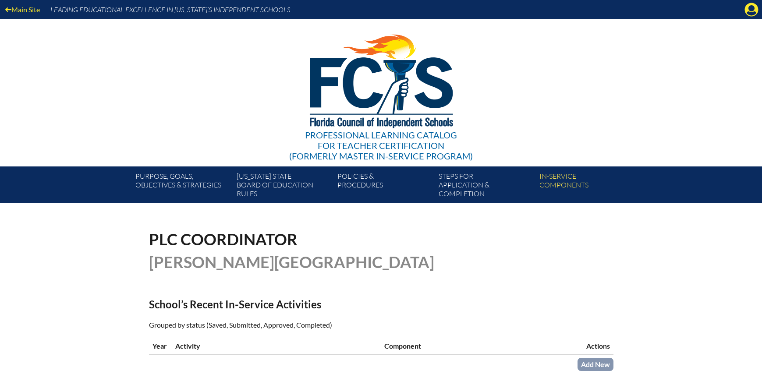
drag, startPoint x: 639, startPoint y: 110, endPoint x: 638, endPoint y: 130, distance: 20.2
click at [639, 110] on div "Professional Learning Catalog for Teacher Certification (formerly Master In-ser…" at bounding box center [381, 92] width 533 height 147
click at [598, 359] on link "Add New" at bounding box center [595, 364] width 36 height 13
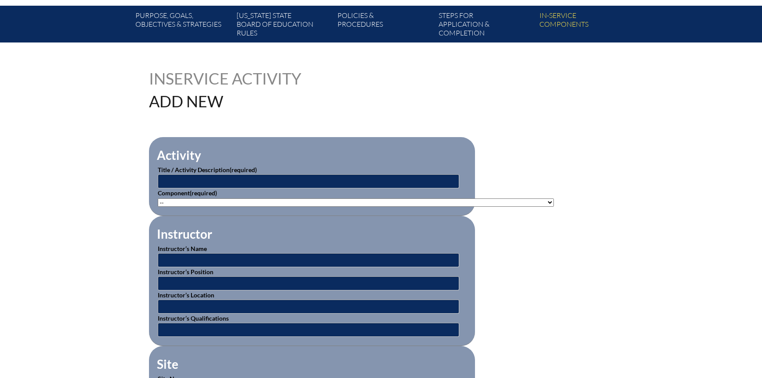
scroll to position [175, 0]
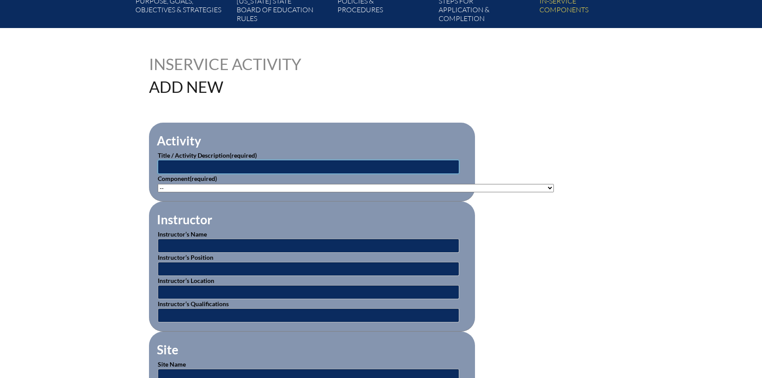
click at [174, 166] on input "text" at bounding box center [308, 167] width 301 height 14
type input "Safe Schools Training"
click at [524, 186] on select"]"] "-- [PHONE_NUMBER]: Appropriate Art Activities [PHONE_NUMBER]: Concept and Art P…" at bounding box center [356, 188] width 396 height 8
select select"]"] "20478"
click at [158, 184] on select"]"] "-- [PHONE_NUMBER]: Appropriate Art Activities [PHONE_NUMBER]: Concept and Art P…" at bounding box center [356, 188] width 396 height 8
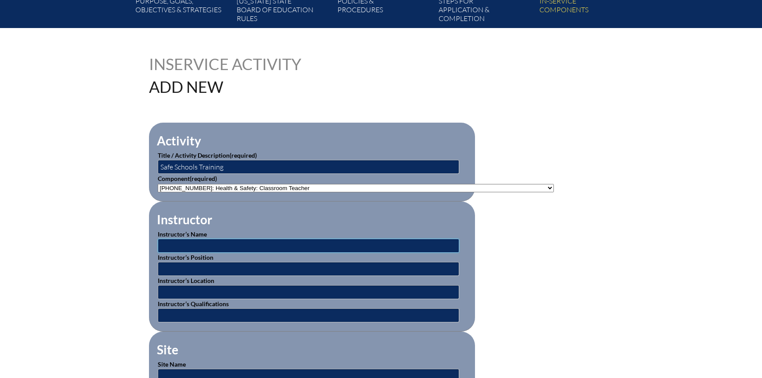
click at [172, 243] on input "text" at bounding box center [308, 246] width 301 height 14
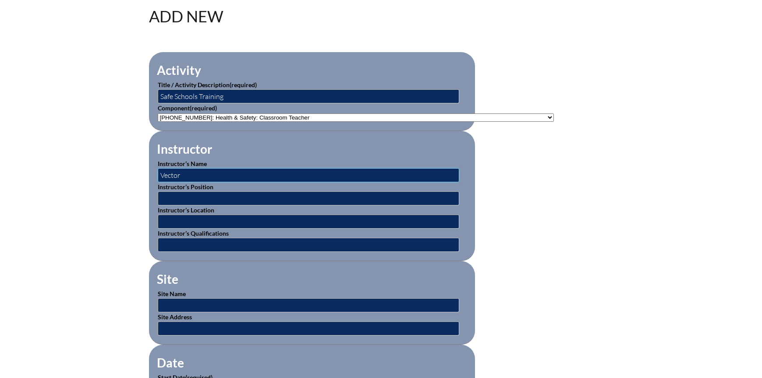
scroll to position [307, 0]
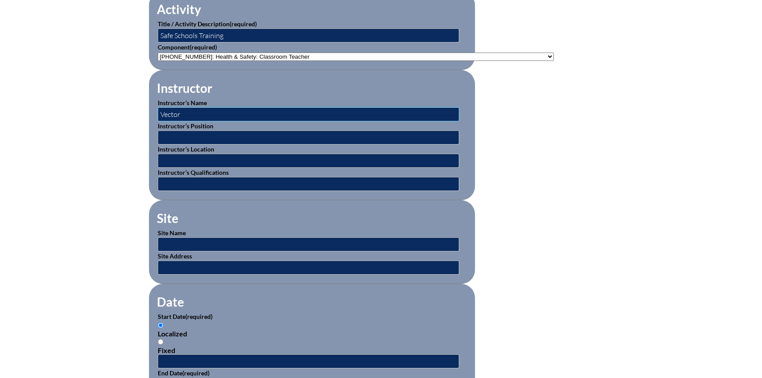
type input "Vector"
click at [589, 310] on form "Activity Title / Activity Description (required) Safe Schools Training Componen…" at bounding box center [381, 368] width 464 height 755
click at [203, 241] on input "text" at bounding box center [308, 244] width 301 height 14
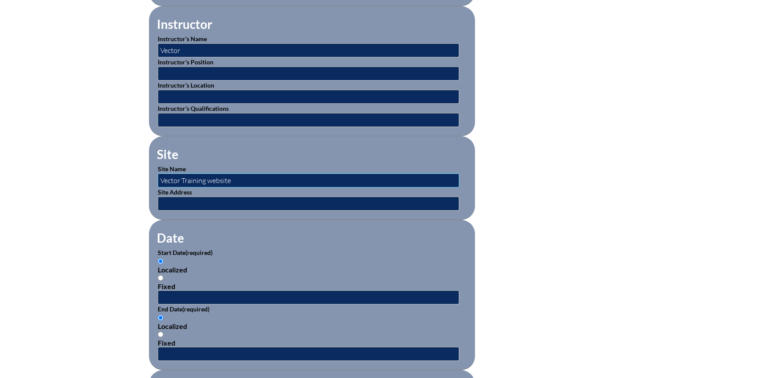
scroll to position [438, 0]
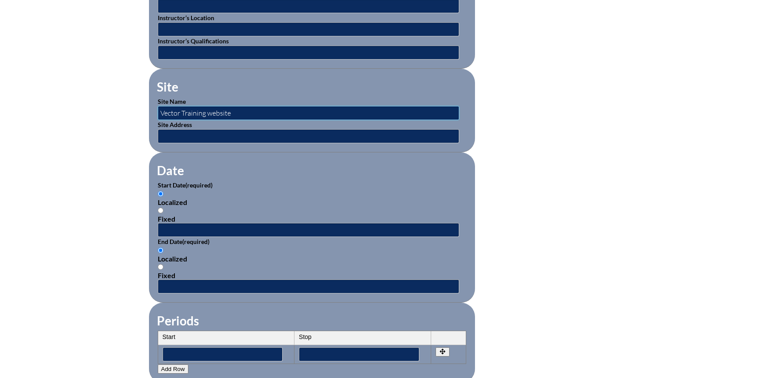
type input "Vector Training website"
click at [173, 226] on input "text" at bounding box center [308, 230] width 301 height 14
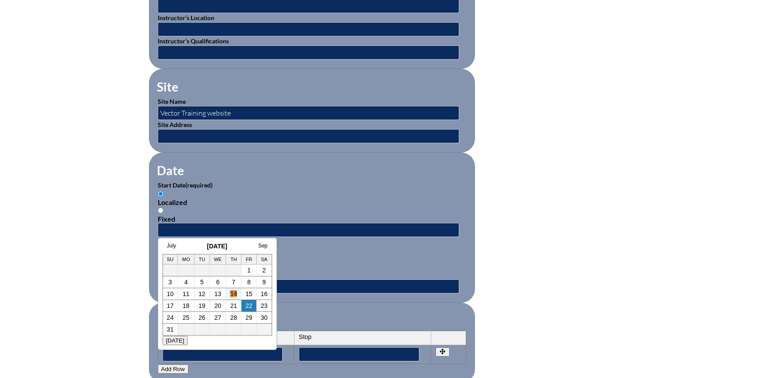
click at [233, 295] on link "14" at bounding box center [233, 293] width 7 height 7
type input "[DATE] 1:46 PM"
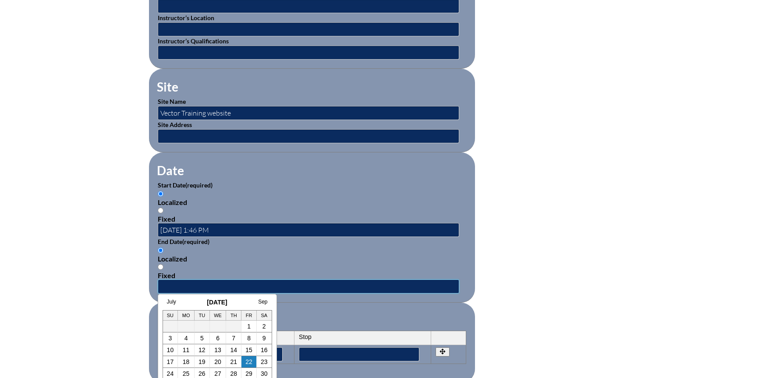
click at [174, 281] on input "text" at bounding box center [308, 287] width 301 height 14
click at [213, 303] on h3 "[DATE]" at bounding box center [218, 302] width 110 height 7
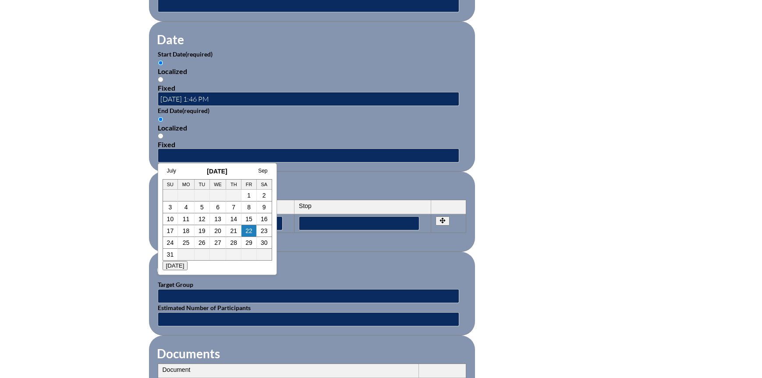
scroll to position [570, 0]
click at [259, 171] on link "Sep" at bounding box center [262, 170] width 9 height 6
click at [266, 170] on link "Oct" at bounding box center [263, 170] width 8 height 6
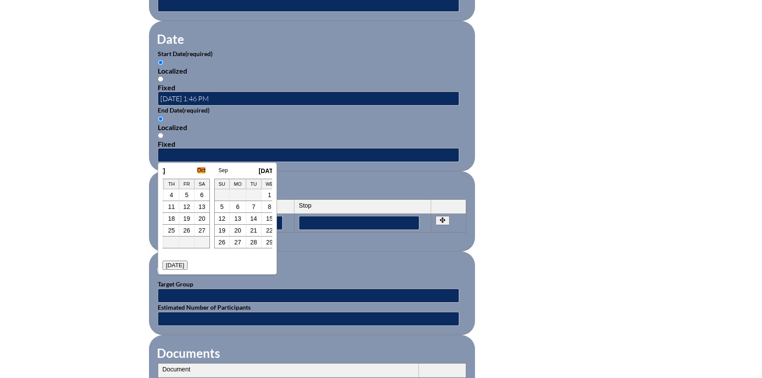
scroll to position [0, 228]
click at [248, 244] on link "31" at bounding box center [248, 242] width 7 height 7
type input "[DATE] 1:46 PM"
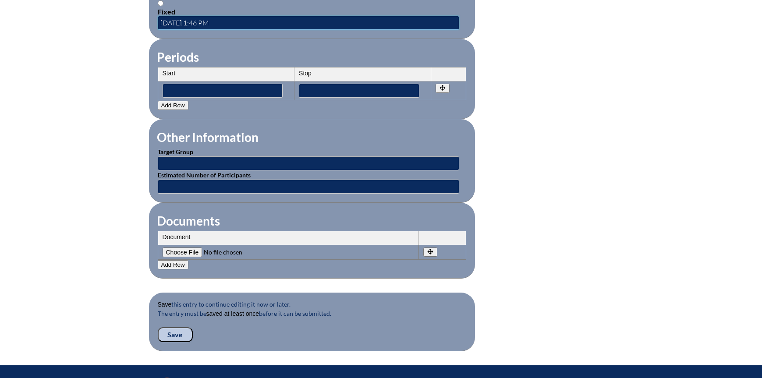
scroll to position [745, 0]
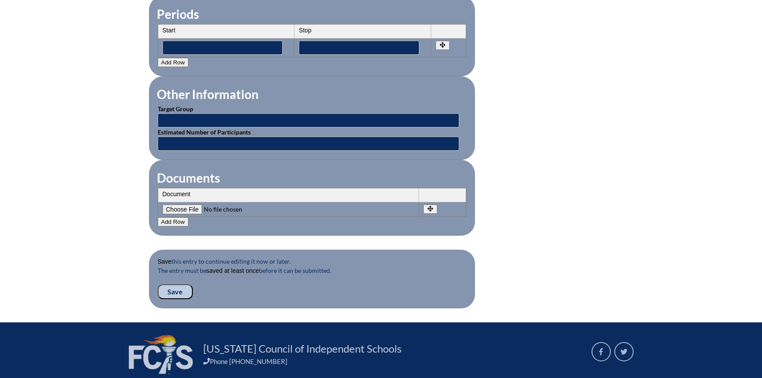
click at [174, 284] on input "Save" at bounding box center [175, 291] width 35 height 15
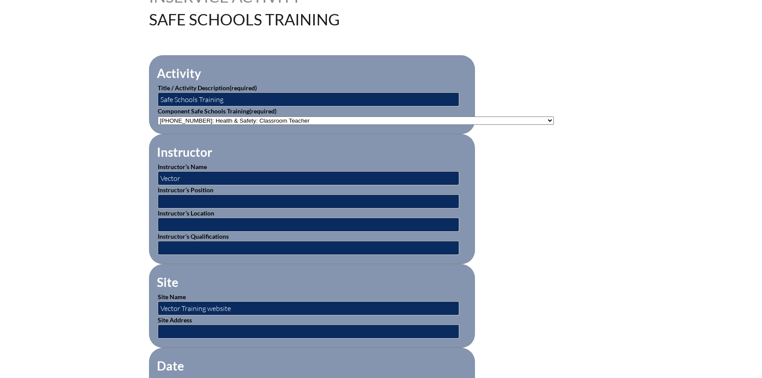
scroll to position [263, 0]
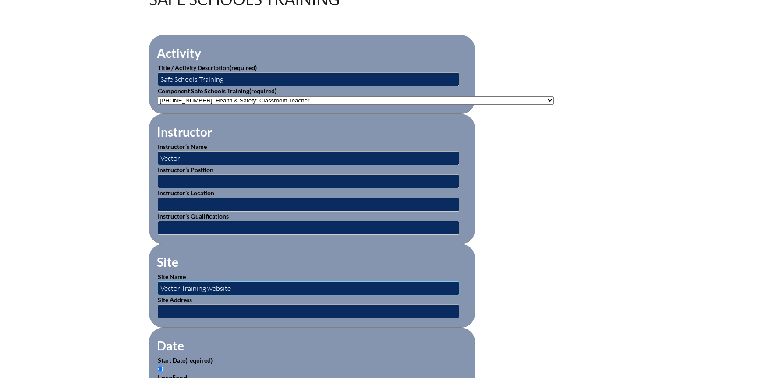
drag, startPoint x: 239, startPoint y: 283, endPoint x: 123, endPoint y: 277, distance: 116.2
click at [123, 277] on div "safe-schools-training--68a8acf895c2e7.20660296 Inservice Activity Safe Schools …" at bounding box center [381, 383] width 762 height 831
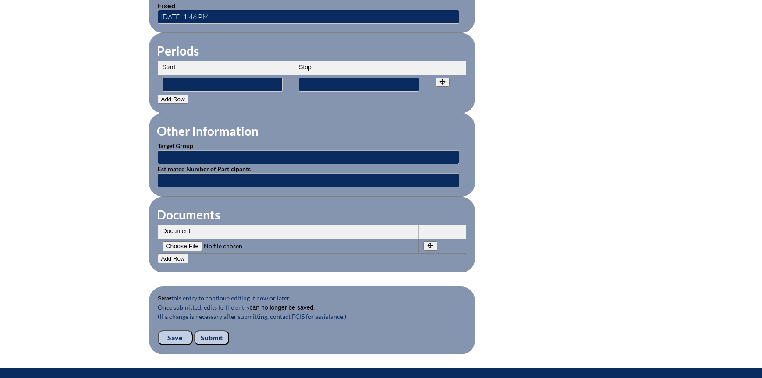
scroll to position [789, 0]
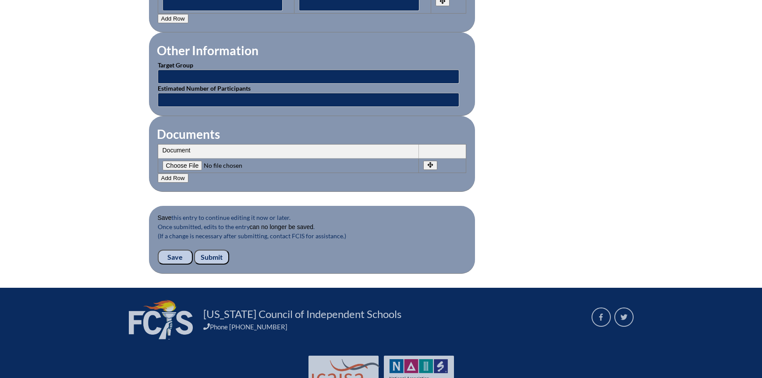
type input "[PERSON_NAME][GEOGRAPHIC_DATA]"
click at [208, 251] on input "Submit" at bounding box center [211, 257] width 35 height 15
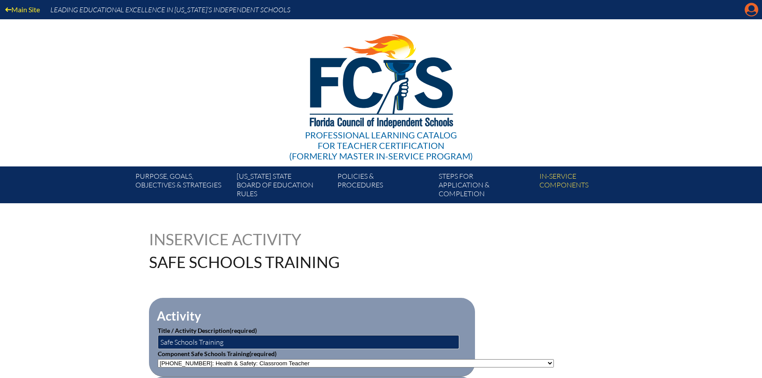
click at [754, 11] on icon at bounding box center [752, 10] width 14 height 14
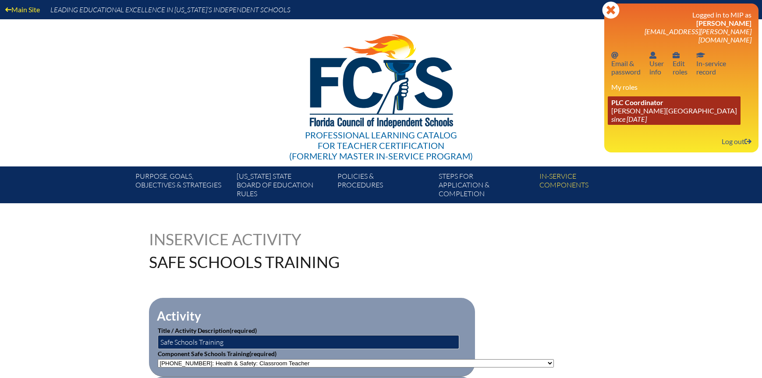
click at [647, 100] on link "PLC Coordinator [PERSON_NAME][GEOGRAPHIC_DATA] since [DATE]" at bounding box center [674, 110] width 133 height 28
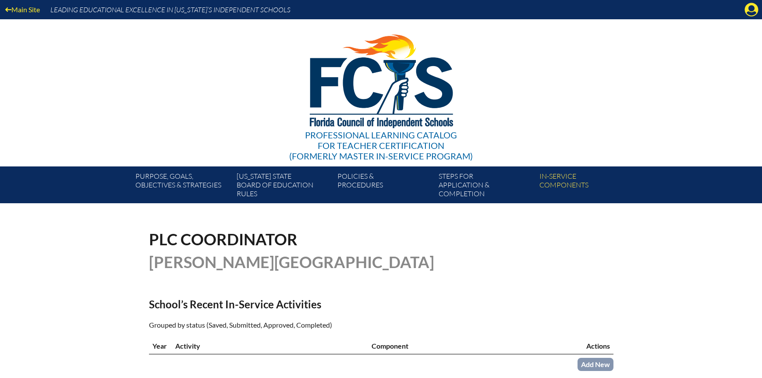
scroll to position [175, 0]
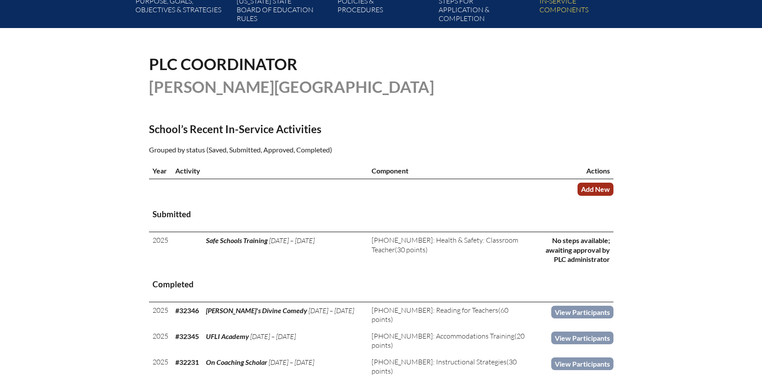
click at [598, 188] on link "Add New" at bounding box center [595, 189] width 36 height 13
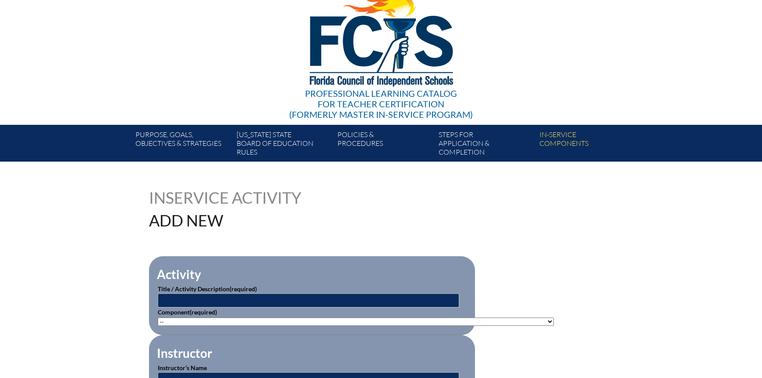
scroll to position [44, 0]
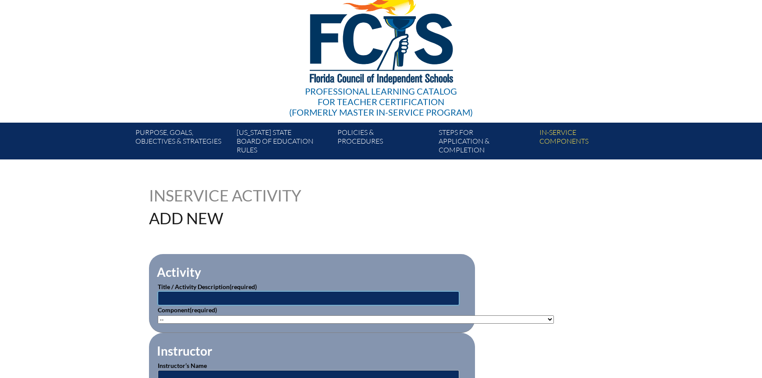
click at [188, 295] on input "text" at bounding box center [308, 298] width 301 height 14
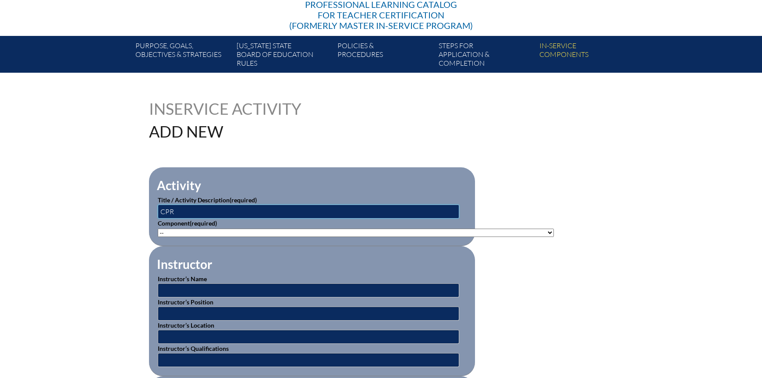
scroll to position [131, 0]
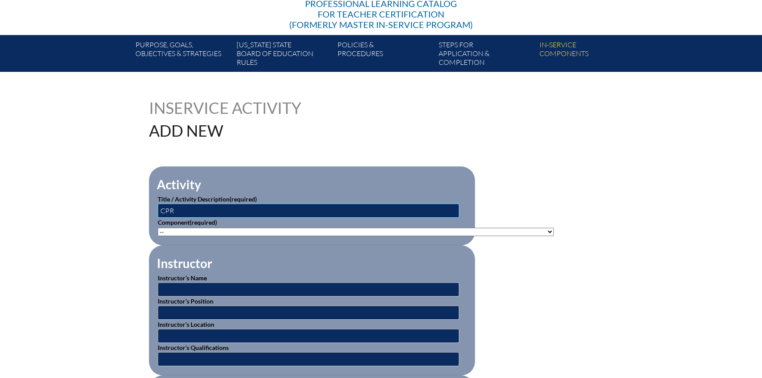
type input "CPR"
click at [524, 230] on select"]"] "-- [PHONE_NUMBER]: Appropriate Art Activities [PHONE_NUMBER]: Concept and Art P…" at bounding box center [356, 232] width 396 height 8
select select"]"] "20477"
click at [158, 228] on select"]"] "-- [PHONE_NUMBER]: Appropriate Art Activities [PHONE_NUMBER]: Concept and Art P…" at bounding box center [356, 232] width 396 height 8
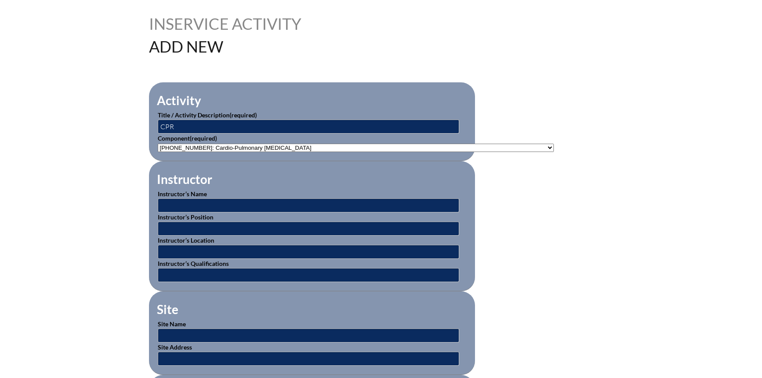
scroll to position [219, 0]
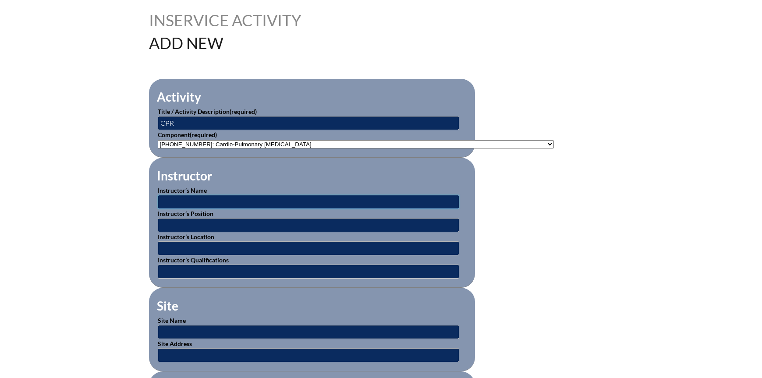
click at [189, 198] on input "text" at bounding box center [308, 202] width 301 height 14
type input "[PERSON_NAME]"
click at [195, 220] on input "text" at bounding box center [308, 225] width 301 height 14
type input "School Nurse"
click at [191, 326] on input "text" at bounding box center [308, 332] width 301 height 14
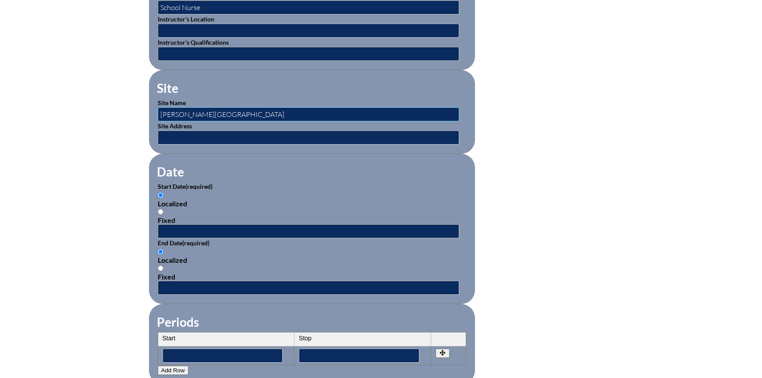
scroll to position [438, 0]
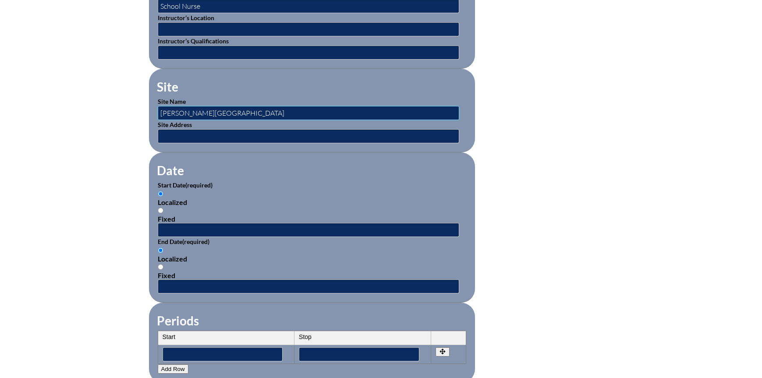
type input "[PERSON_NAME][GEOGRAPHIC_DATA]"
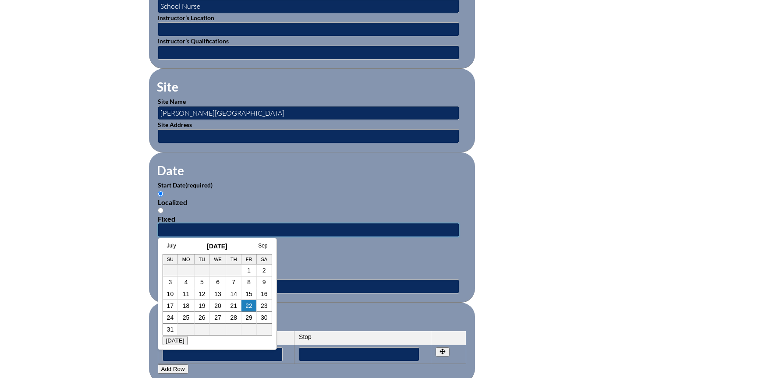
click at [184, 223] on input "text" at bounding box center [308, 230] width 301 height 14
click at [216, 282] on link "6" at bounding box center [218, 282] width 4 height 7
type input "2025-08-06 1:48 PM"
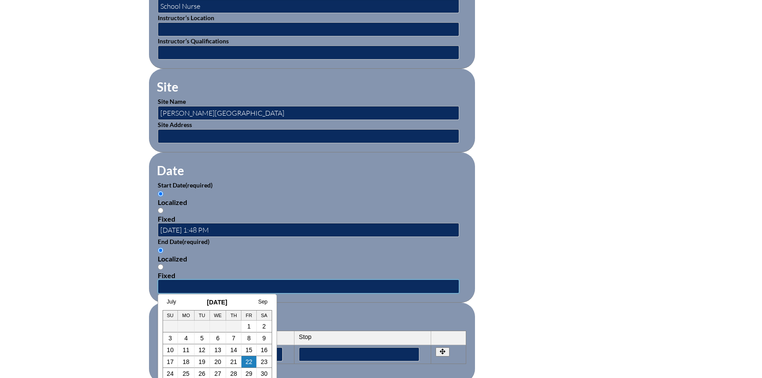
click at [177, 282] on input "text" at bounding box center [308, 287] width 301 height 14
click at [219, 337] on link "6" at bounding box center [218, 338] width 4 height 7
type input "2025-08-06 1:48 PM"
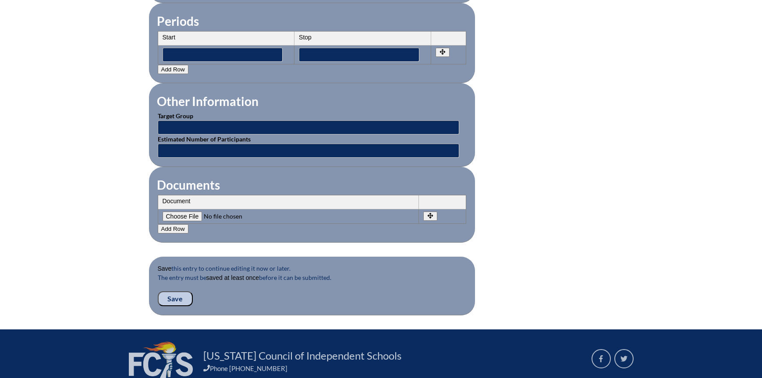
scroll to position [789, 0]
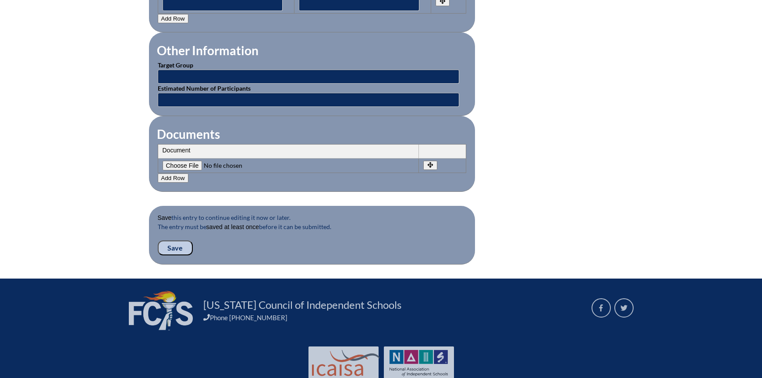
click at [187, 246] on input "Save" at bounding box center [175, 248] width 35 height 15
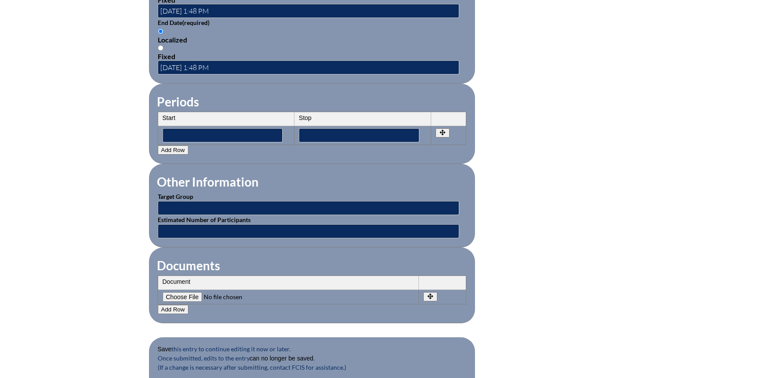
scroll to position [819, 0]
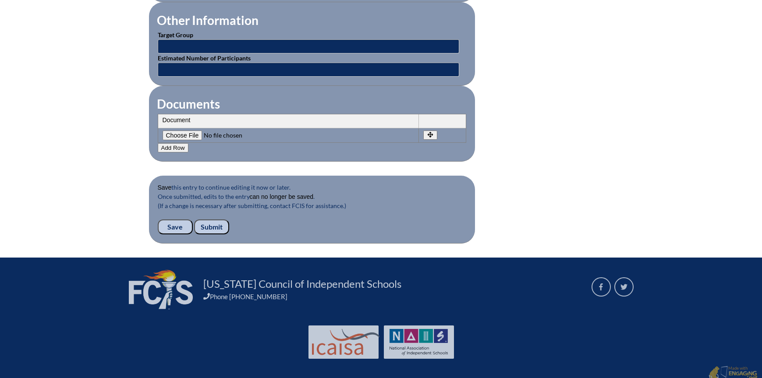
click at [205, 222] on input "Submit" at bounding box center [211, 227] width 35 height 15
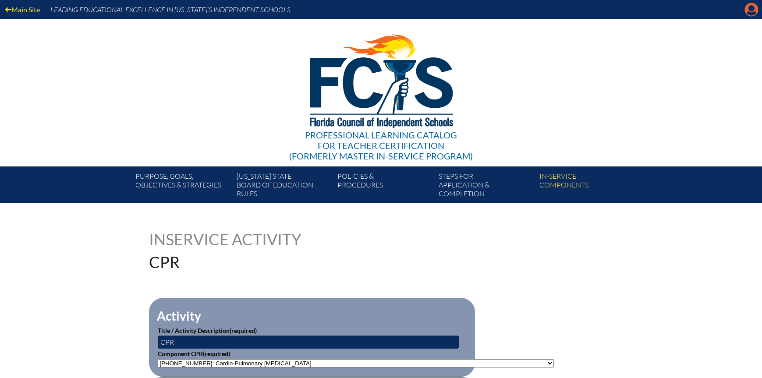
click at [751, 8] on icon "Manage account" at bounding box center [751, 10] width 14 height 14
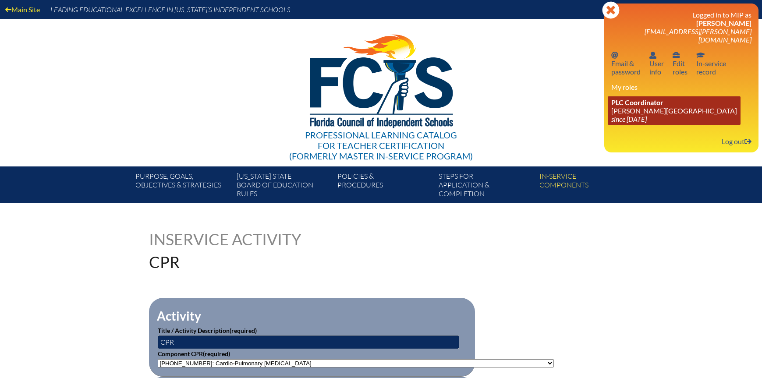
click at [638, 106] on link "PLC Coordinator Bolles School since 2017 Feb 26" at bounding box center [674, 110] width 133 height 28
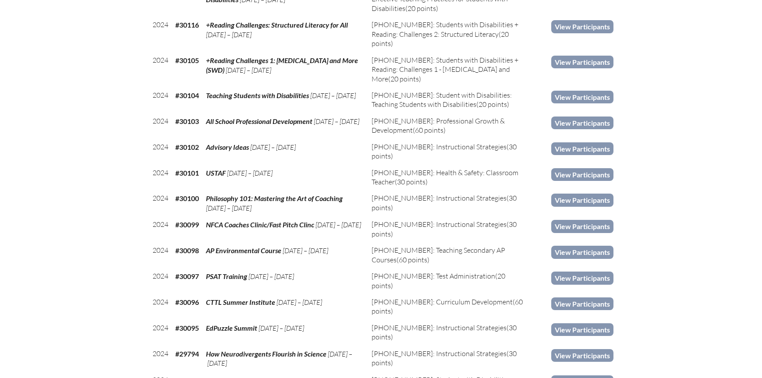
scroll to position [2103, 0]
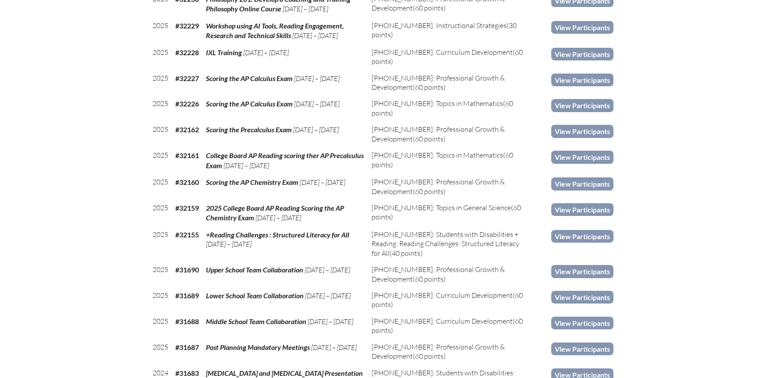
scroll to position [0, 0]
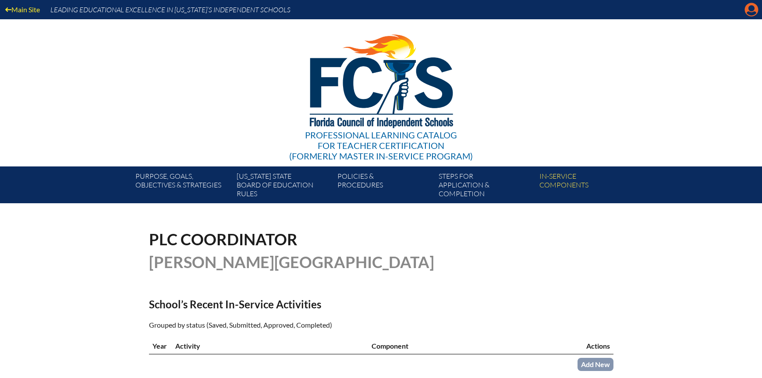
click at [753, 11] on icon "Manage account" at bounding box center [751, 10] width 14 height 14
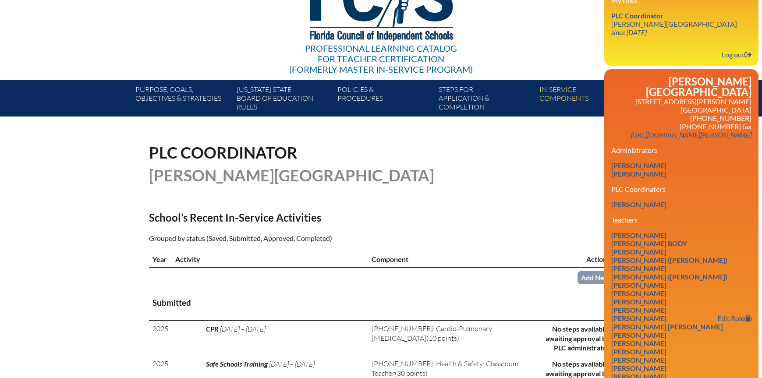
scroll to position [88, 0]
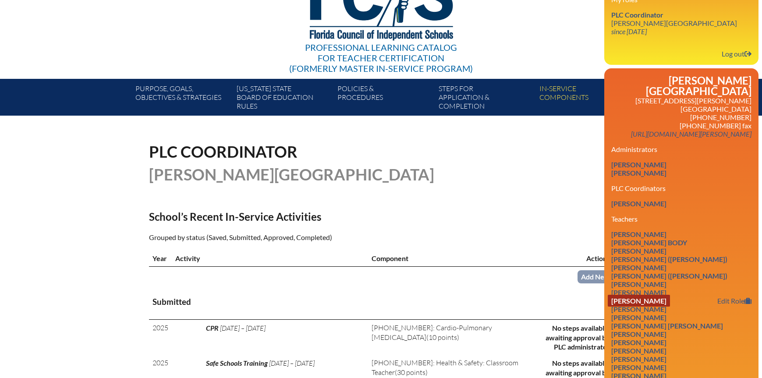
click at [651, 295] on link "[PERSON_NAME]" at bounding box center [639, 301] width 62 height 12
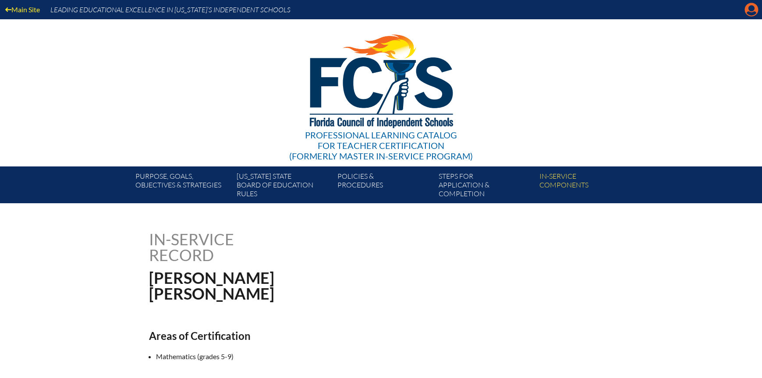
click at [756, 11] on icon at bounding box center [752, 10] width 14 height 14
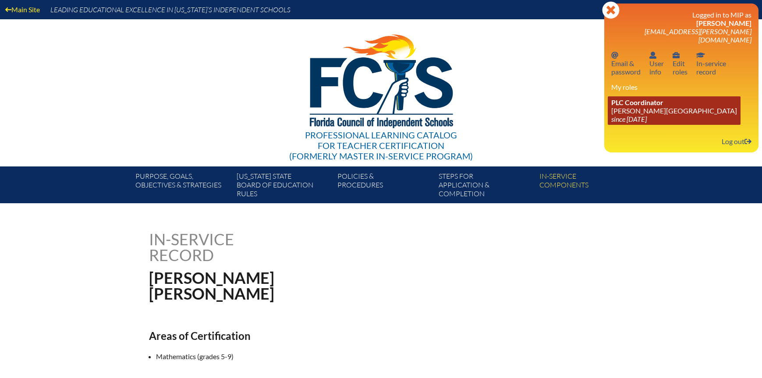
drag, startPoint x: 631, startPoint y: 105, endPoint x: 635, endPoint y: 94, distance: 11.9
click at [631, 105] on link "PLC Coordinator Bolles School since 2017 Feb 26" at bounding box center [674, 110] width 133 height 28
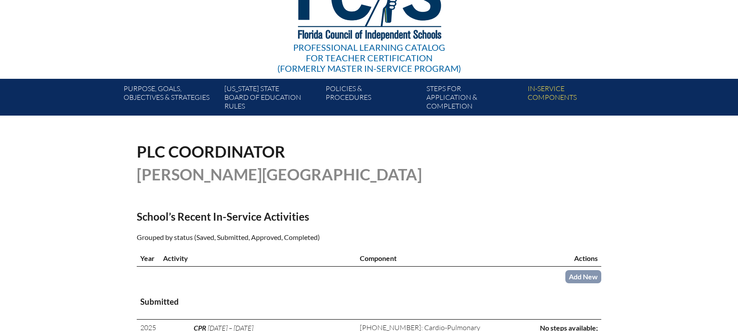
scroll to position [219, 0]
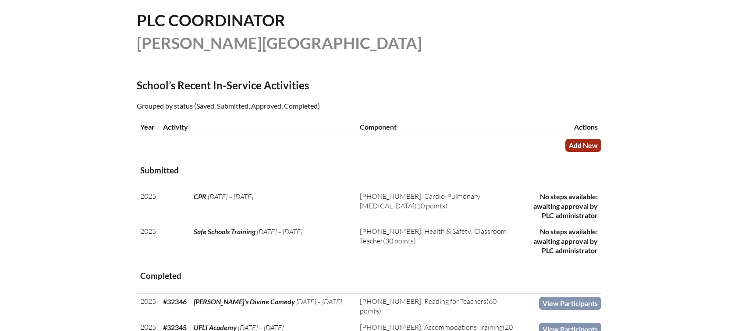
click at [569, 143] on link "Add New" at bounding box center [583, 145] width 36 height 13
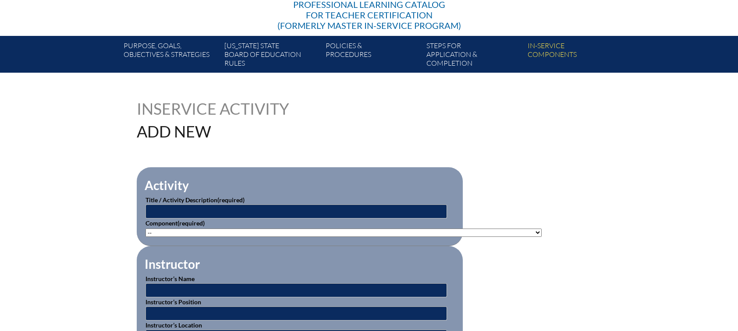
scroll to position [131, 0]
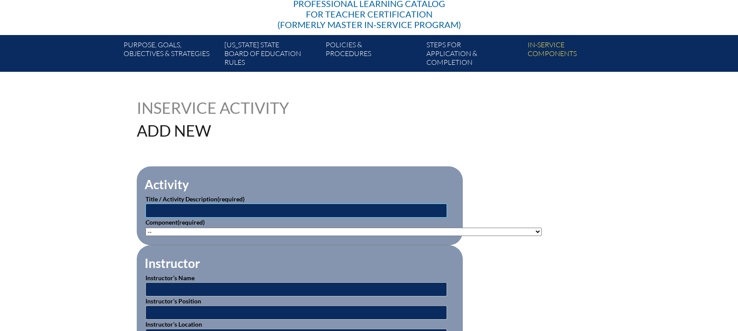
click at [171, 209] on input "text" at bounding box center [295, 211] width 301 height 14
type input "New Employee/Faculty Orientation"
select select"]"] "76025"
click at [154, 283] on input "text" at bounding box center [295, 290] width 301 height 14
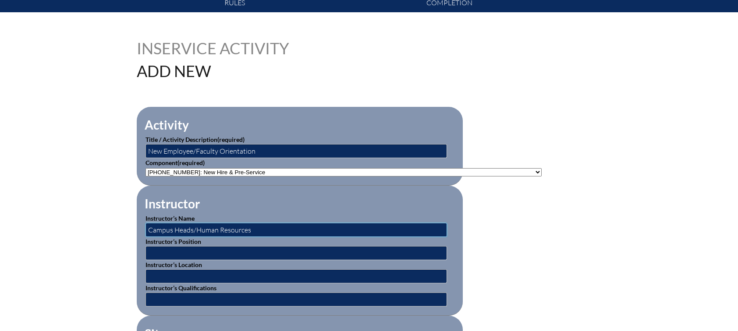
scroll to position [263, 0]
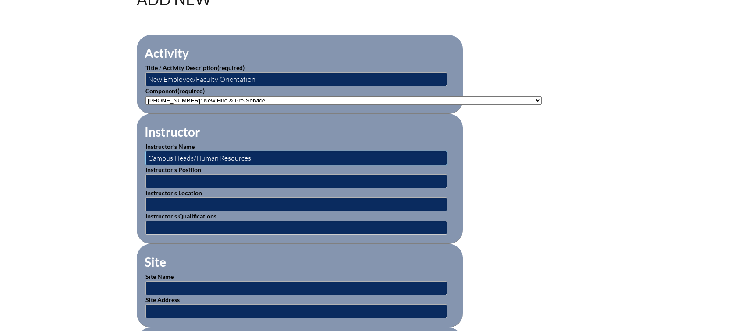
type input "Campus Heads/Human Resources"
click at [165, 283] on input "text" at bounding box center [295, 288] width 301 height 14
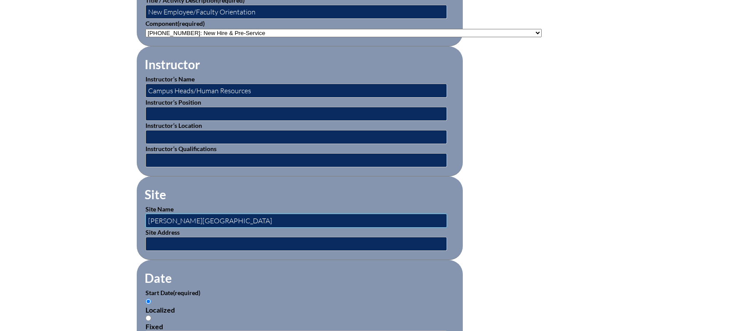
scroll to position [438, 0]
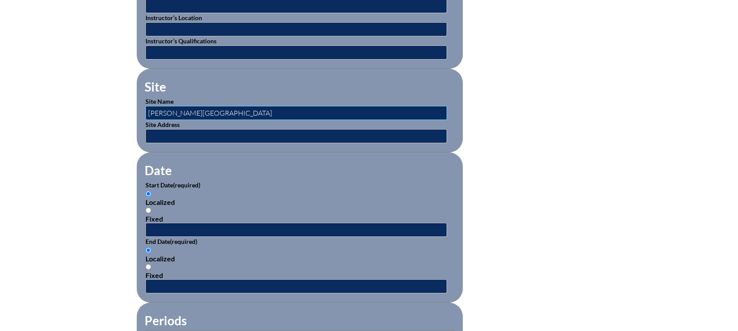
type input "[PERSON_NAME][GEOGRAPHIC_DATA]"
click at [191, 224] on input "text" at bounding box center [295, 230] width 301 height 14
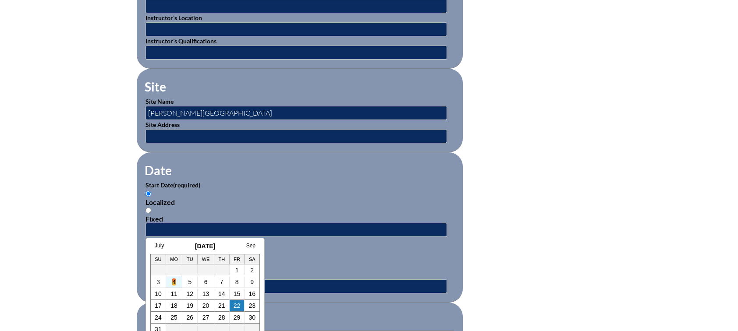
click at [173, 282] on link "4" at bounding box center [174, 282] width 4 height 7
type input "2025-08-04 2:24 PM"
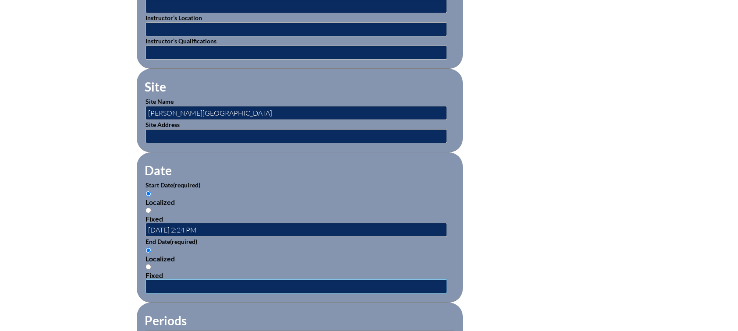
click at [181, 283] on input "text" at bounding box center [295, 287] width 301 height 14
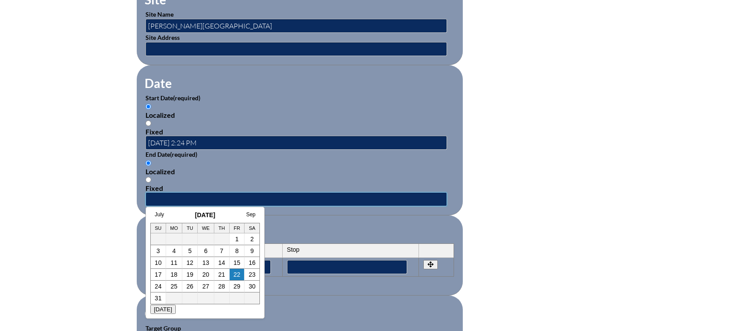
scroll to position [526, 0]
click at [205, 263] on link "13" at bounding box center [205, 262] width 7 height 7
type input "2025-08-13 2:25 PM"
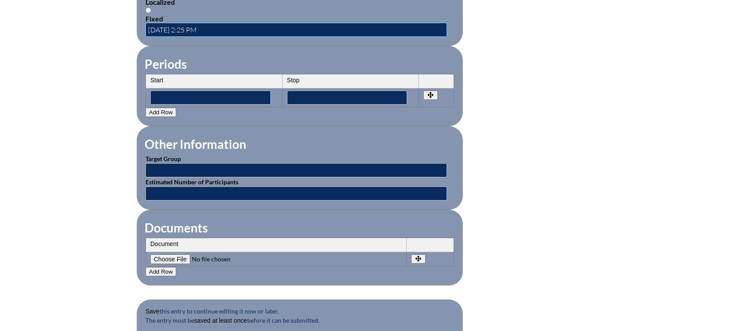
scroll to position [745, 0]
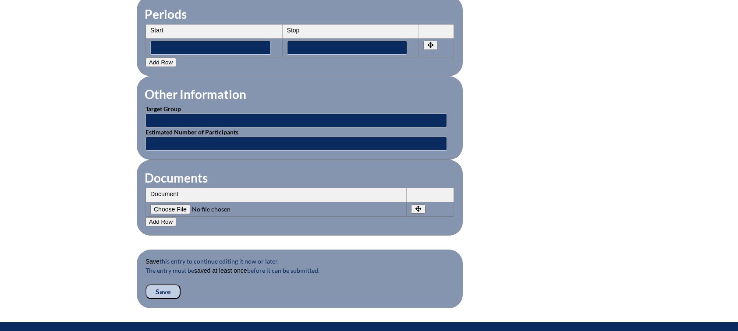
click at [159, 285] on input "Save" at bounding box center [162, 291] width 35 height 15
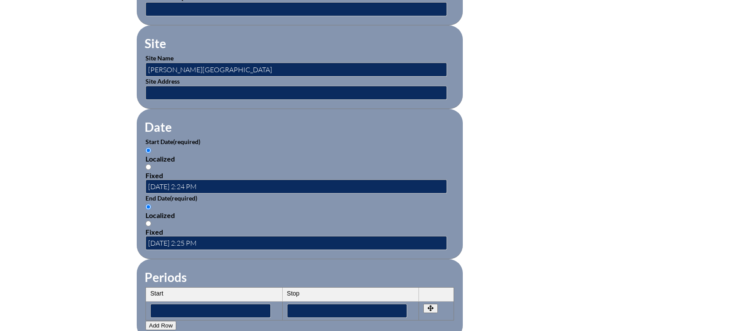
scroll to position [482, 0]
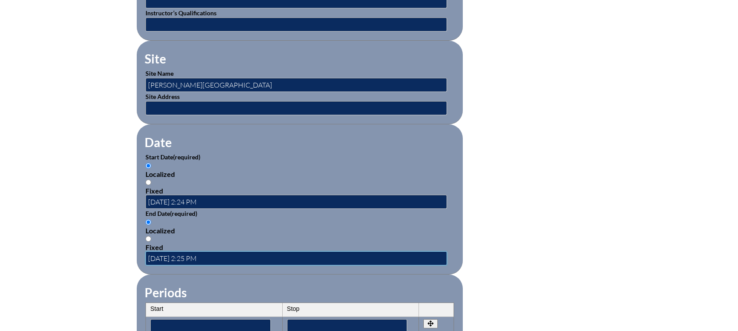
click at [184, 251] on input "[DATE] 2:25 PM" at bounding box center [295, 258] width 301 height 14
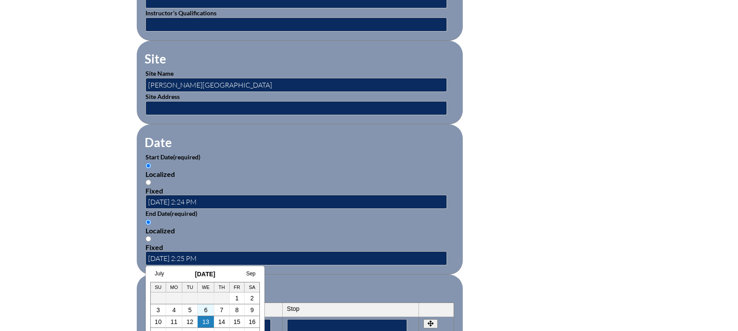
click at [208, 311] on td "6" at bounding box center [206, 311] width 17 height 12
click at [206, 310] on link "6" at bounding box center [206, 310] width 4 height 7
type input "[DATE] 2:25 PM"
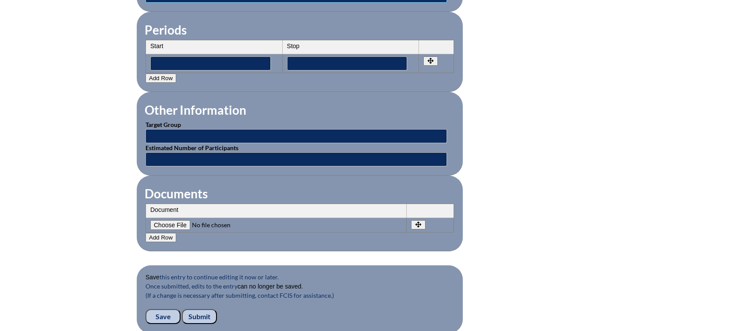
scroll to position [876, 0]
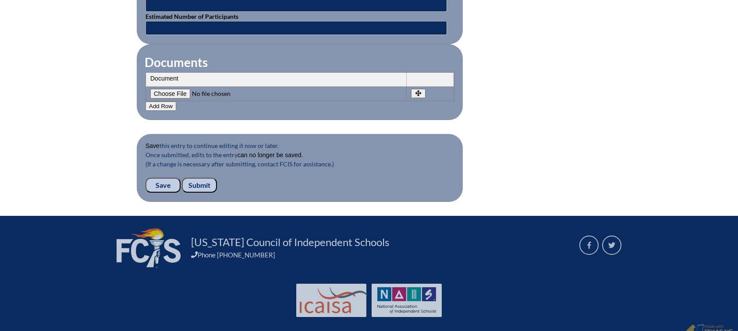
click at [165, 178] on input "Save" at bounding box center [162, 185] width 35 height 15
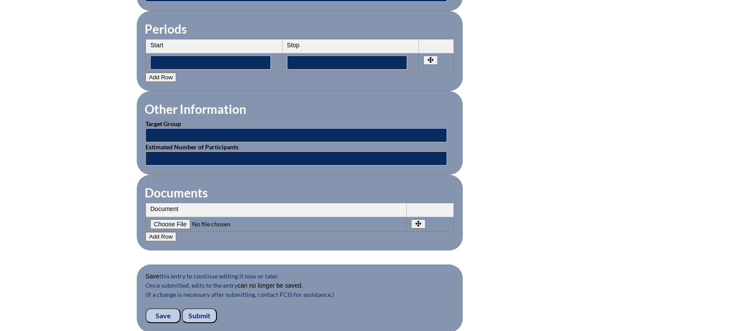
scroll to position [789, 0]
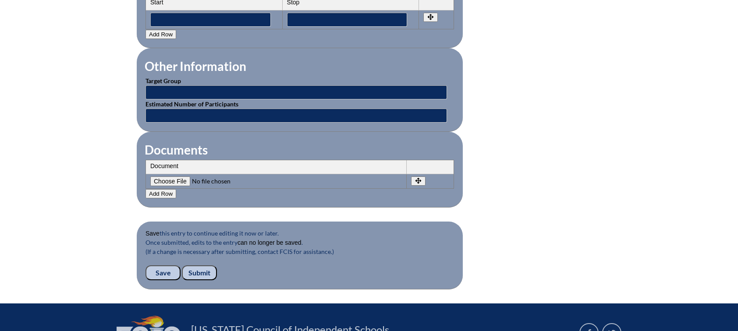
click at [203, 269] on input "Submit" at bounding box center [199, 273] width 35 height 15
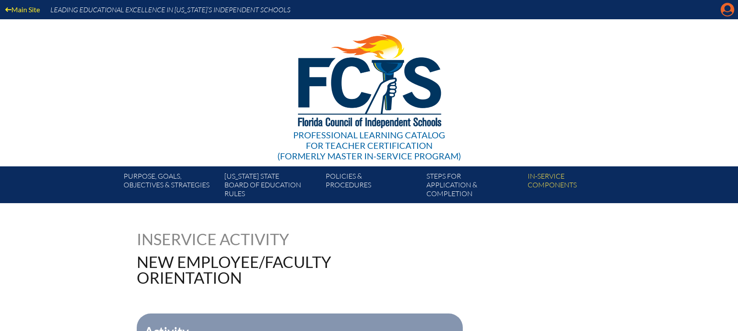
click at [730, 10] on icon "Manage account" at bounding box center [727, 10] width 14 height 14
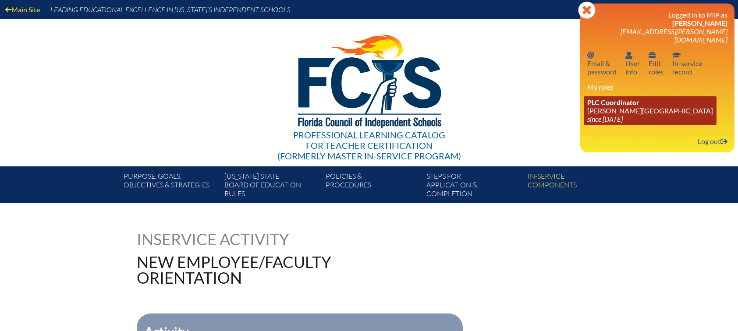
click at [616, 104] on link "PLC Coordinator [PERSON_NAME][GEOGRAPHIC_DATA] since [DATE]" at bounding box center [650, 110] width 133 height 28
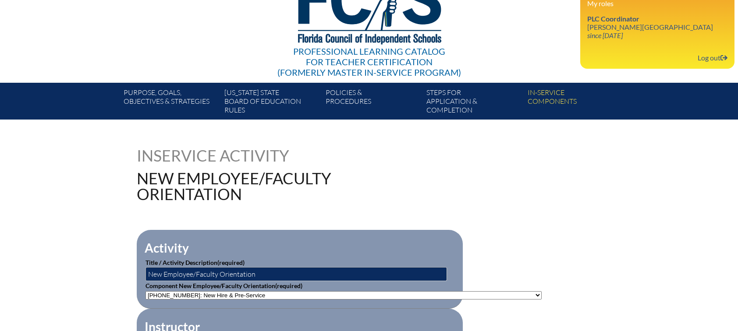
scroll to position [175, 0]
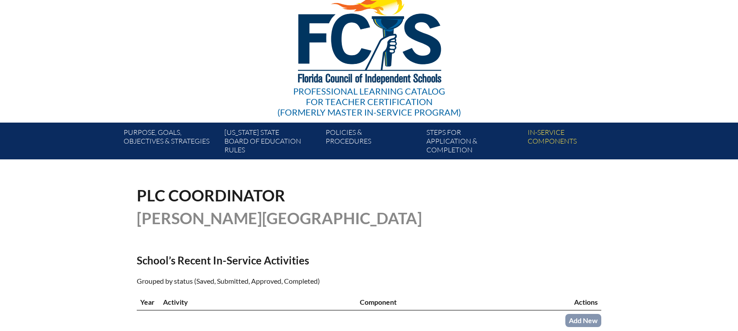
scroll to position [131, 0]
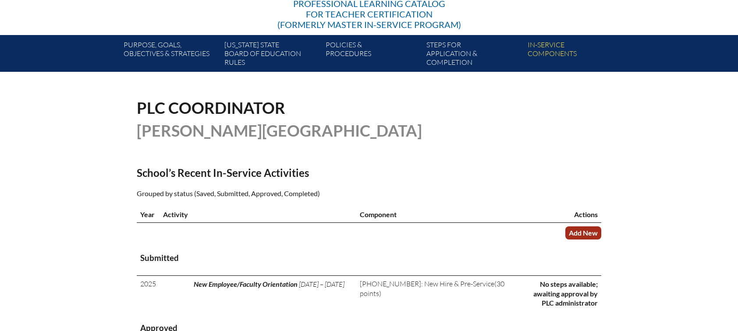
click at [577, 229] on link "Add New" at bounding box center [583, 233] width 36 height 13
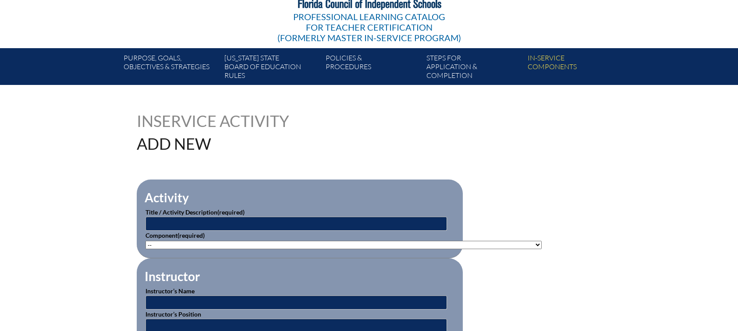
scroll to position [131, 0]
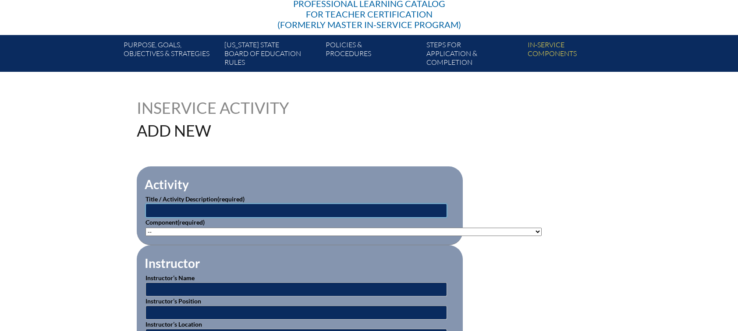
click at [216, 206] on input "text" at bounding box center [295, 211] width 301 height 14
type input "B"
type input "PrePlanning Faculty and Staff Mandatory Meetings"
select select"]"] "20506"
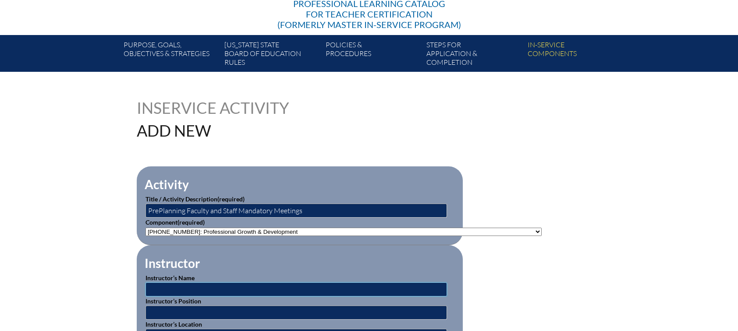
click at [188, 283] on input "text" at bounding box center [295, 290] width 301 height 14
type input "C"
type input "H"
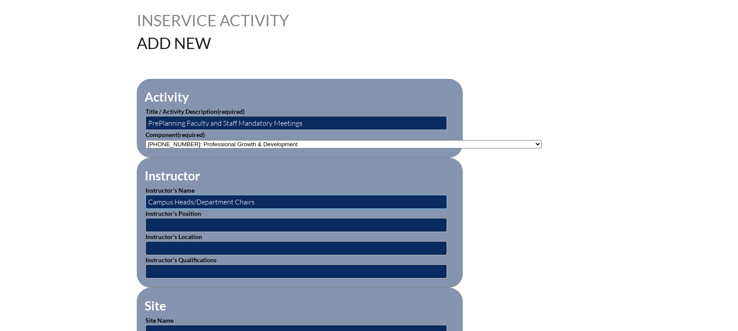
scroll to position [307, 0]
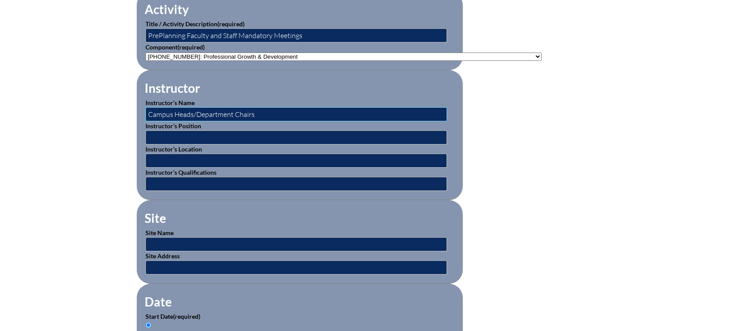
type input "Campus Heads/Department Chairs"
click at [172, 237] on input "text" at bounding box center [295, 244] width 301 height 14
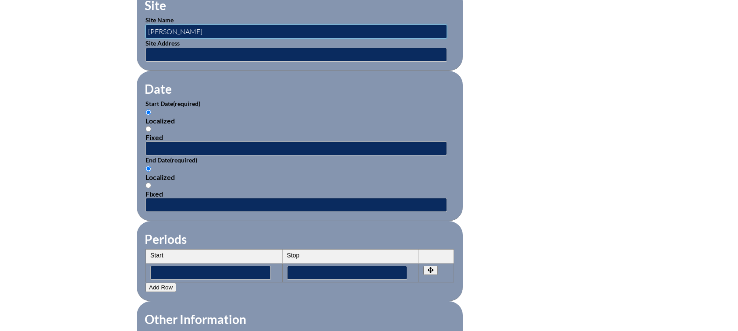
scroll to position [570, 0]
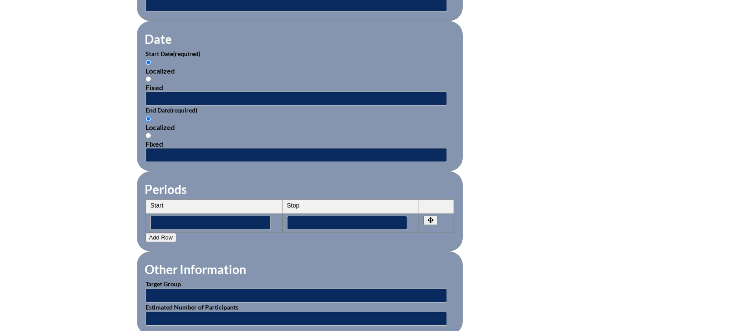
type input "[PERSON_NAME]"
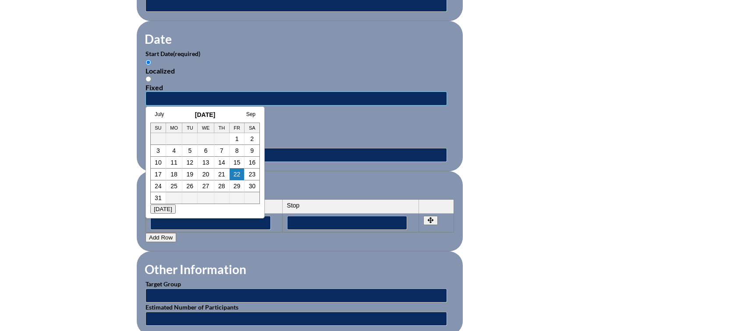
click at [171, 92] on input "text" at bounding box center [295, 99] width 301 height 14
click at [223, 151] on link "7" at bounding box center [222, 150] width 4 height 7
type input "[DATE] 2:27 PM"
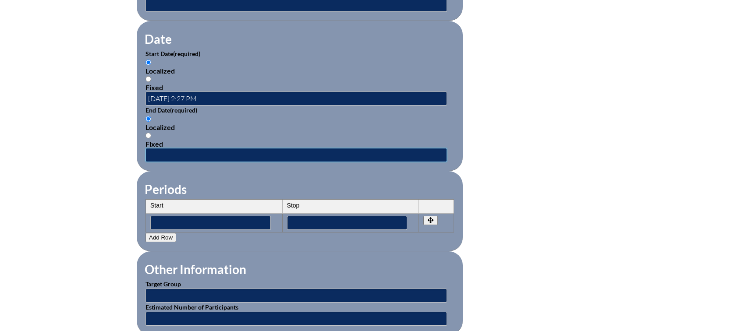
click at [168, 151] on input "text" at bounding box center [295, 155] width 301 height 14
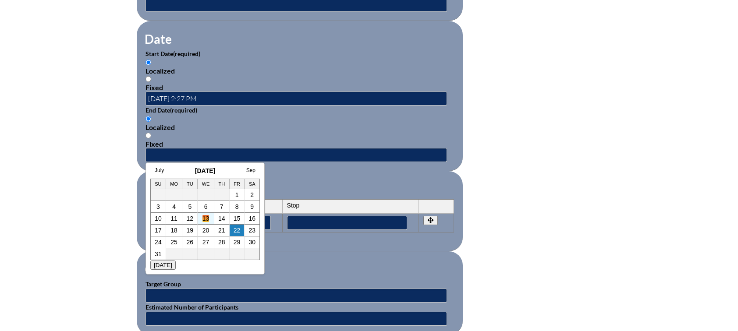
click at [208, 219] on link "13" at bounding box center [205, 218] width 7 height 7
type input "[DATE] 2:27 PM"
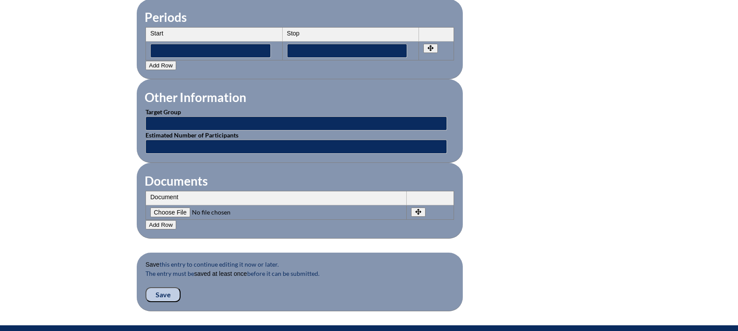
scroll to position [789, 0]
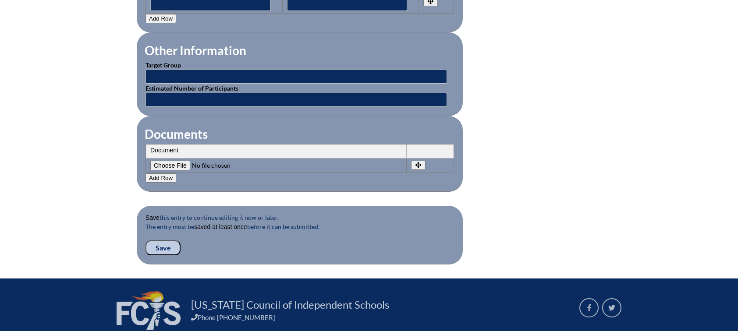
click at [159, 241] on input "Save" at bounding box center [162, 248] width 35 height 15
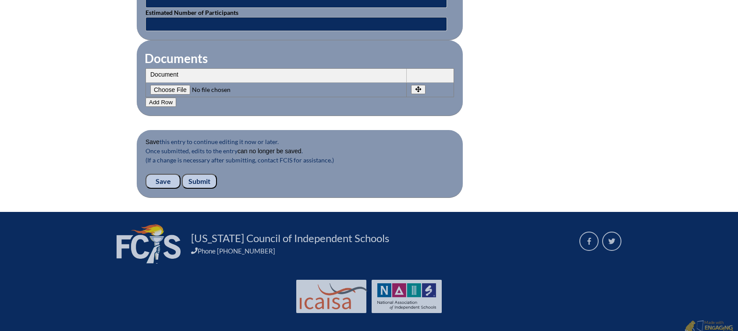
scroll to position [882, 0]
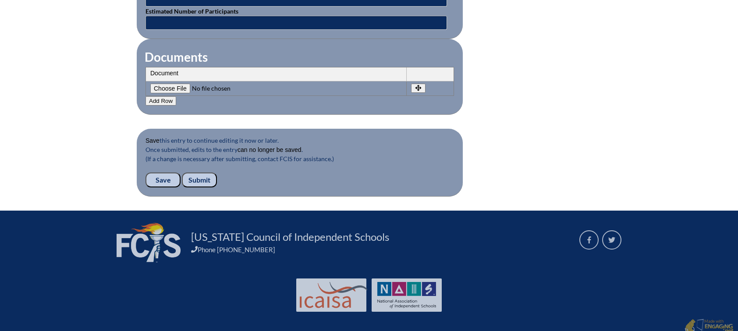
click at [205, 173] on input "Submit" at bounding box center [199, 180] width 35 height 15
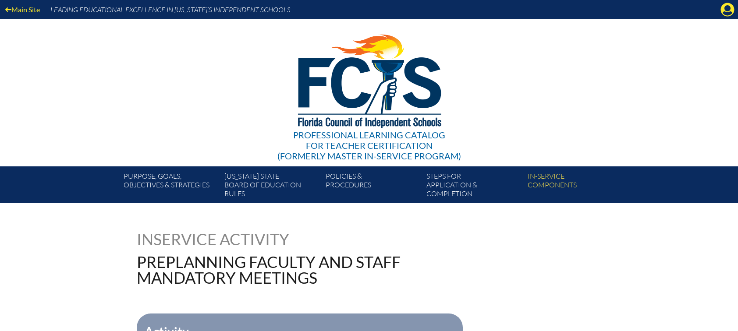
click at [728, 8] on icon "Manage account" at bounding box center [727, 10] width 14 height 14
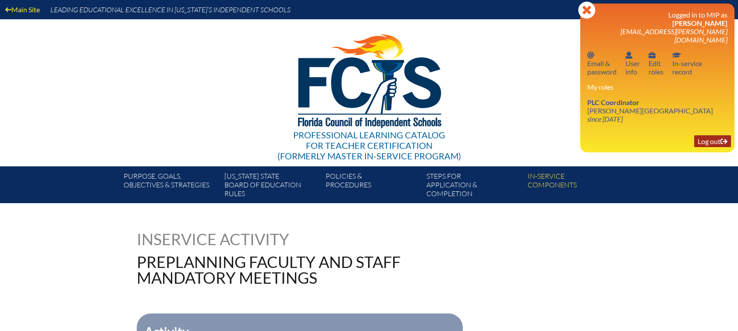
click at [717, 135] on link "Log out Log out" at bounding box center [712, 141] width 37 height 12
